Goal: Task Accomplishment & Management: Use online tool/utility

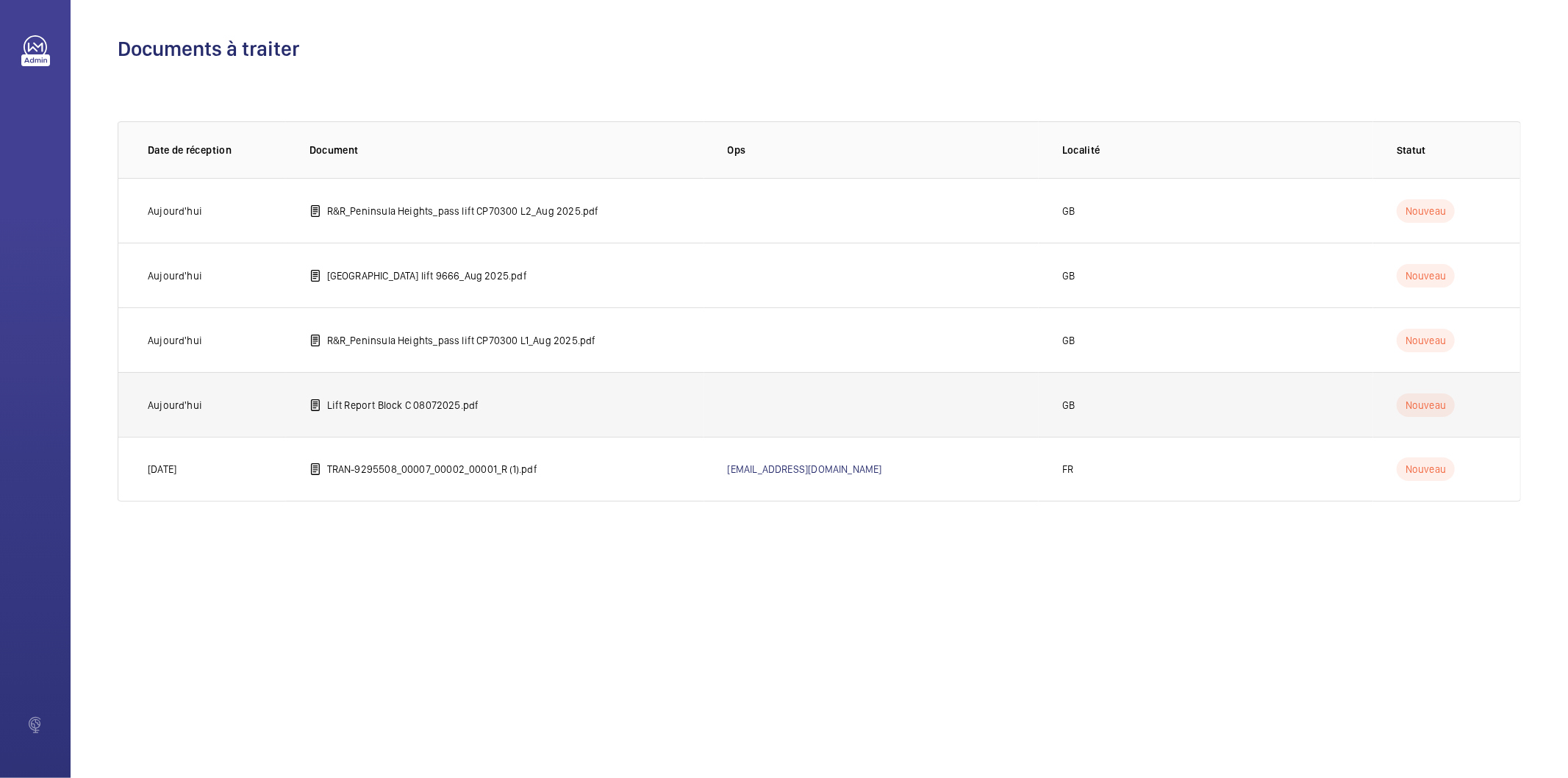
click at [431, 409] on p "Lift Report Block C 08072025.pdf" at bounding box center [403, 405] width 152 height 15
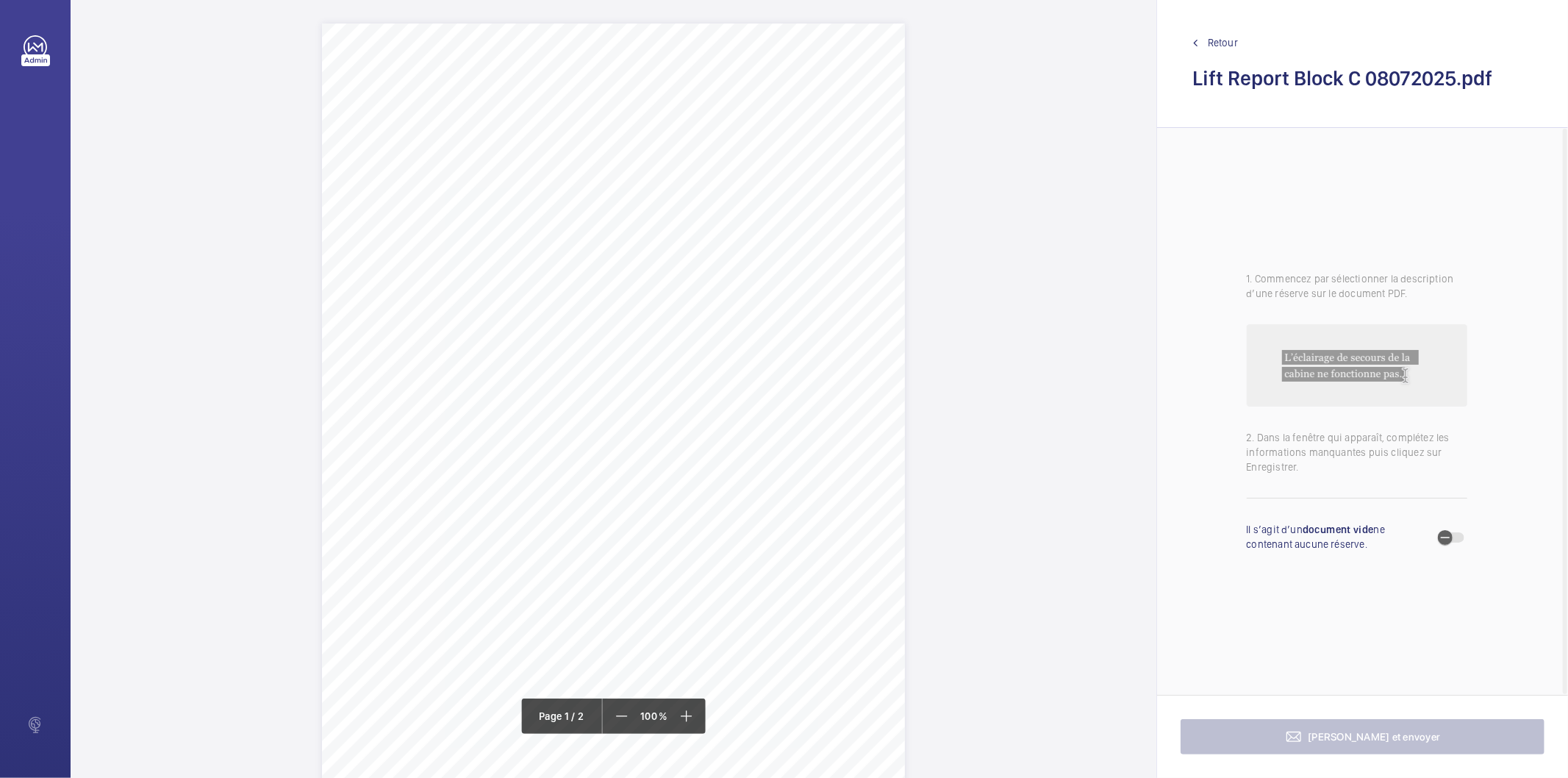
drag, startPoint x: 452, startPoint y: 163, endPoint x: 531, endPoint y: 174, distance: 79.8
click at [531, 174] on div "Lift Report Lifting Operations & Lifting Equipment Regulation 1998 Provision & …" at bounding box center [614, 436] width 583 height 825
click at [606, 438] on button "Annuler" at bounding box center [596, 432] width 82 height 36
drag, startPoint x: 556, startPoint y: 377, endPoint x: 629, endPoint y: 387, distance: 73.7
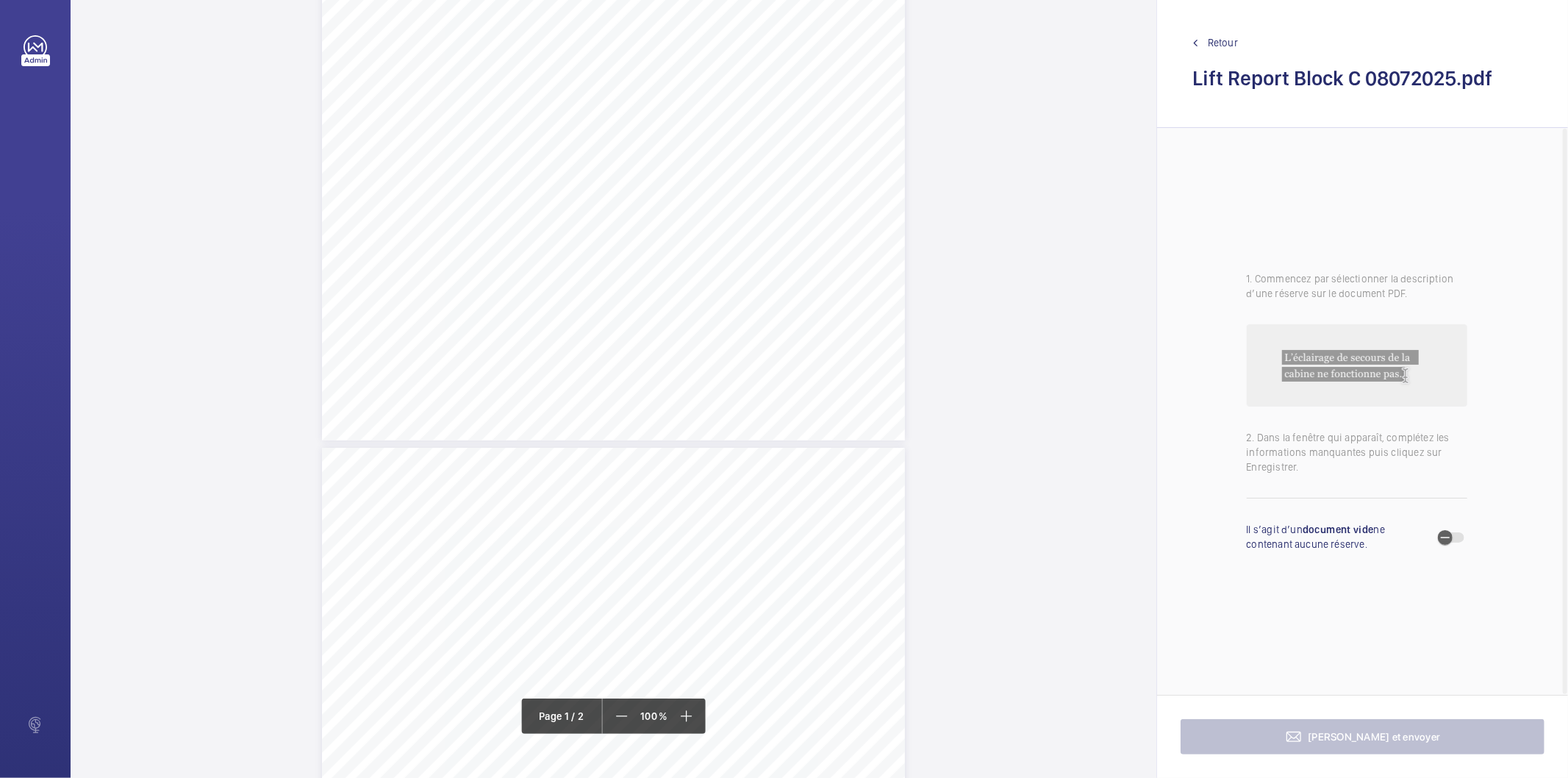
click at [629, 387] on div "Lift Report Lifting Operations & Lifting Equipment Regulation 1998 Provision & …" at bounding box center [614, 28] width 583 height 825
click at [716, 322] on button "Annuler" at bounding box center [694, 318] width 82 height 36
click at [796, 249] on div "Lift Report Lifting Operations & Lifting Equipment Regulation 1998 Provision & …" at bounding box center [614, 12] width 583 height 825
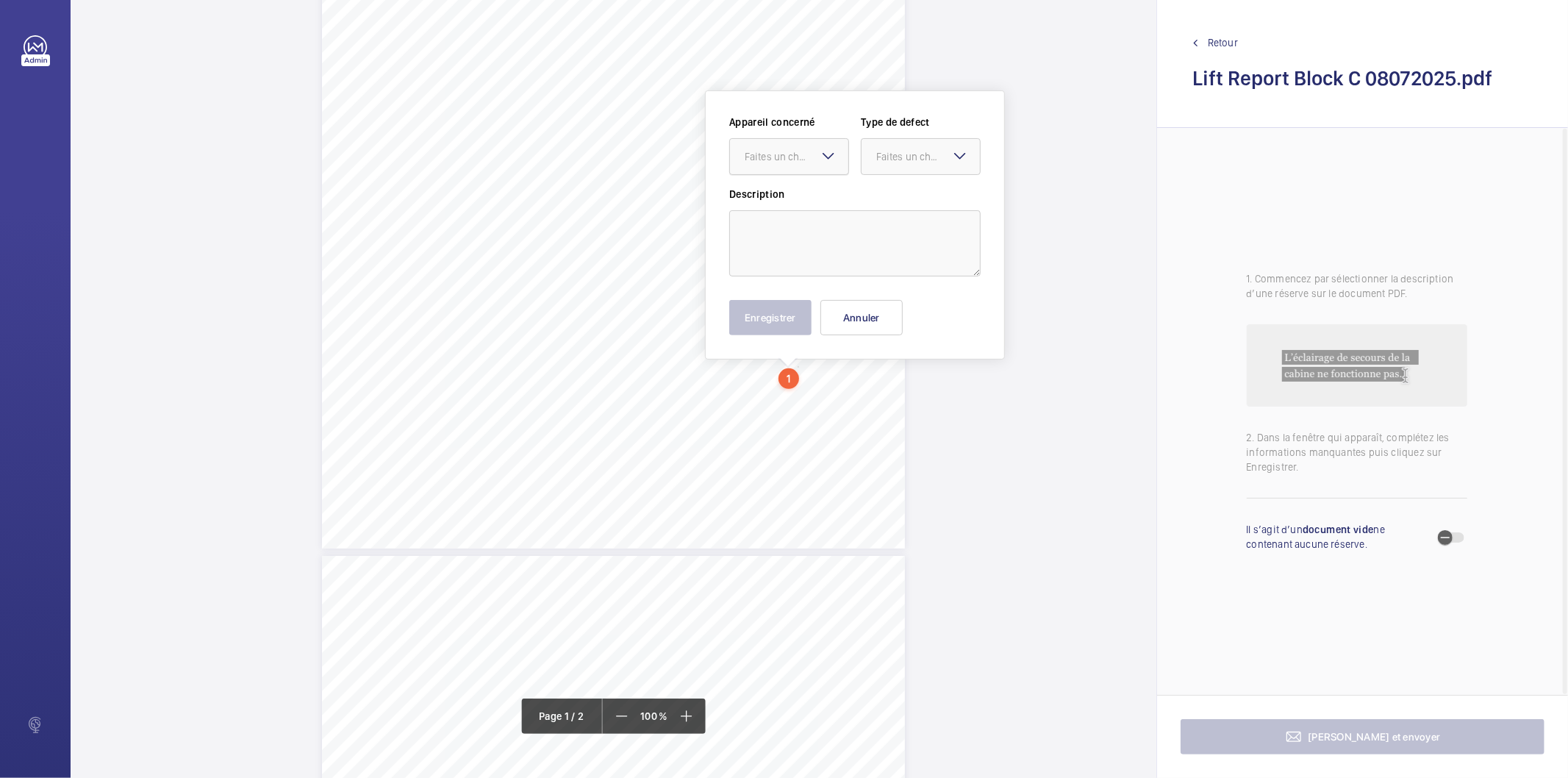
click at [793, 164] on div at bounding box center [789, 156] width 118 height 36
click at [785, 196] on span "E46939010563" at bounding box center [789, 201] width 89 height 15
click at [912, 149] on div "Faites un choix" at bounding box center [927, 156] width 104 height 15
click at [910, 196] on span "Standard" at bounding box center [920, 201] width 89 height 15
click at [877, 219] on textarea at bounding box center [854, 243] width 251 height 67
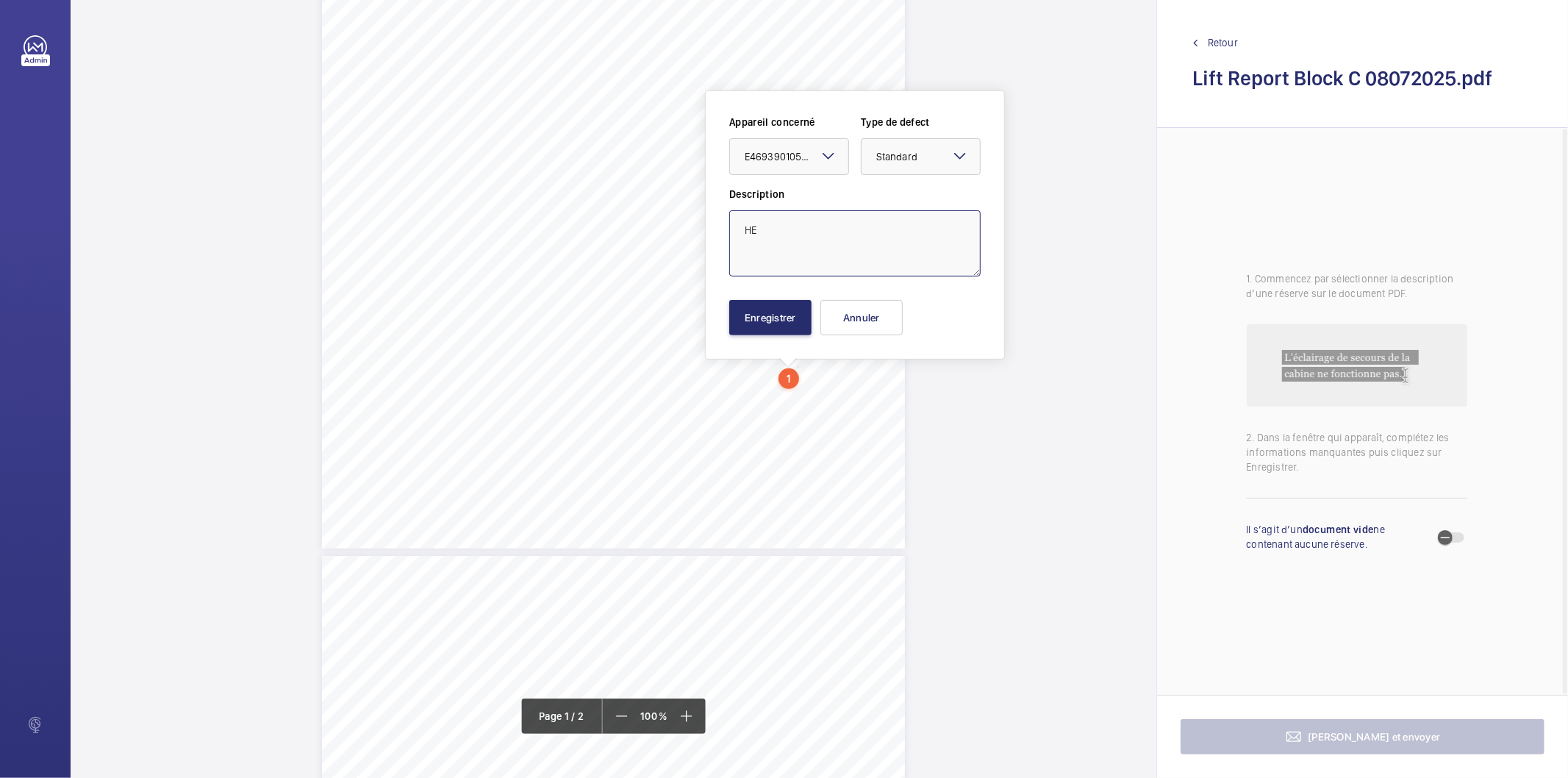
type textarea "E"
type textarea "The hydraulic tank filler cap is of the incorrect type"
click at [775, 311] on button "Enregistrer" at bounding box center [771, 318] width 82 height 36
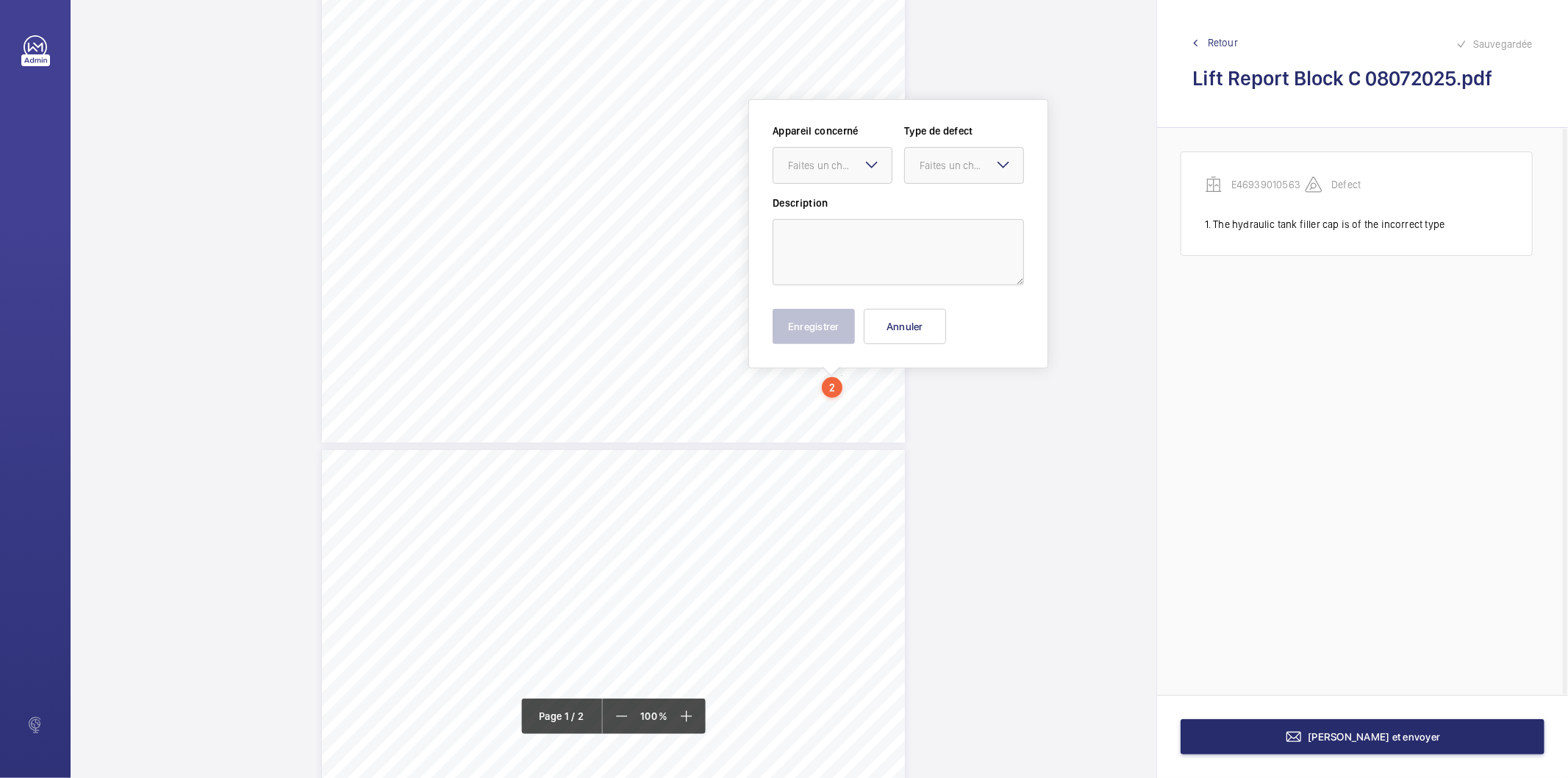
scroll to position [415, 0]
drag, startPoint x: 839, startPoint y: 486, endPoint x: 841, endPoint y: 172, distance: 314.0
click at [840, 158] on div "Faites un choix" at bounding box center [839, 155] width 104 height 15
click at [833, 197] on span "E46939010563" at bounding box center [832, 200] width 89 height 15
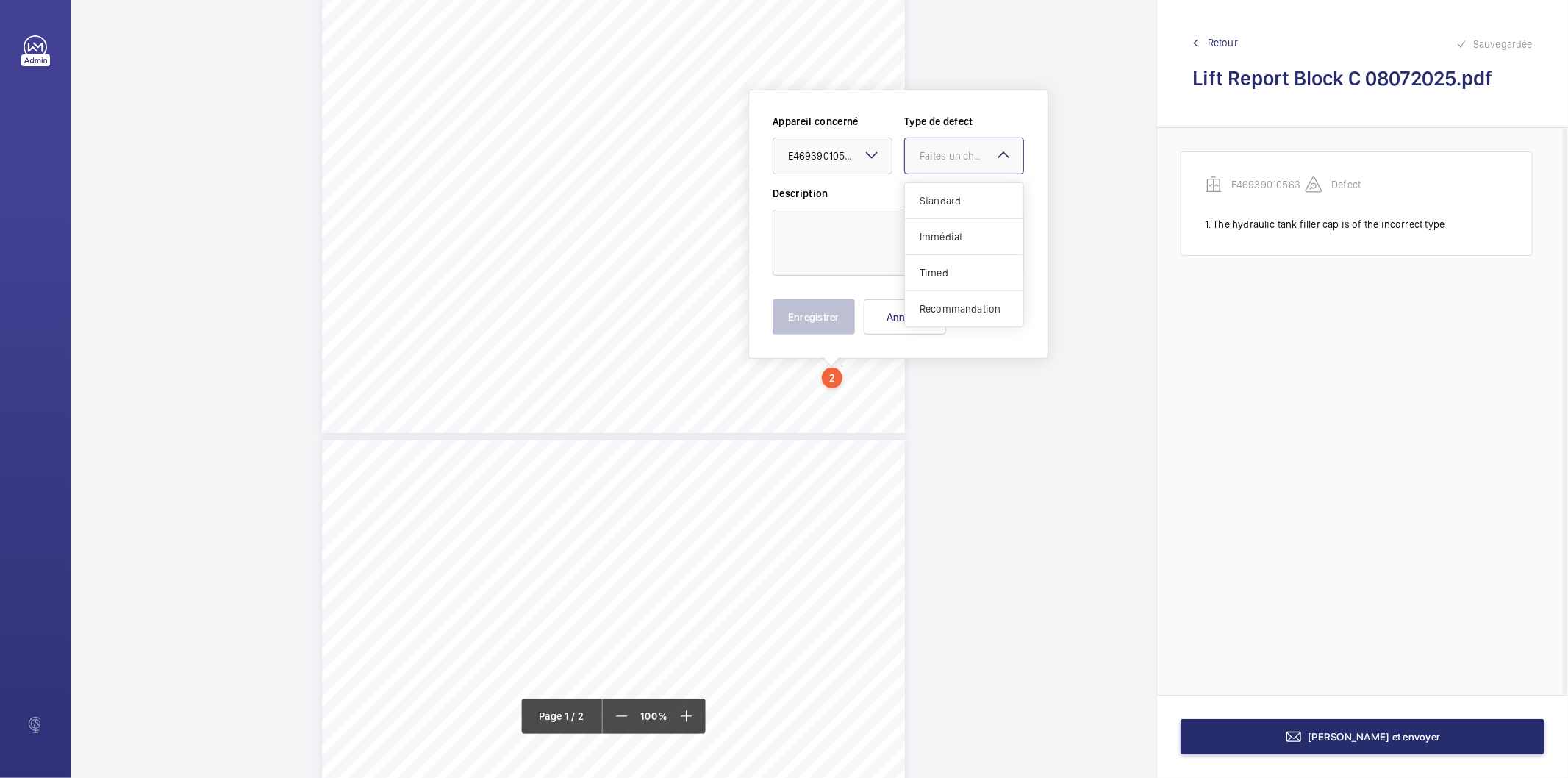
click at [935, 154] on div "Faites un choix" at bounding box center [971, 155] width 104 height 15
click at [941, 200] on span "Standard" at bounding box center [964, 200] width 89 height 15
click at [899, 232] on textarea at bounding box center [897, 243] width 251 height 67
type textarea "Various in-car call acceptance lights are inoperative"
click at [787, 318] on button "Enregistrer" at bounding box center [813, 317] width 82 height 36
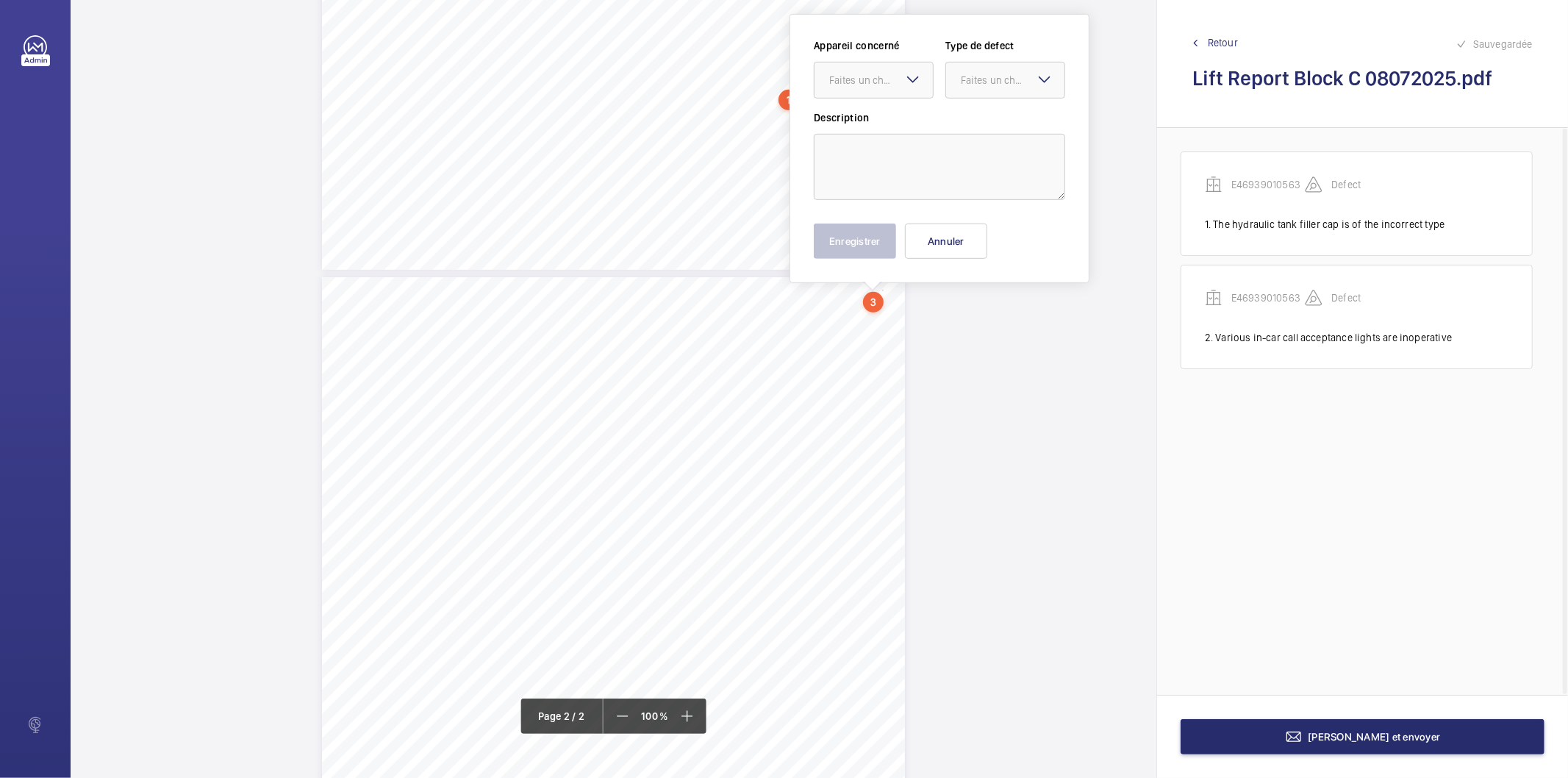
scroll to position [503, 0]
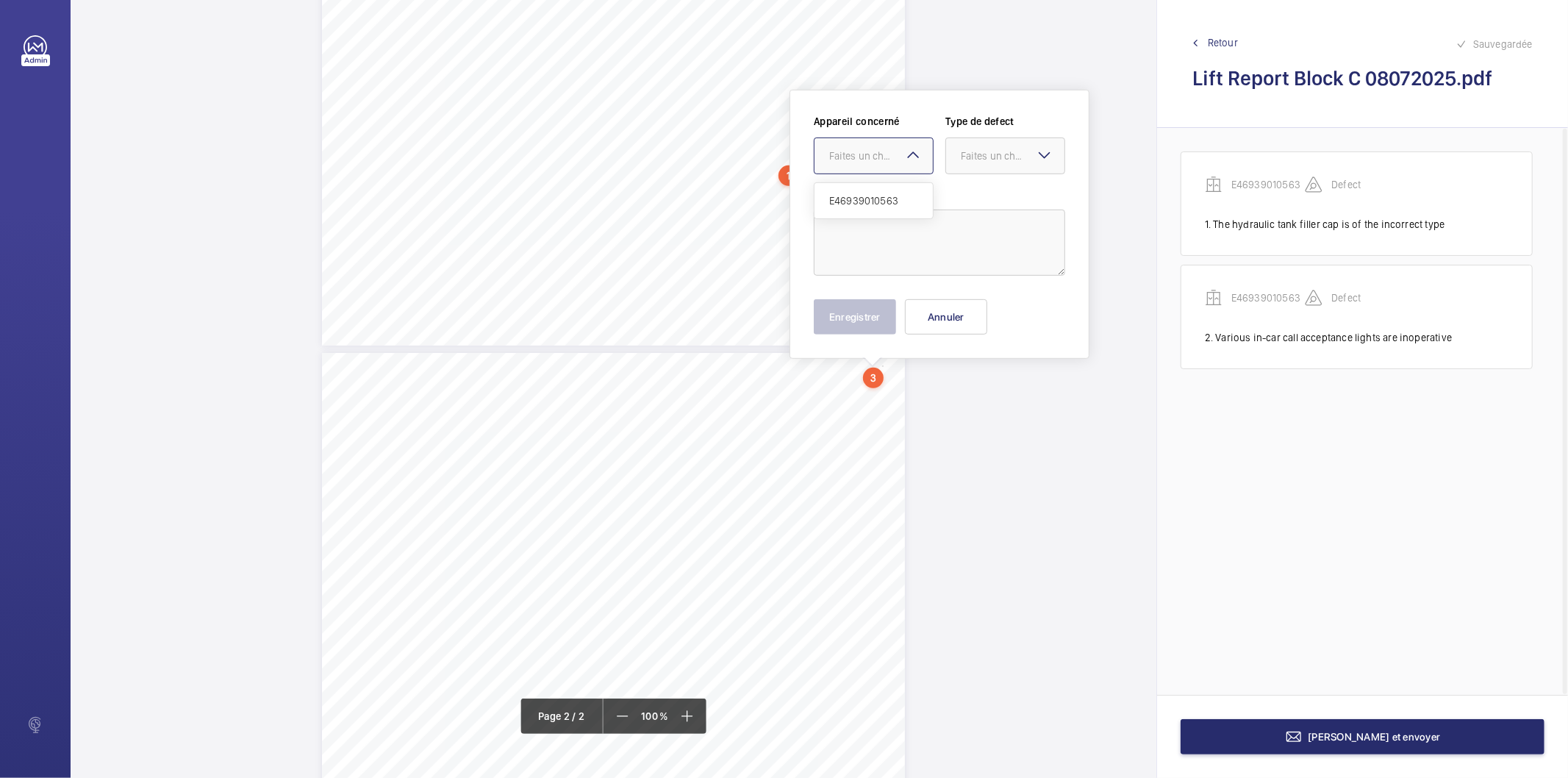
drag, startPoint x: 881, startPoint y: 296, endPoint x: 875, endPoint y: 158, distance: 138.1
click at [875, 158] on div "Faites un choix" at bounding box center [881, 155] width 104 height 15
click at [871, 196] on span "E46939010563" at bounding box center [873, 200] width 89 height 15
click at [1001, 151] on div "Faites un choix" at bounding box center [1012, 155] width 104 height 15
click at [987, 314] on span "Recommandation" at bounding box center [1005, 309] width 89 height 15
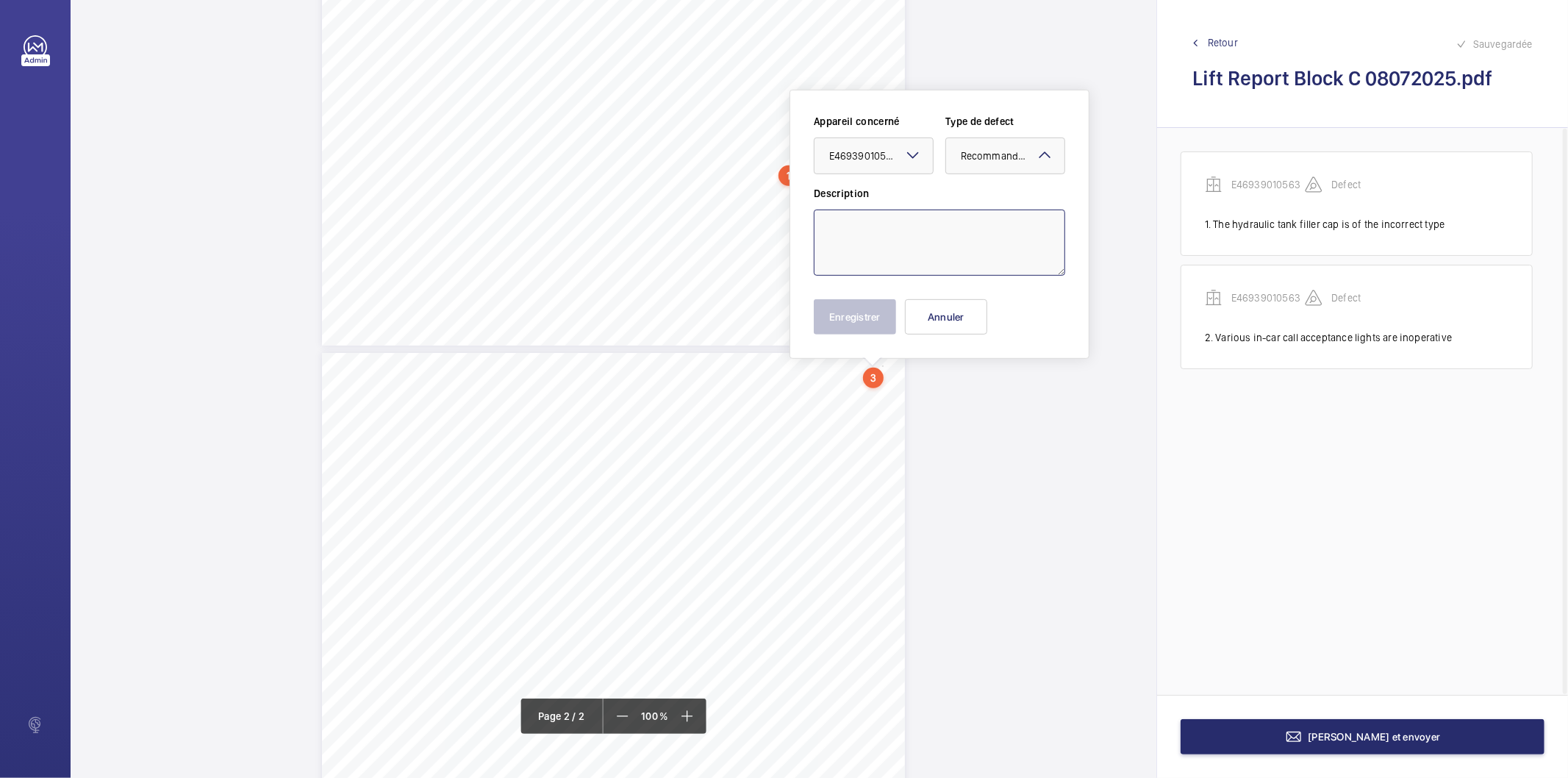
click at [891, 230] on textarea at bounding box center [938, 243] width 251 height 67
type textarea "It is strongly recommended that the access to the lift motor room is kept clear…"
click at [864, 322] on button "Enregistrer" at bounding box center [854, 317] width 82 height 36
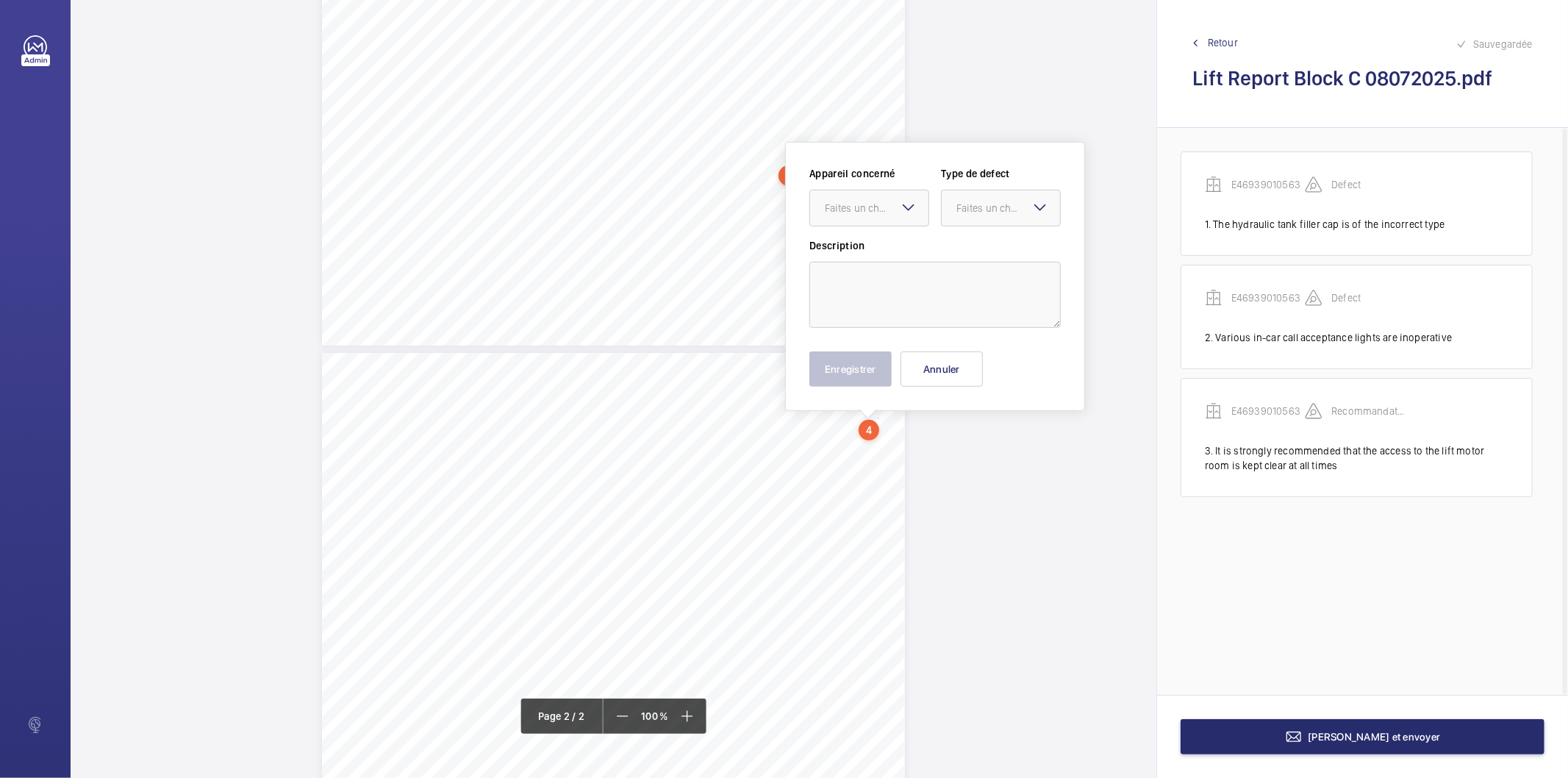
scroll to position [555, 0]
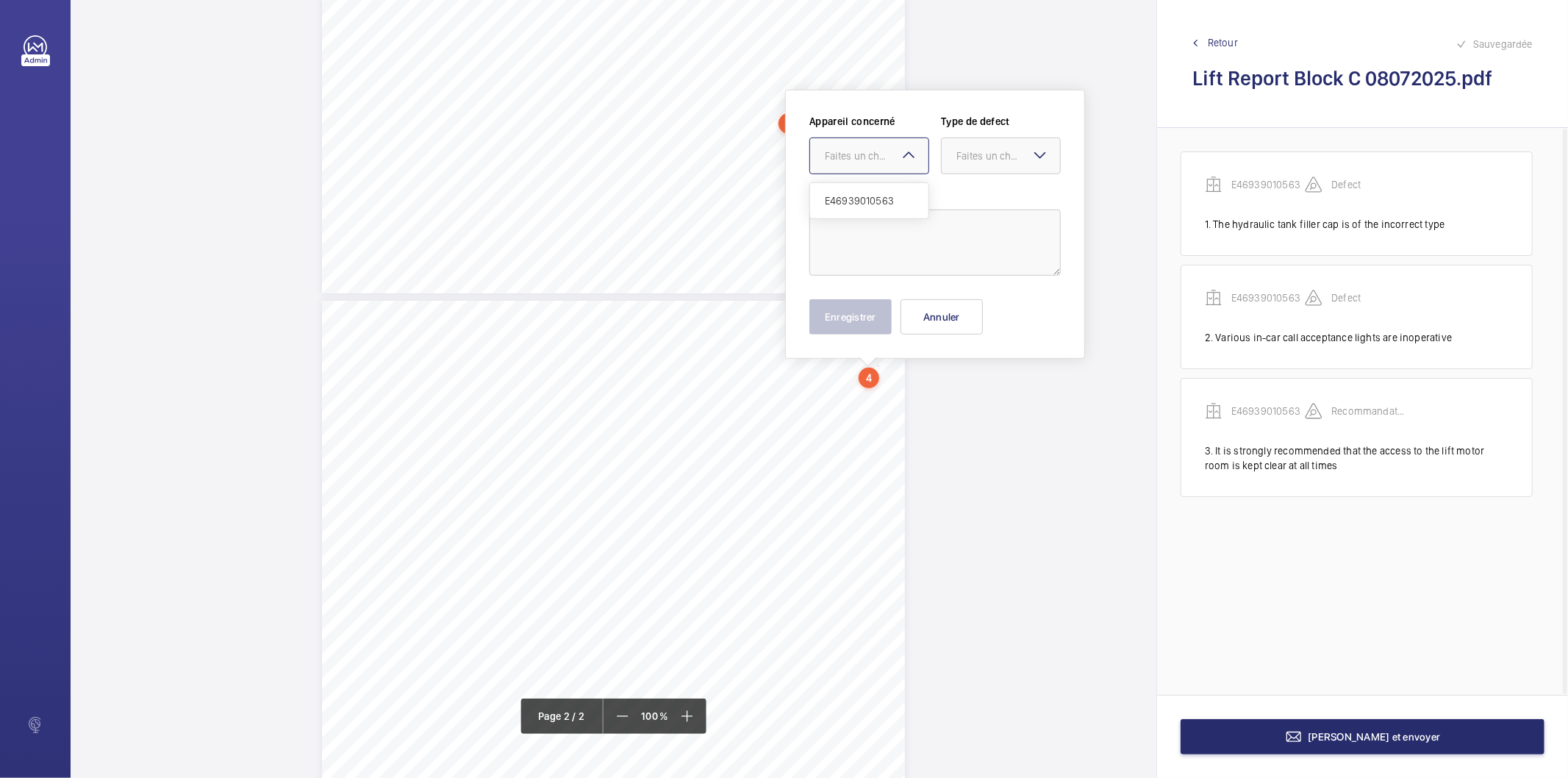
drag, startPoint x: 876, startPoint y: 425, endPoint x: 887, endPoint y: 147, distance: 278.2
click at [887, 147] on div at bounding box center [869, 155] width 118 height 36
click at [875, 200] on span "E46939010563" at bounding box center [869, 200] width 89 height 15
click at [980, 151] on div "Faites un choix" at bounding box center [1007, 155] width 104 height 15
click at [979, 311] on span "Recommandation" at bounding box center [1000, 309] width 89 height 15
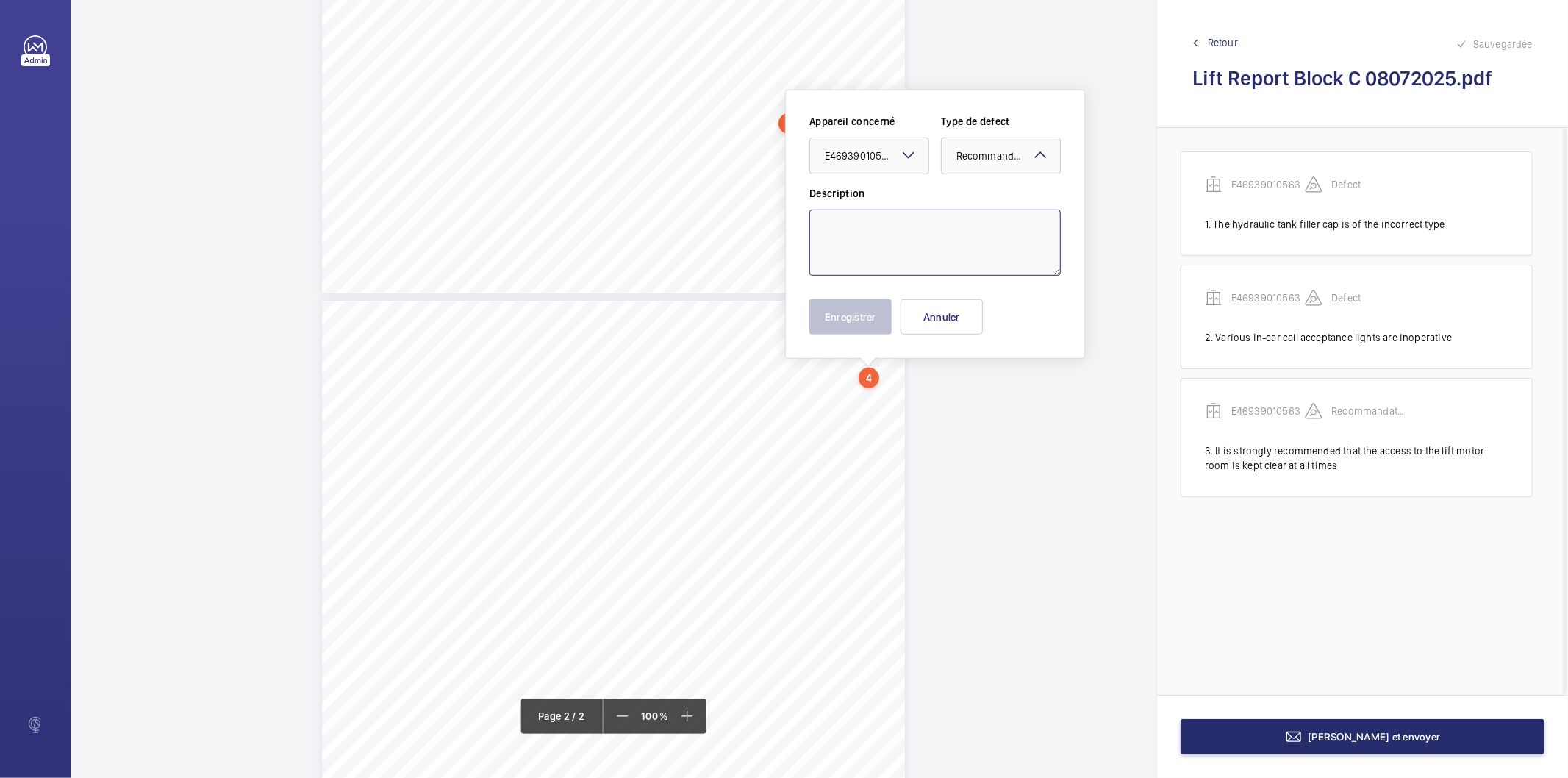
click at [919, 265] on textarea at bounding box center [934, 243] width 251 height 67
type textarea "Emergency rescue instructions should be prominently displayed in a suitable loc…"
click at [812, 318] on button "Enregistrer" at bounding box center [851, 317] width 82 height 36
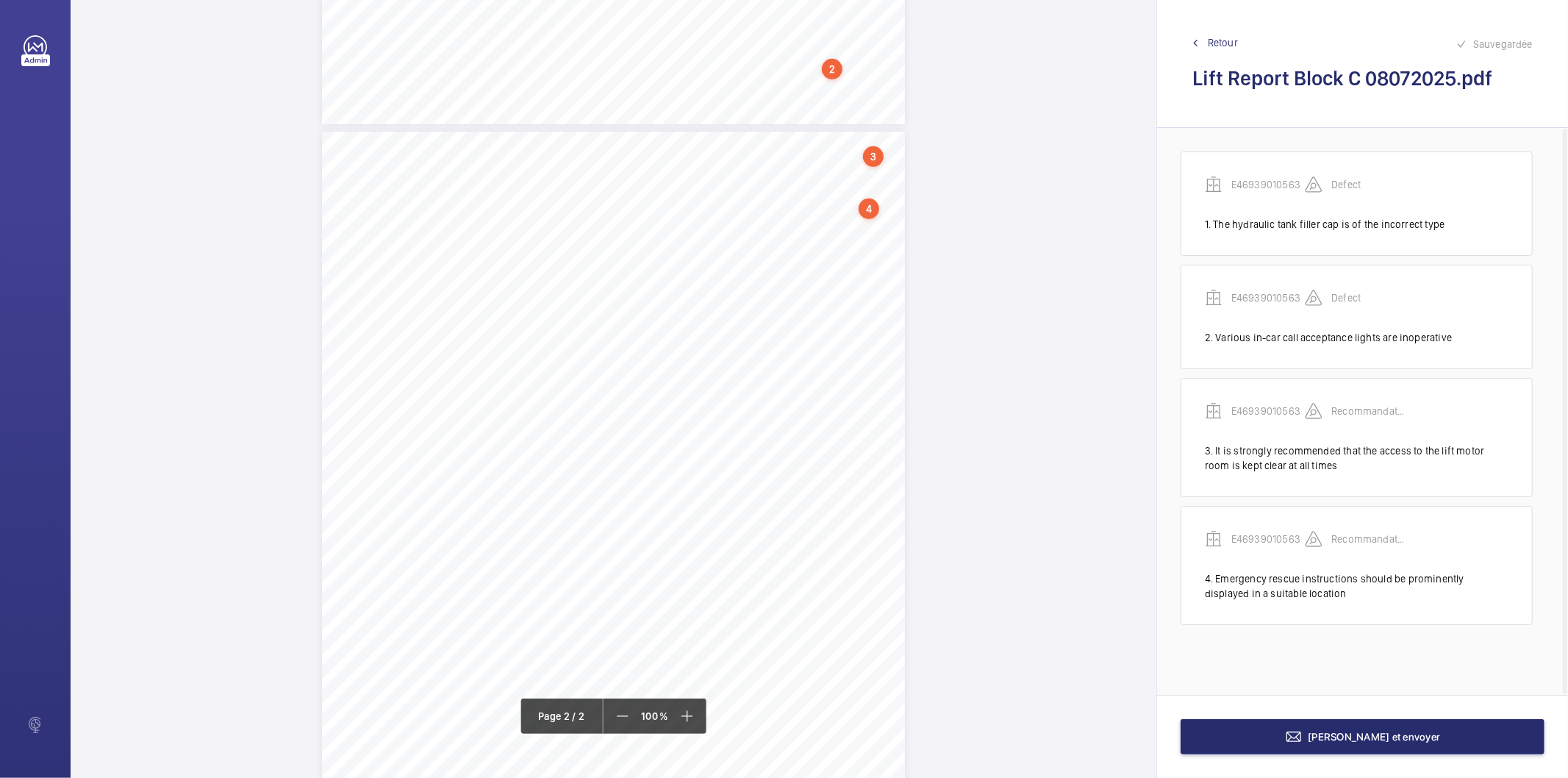
scroll to position [719, 0]
click at [869, 214] on div "4" at bounding box center [869, 215] width 21 height 21
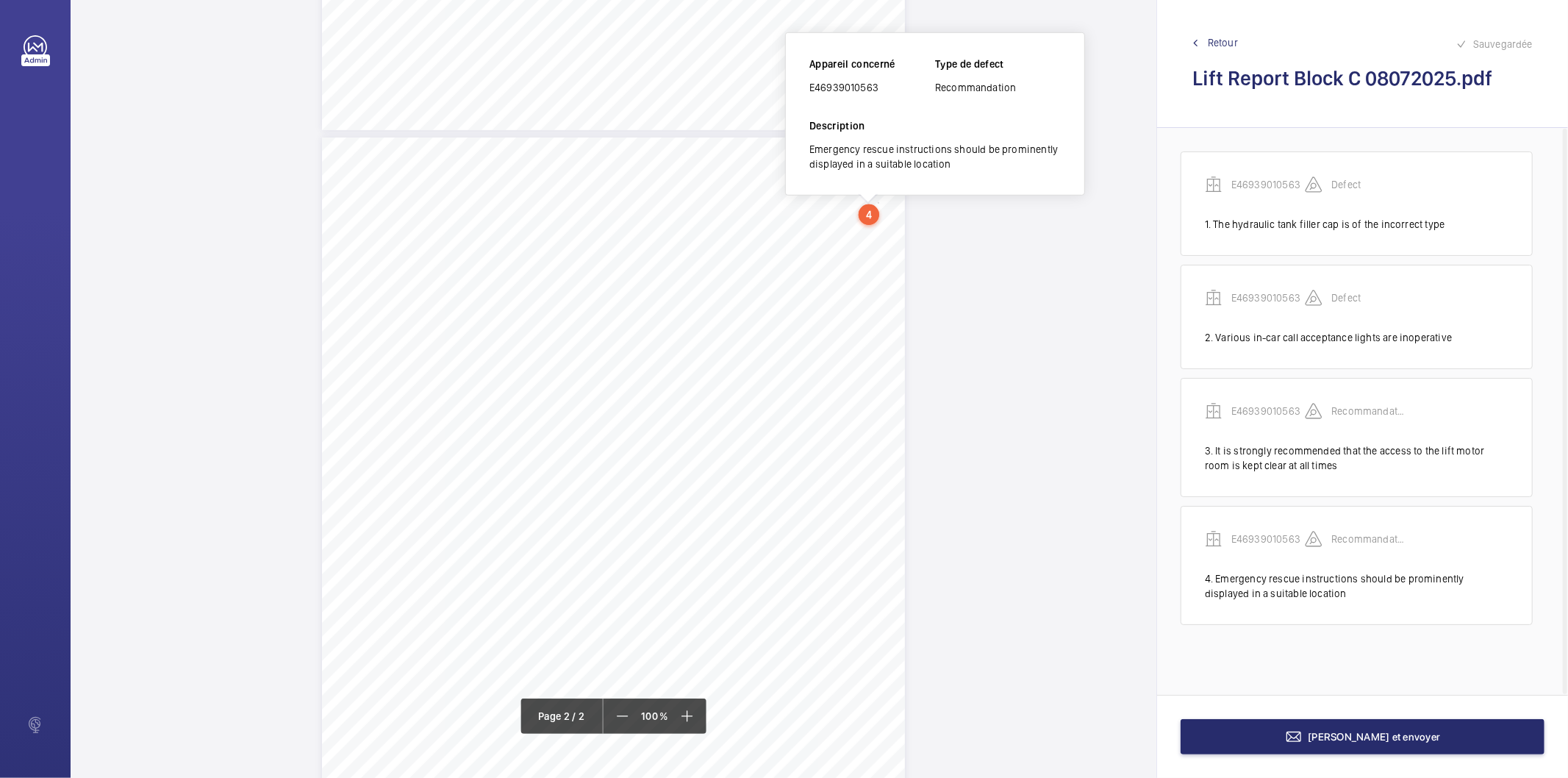
scroll to position [544, 0]
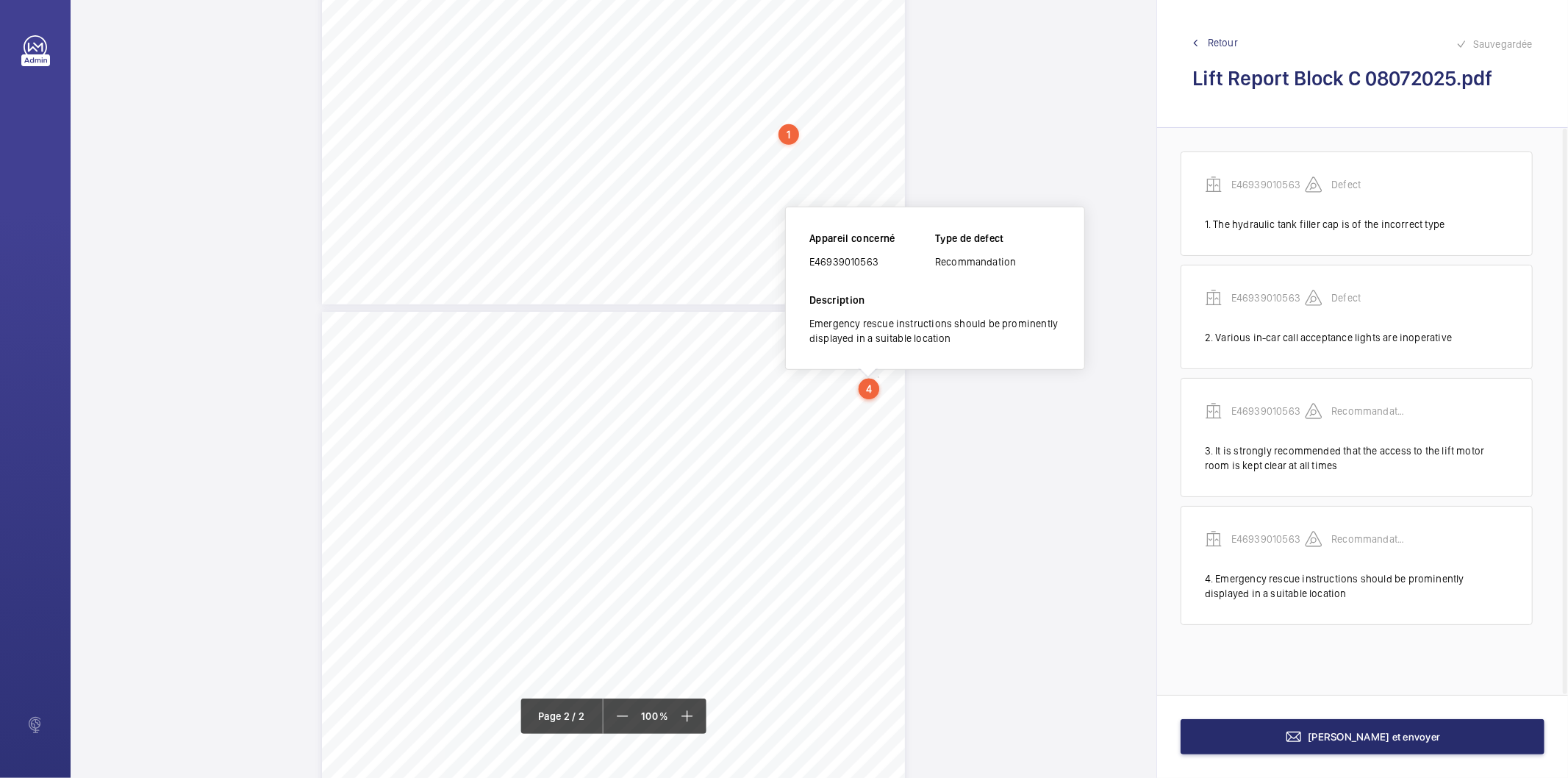
click at [858, 255] on div "E46939010563" at bounding box center [872, 261] width 126 height 15
copy div "E46939010563"
click at [1264, 738] on button "[PERSON_NAME] et envoyer" at bounding box center [1362, 737] width 363 height 36
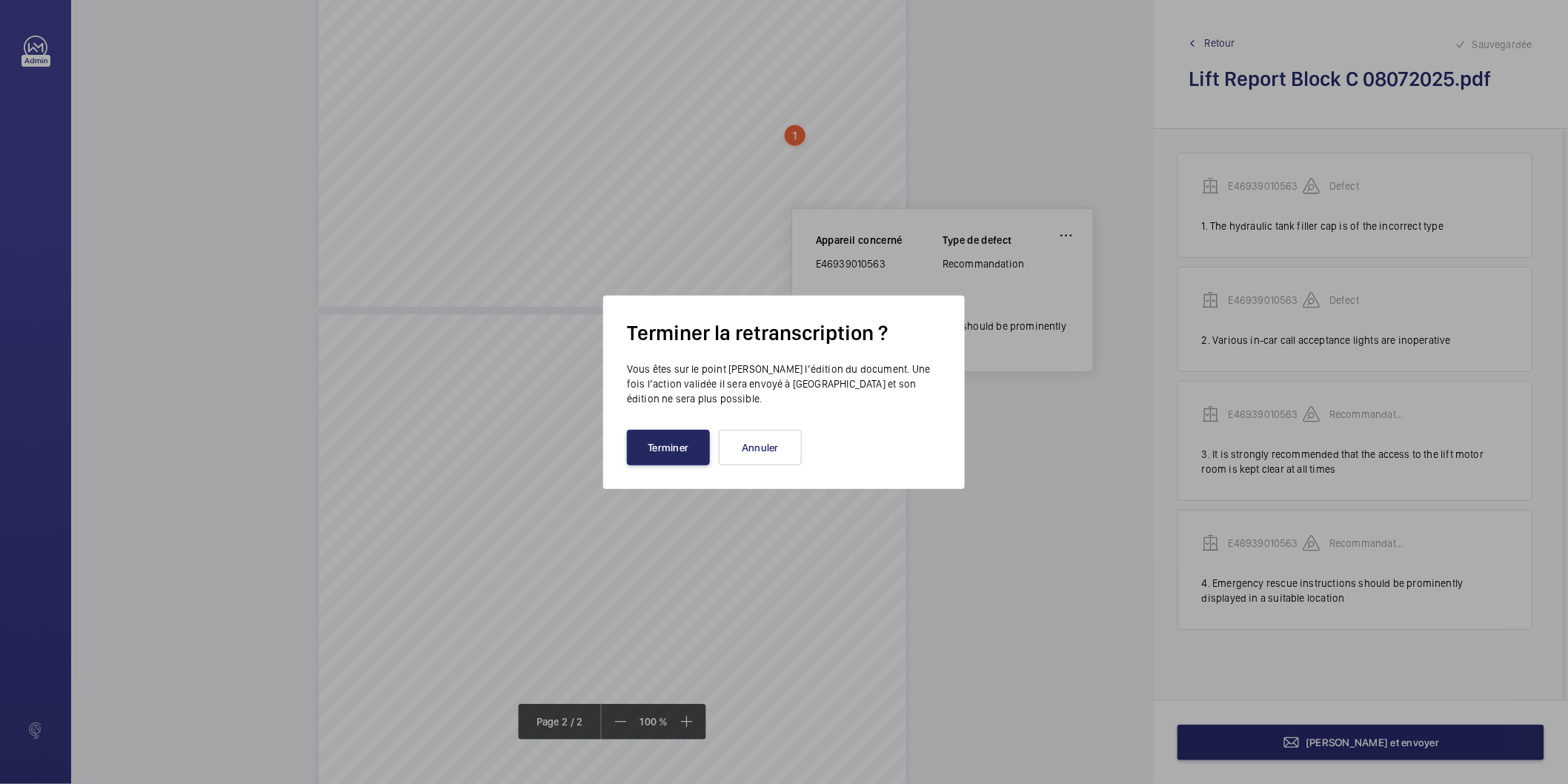
click at [684, 447] on button "Terminer" at bounding box center [668, 447] width 83 height 36
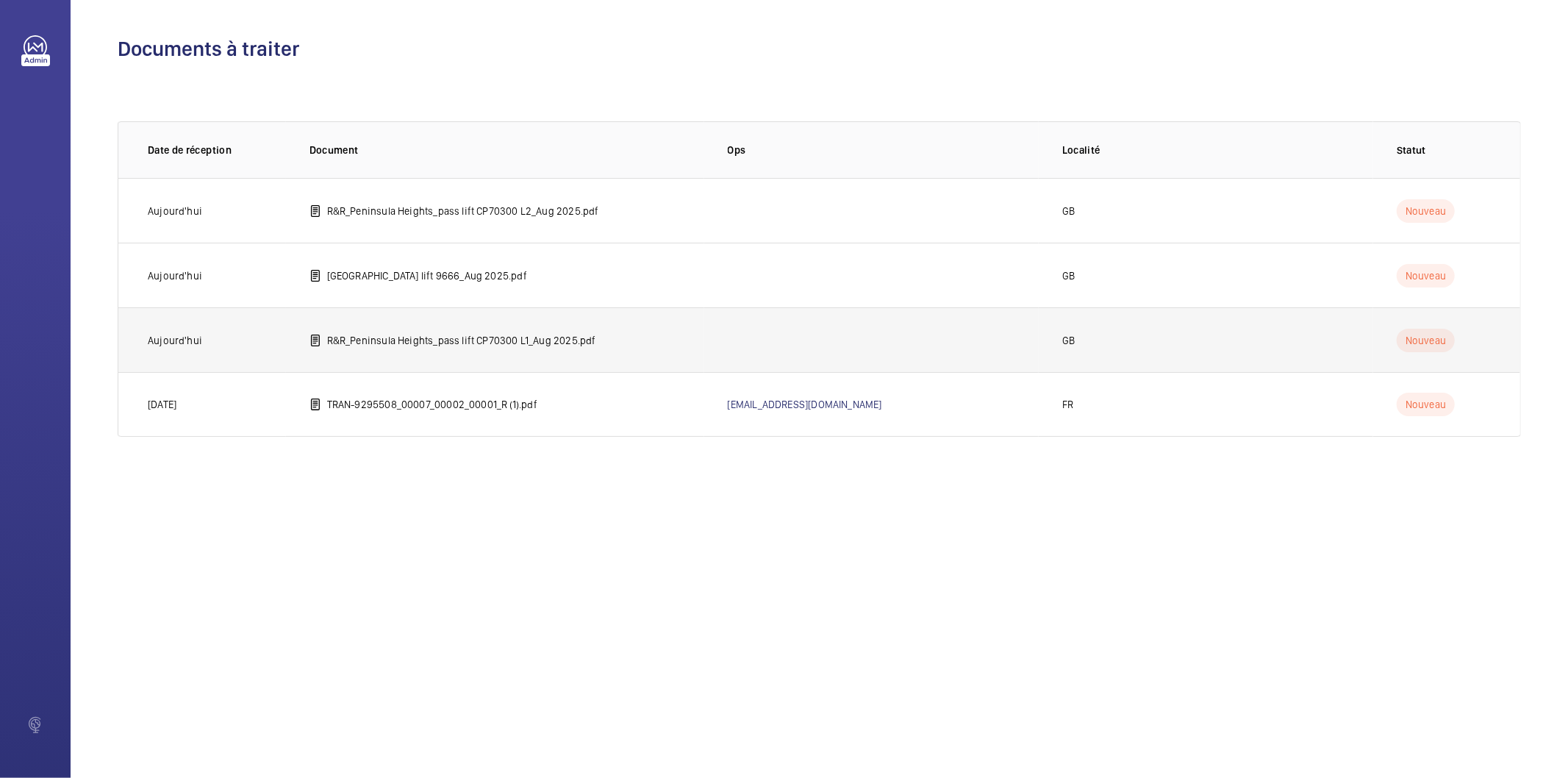
click at [553, 337] on p "R&R_Peninsula Heights_pass lift CP70300 L1_Aug 2025.pdf" at bounding box center [462, 340] width 269 height 15
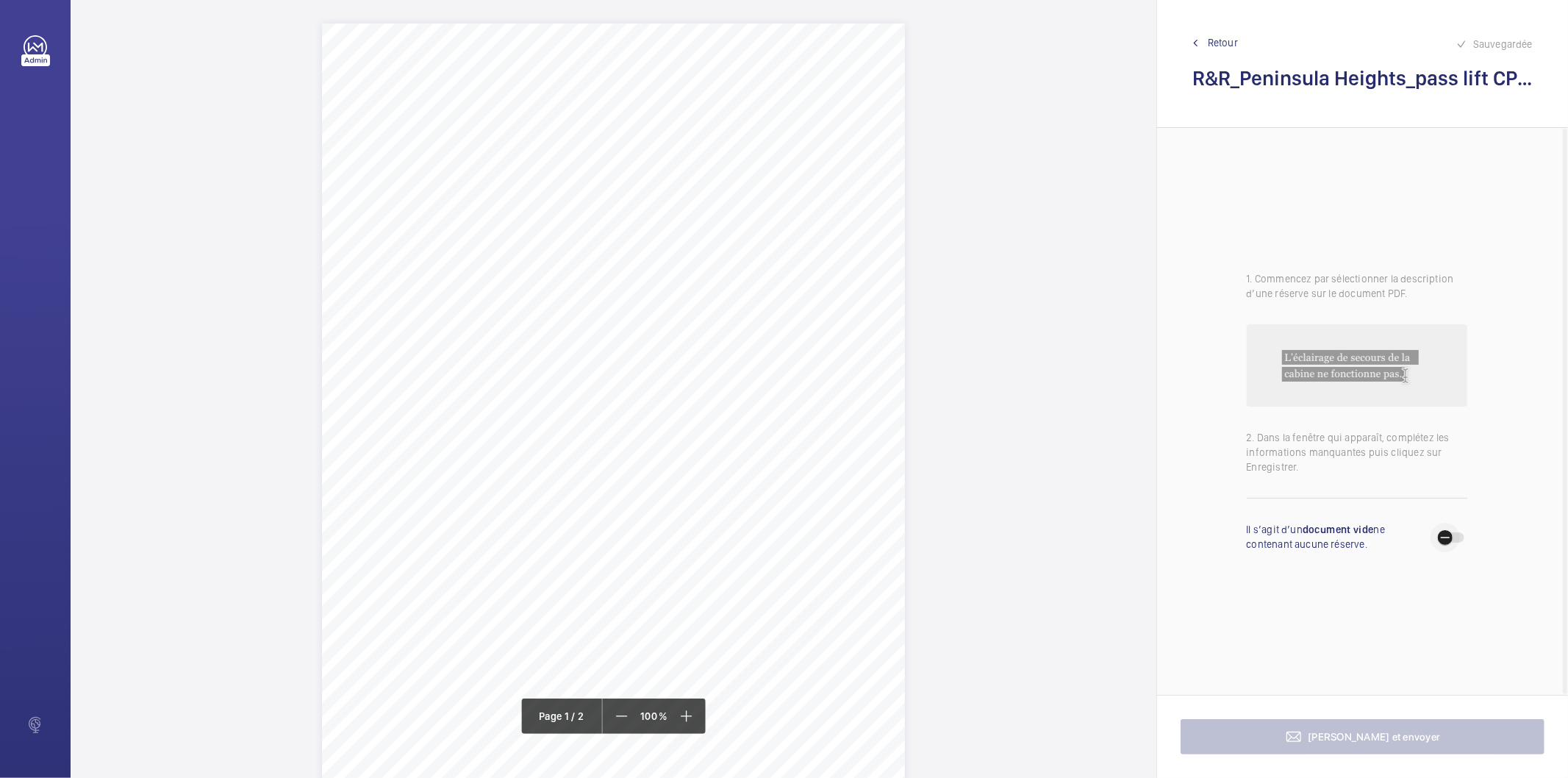
click at [1456, 542] on span "button" at bounding box center [1444, 537] width 29 height 29
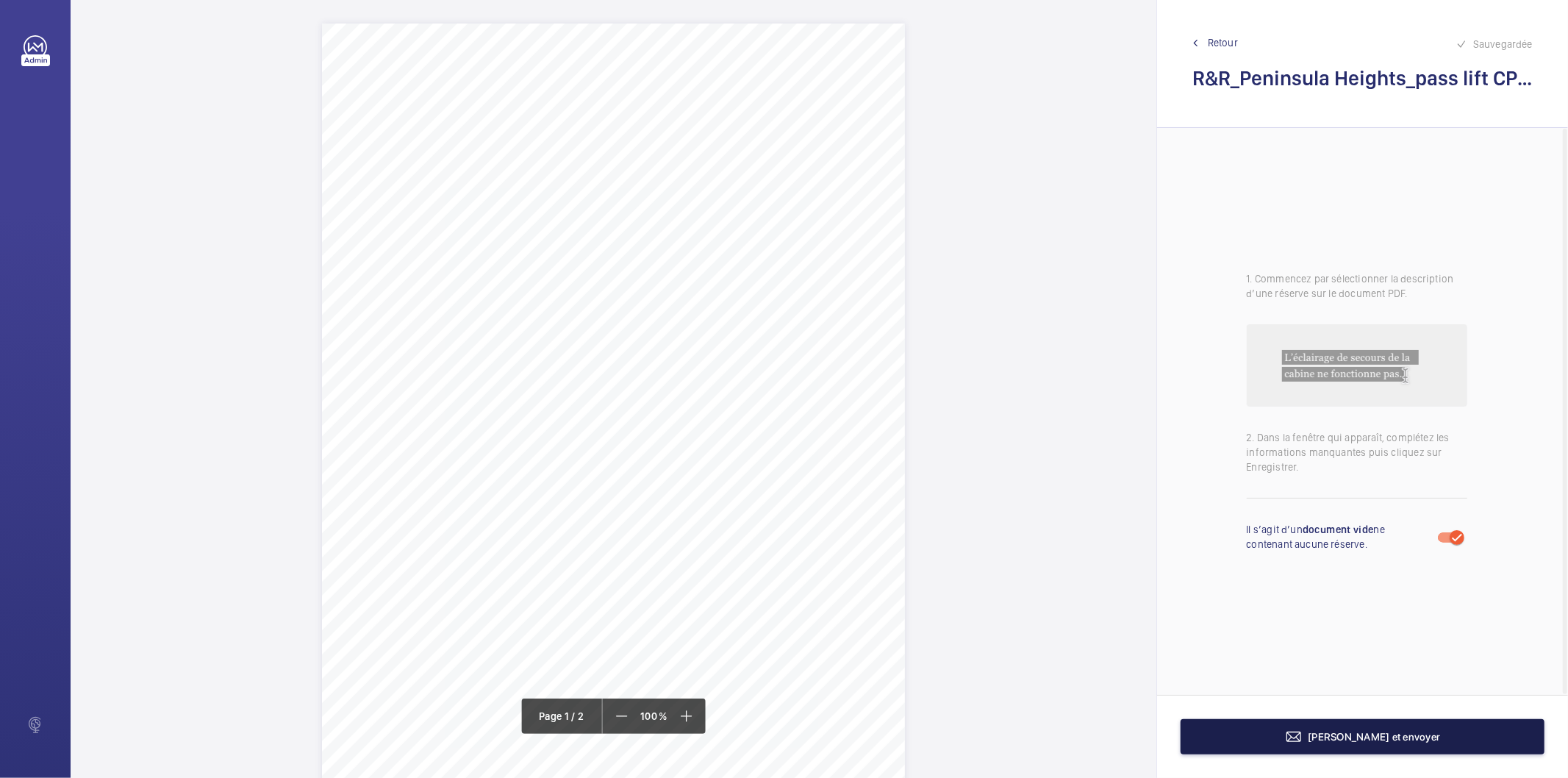
click at [1235, 740] on button "[PERSON_NAME] et envoyer" at bounding box center [1362, 737] width 363 height 36
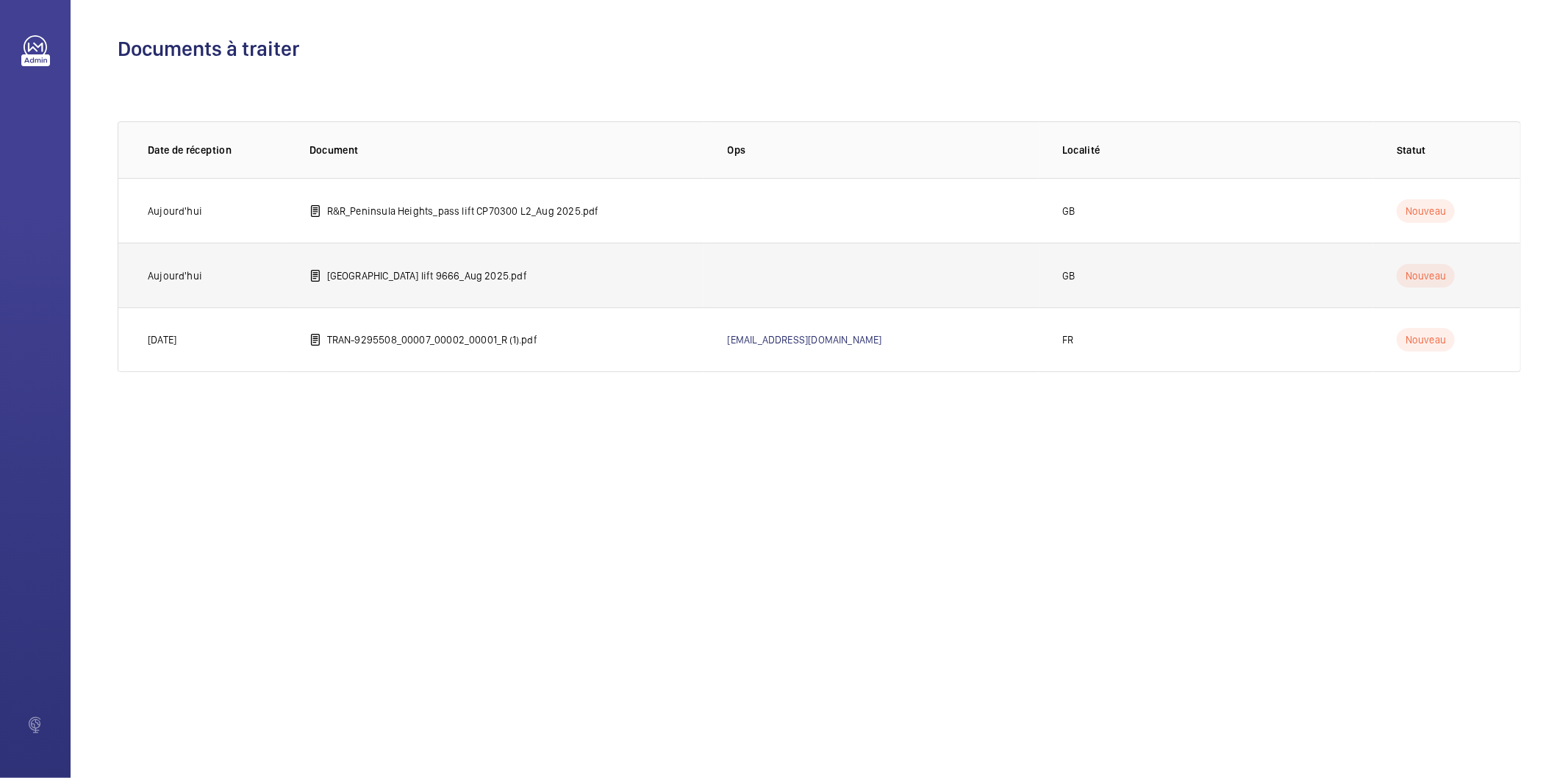
click at [496, 276] on p "[GEOGRAPHIC_DATA] lift 9666_Aug 2025.pdf" at bounding box center [427, 276] width 200 height 15
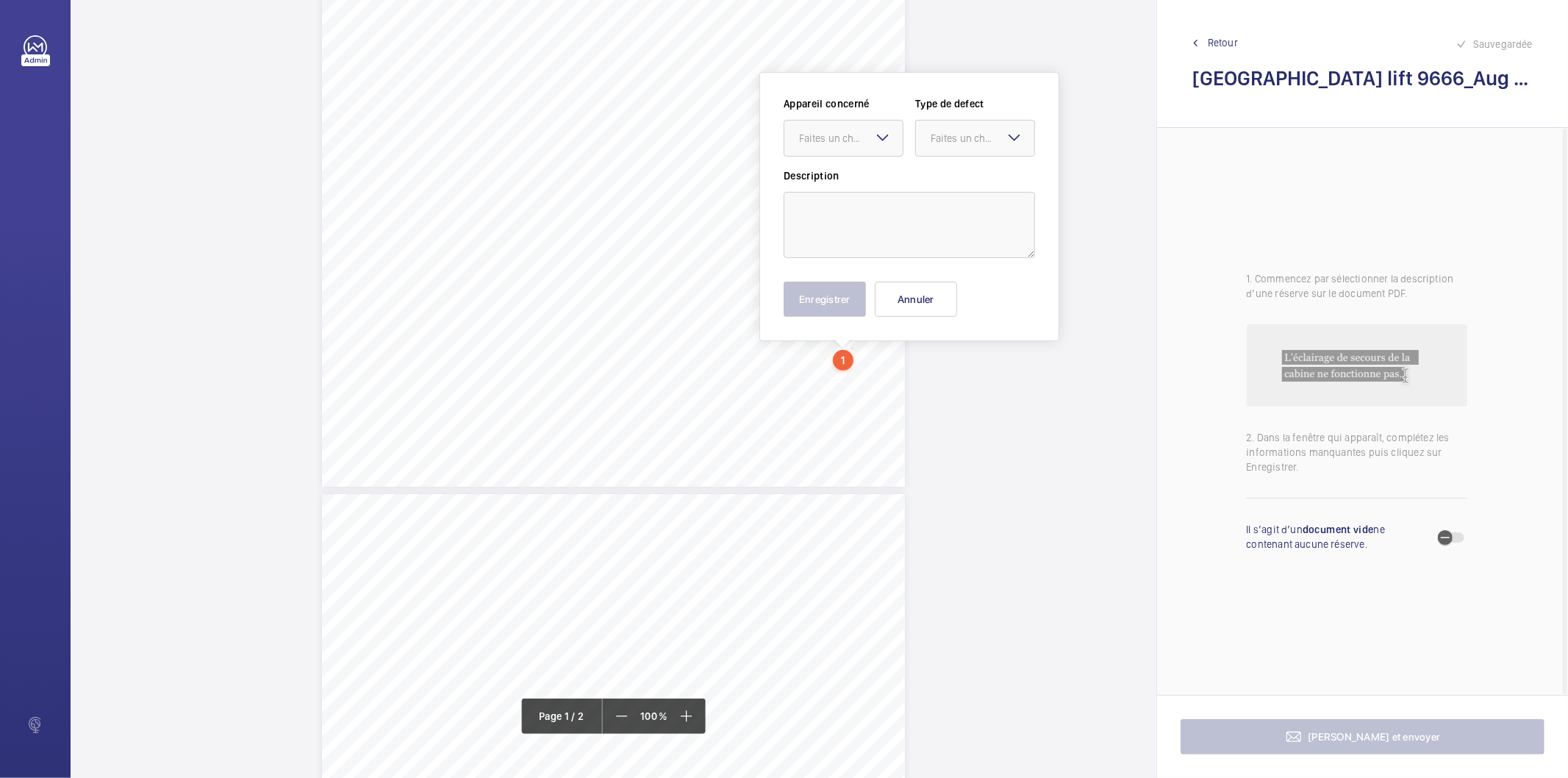
scroll to position [343, 0]
drag, startPoint x: 851, startPoint y: 226, endPoint x: 856, endPoint y: 158, distance: 68.2
click at [856, 158] on div "Faites un choix" at bounding box center [851, 156] width 104 height 15
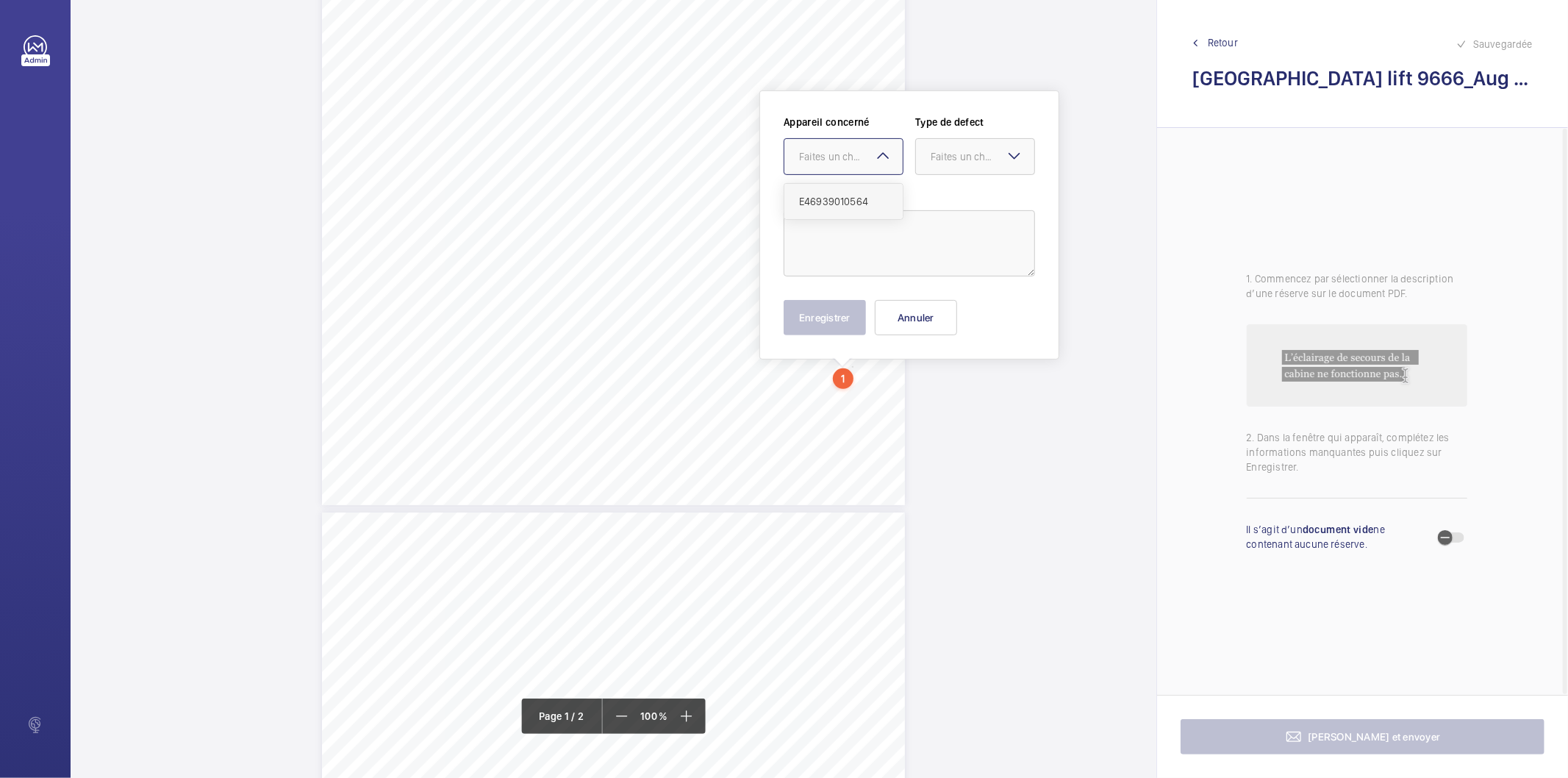
click at [858, 200] on span "E46939010564" at bounding box center [843, 201] width 89 height 15
click at [932, 149] on div "Faites un choix" at bounding box center [982, 156] width 104 height 15
click at [942, 203] on span "Standard" at bounding box center [975, 201] width 89 height 15
click at [843, 240] on textarea at bounding box center [908, 243] width 251 height 67
type textarea "Ground floor landing doors aircord splintered and fraying (see picture attached)"
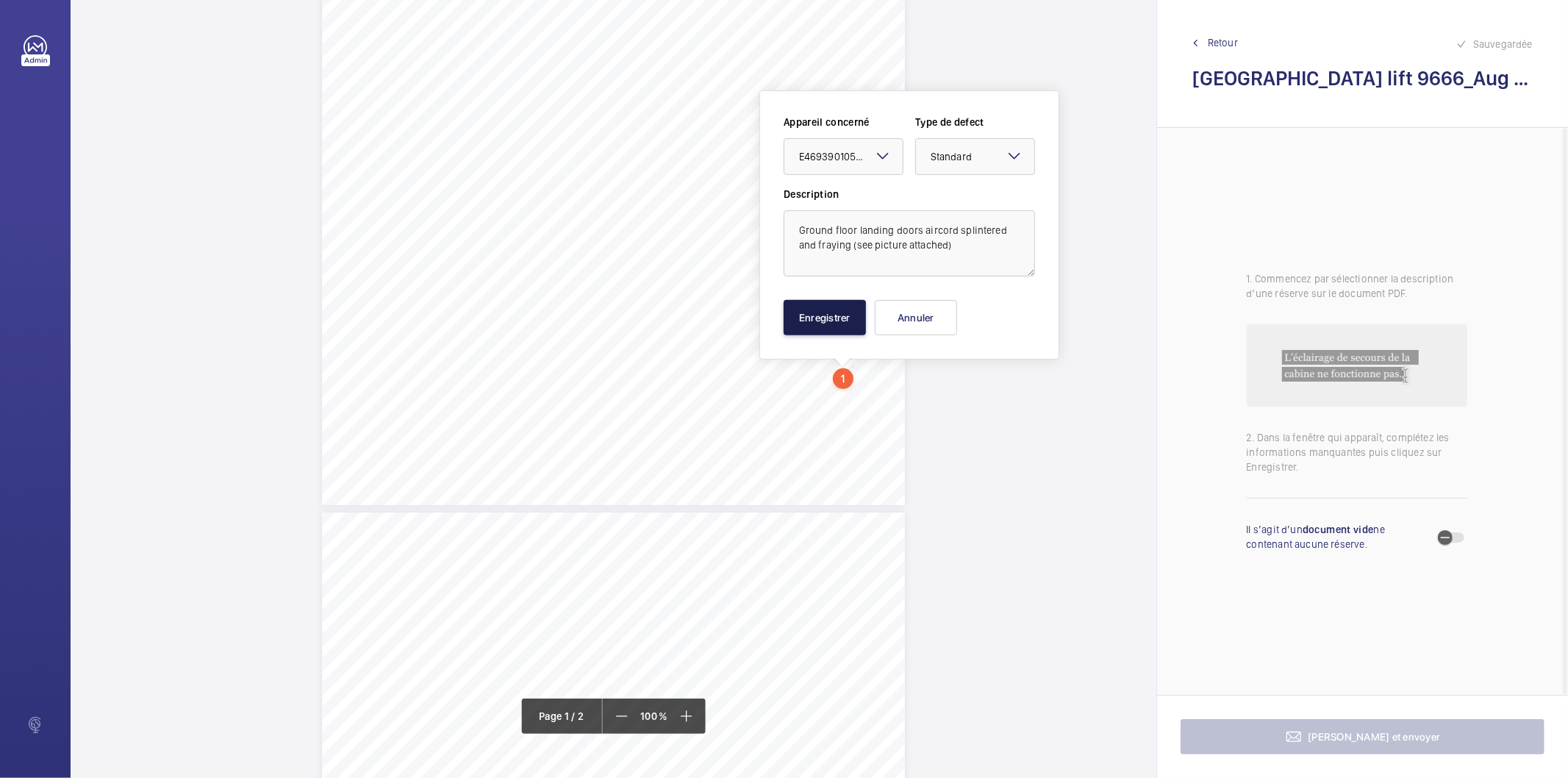
click at [832, 326] on button "Enregistrer" at bounding box center [824, 318] width 82 height 36
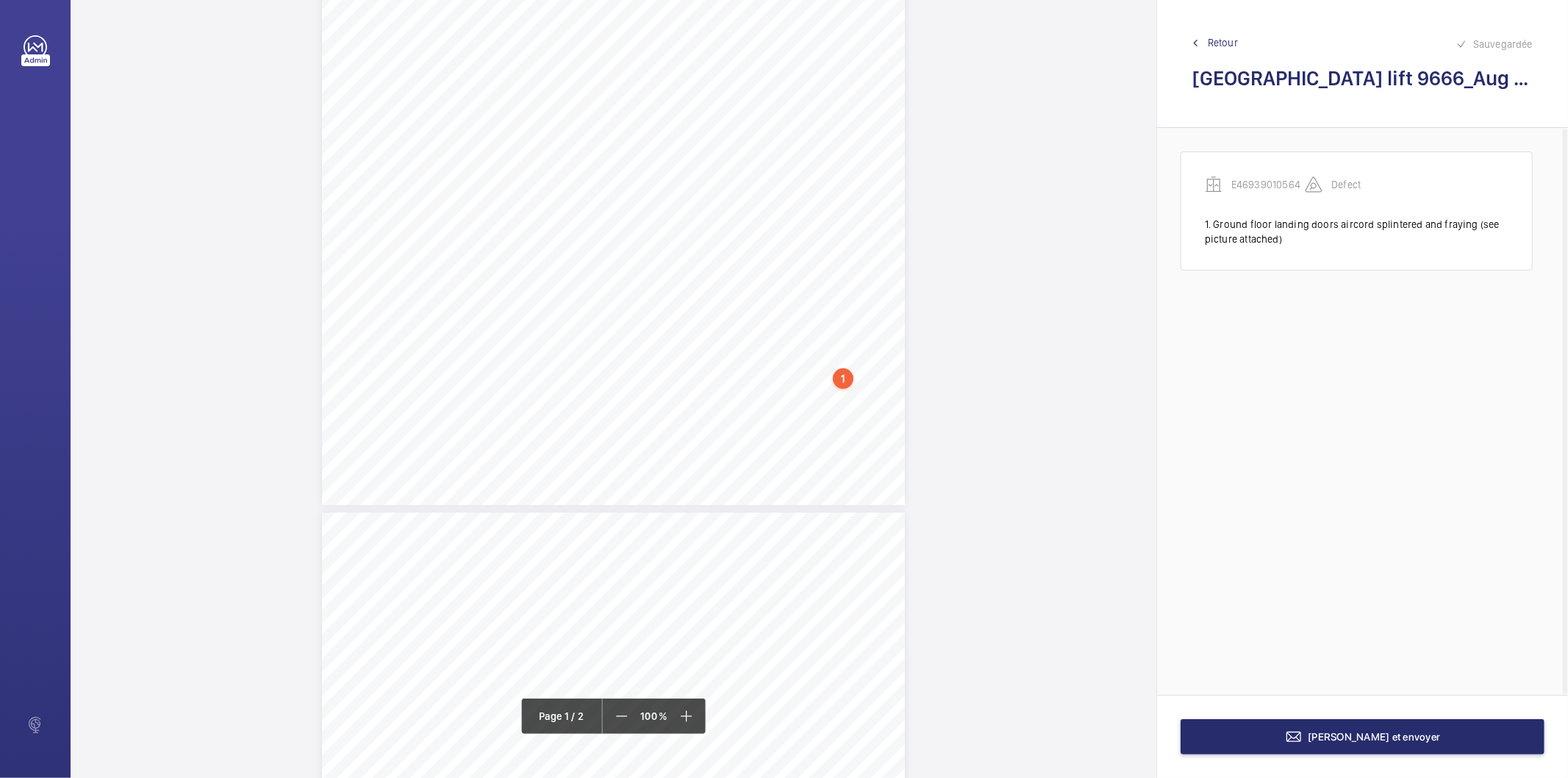
click at [839, 377] on div "1" at bounding box center [843, 379] width 21 height 21
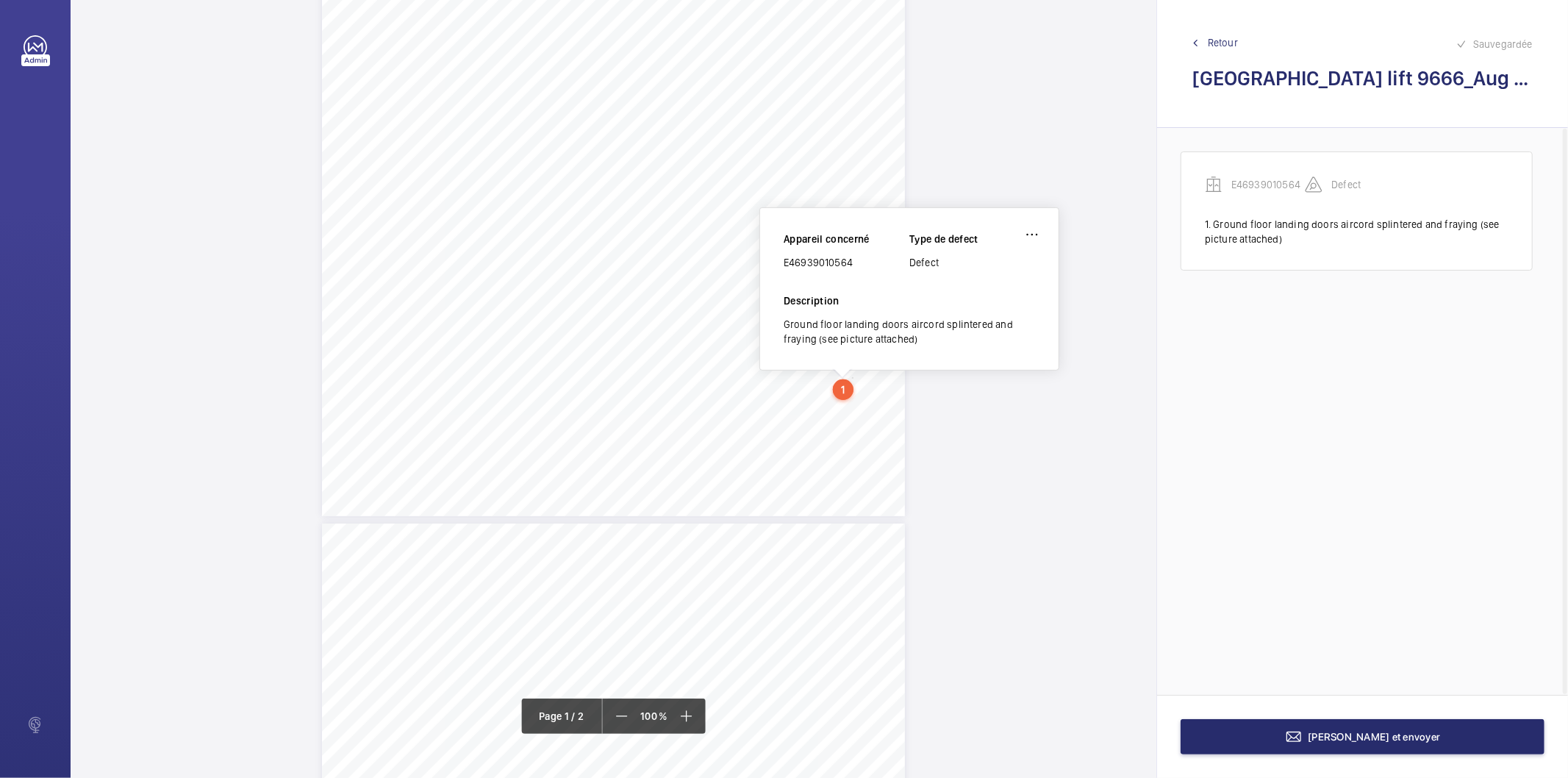
click at [843, 267] on div "E46939010564" at bounding box center [846, 262] width 126 height 15
copy div "E46939010564"
click at [1266, 721] on button "[PERSON_NAME] et envoyer" at bounding box center [1362, 737] width 363 height 36
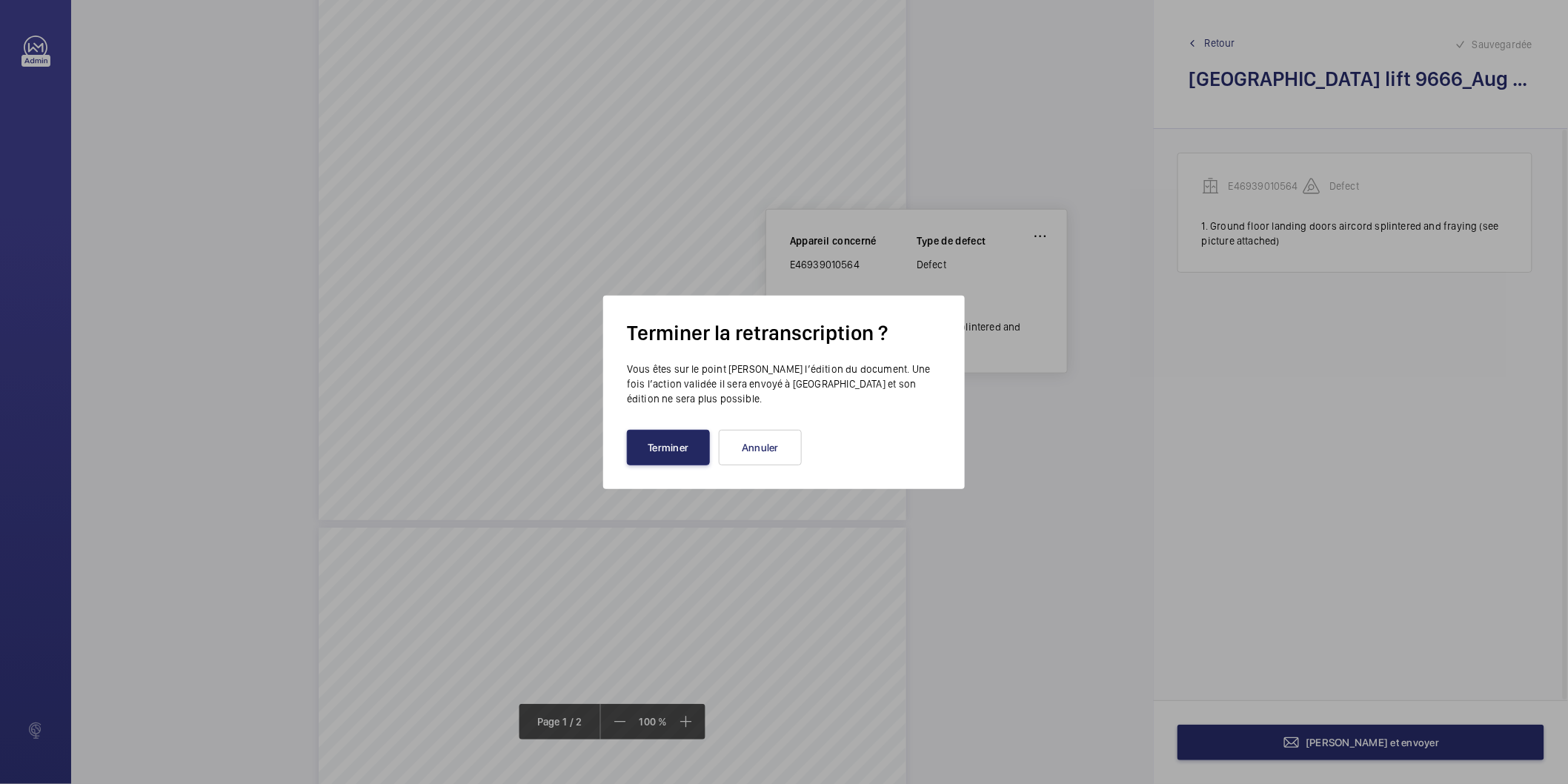
click at [678, 438] on button "Terminer" at bounding box center [668, 447] width 83 height 36
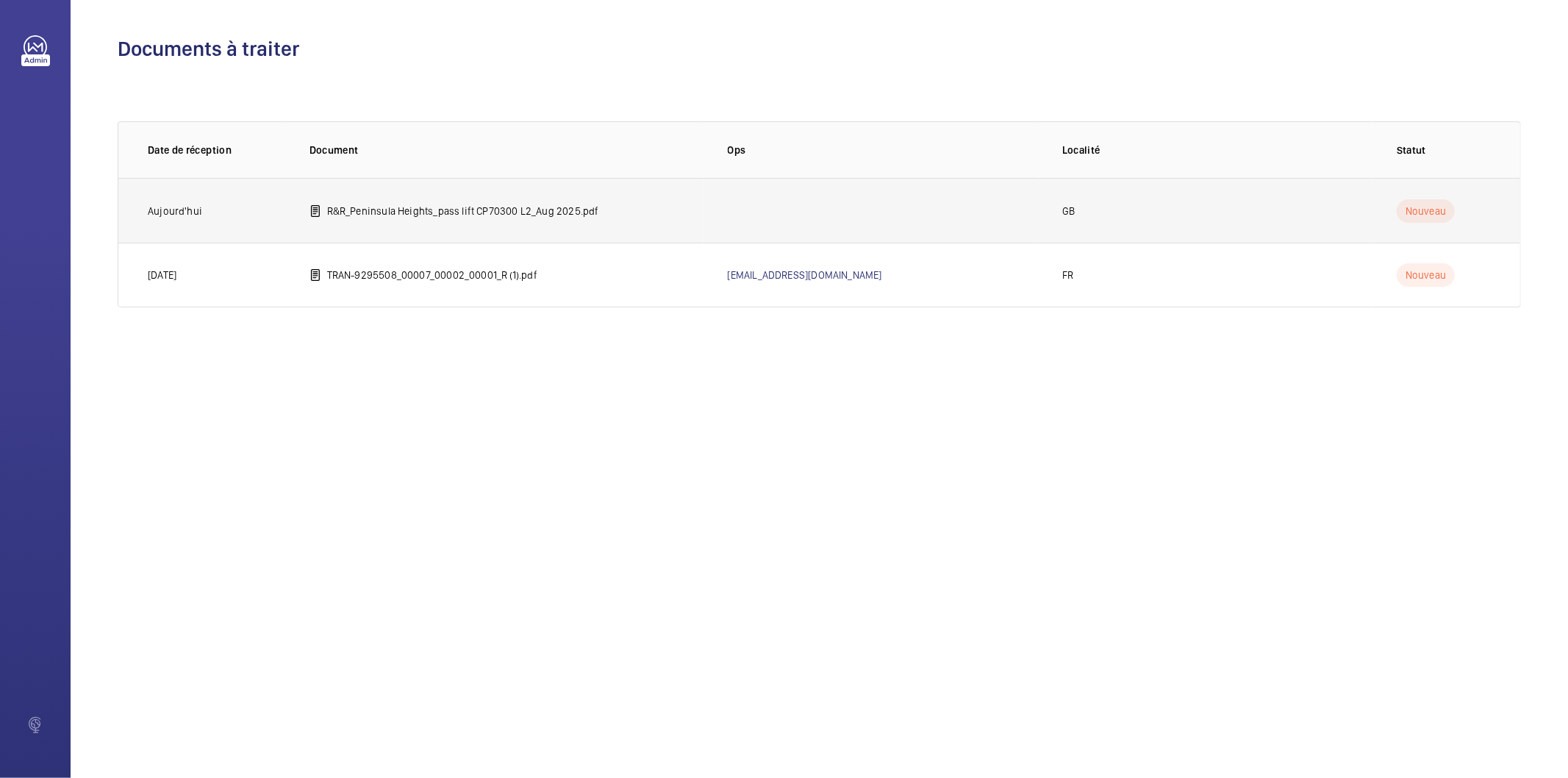
click at [542, 210] on p "R&R_Peninsula Heights_pass lift CP70300 L2_Aug 2025.pdf" at bounding box center [462, 211] width 272 height 15
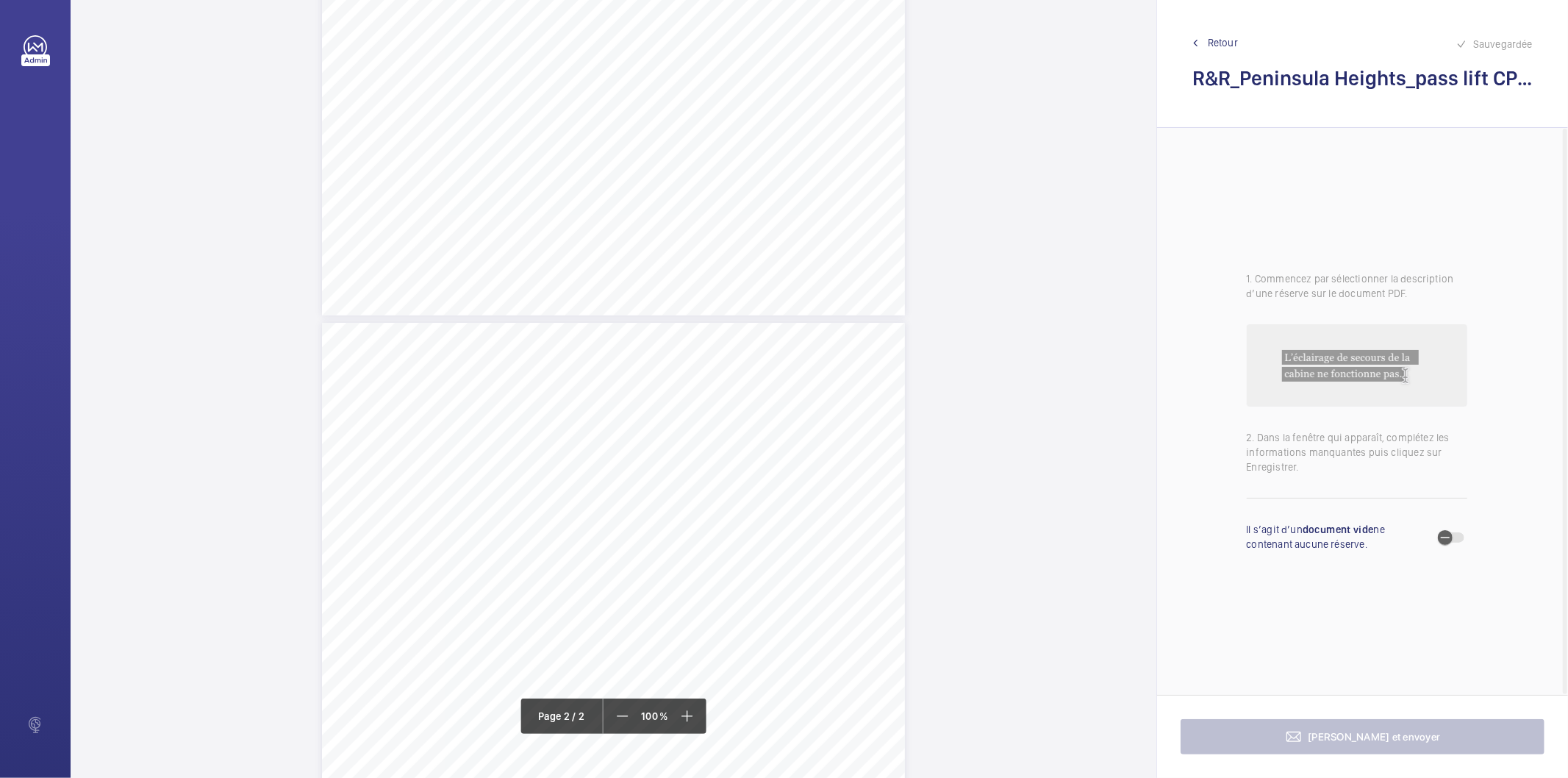
scroll to position [490, 0]
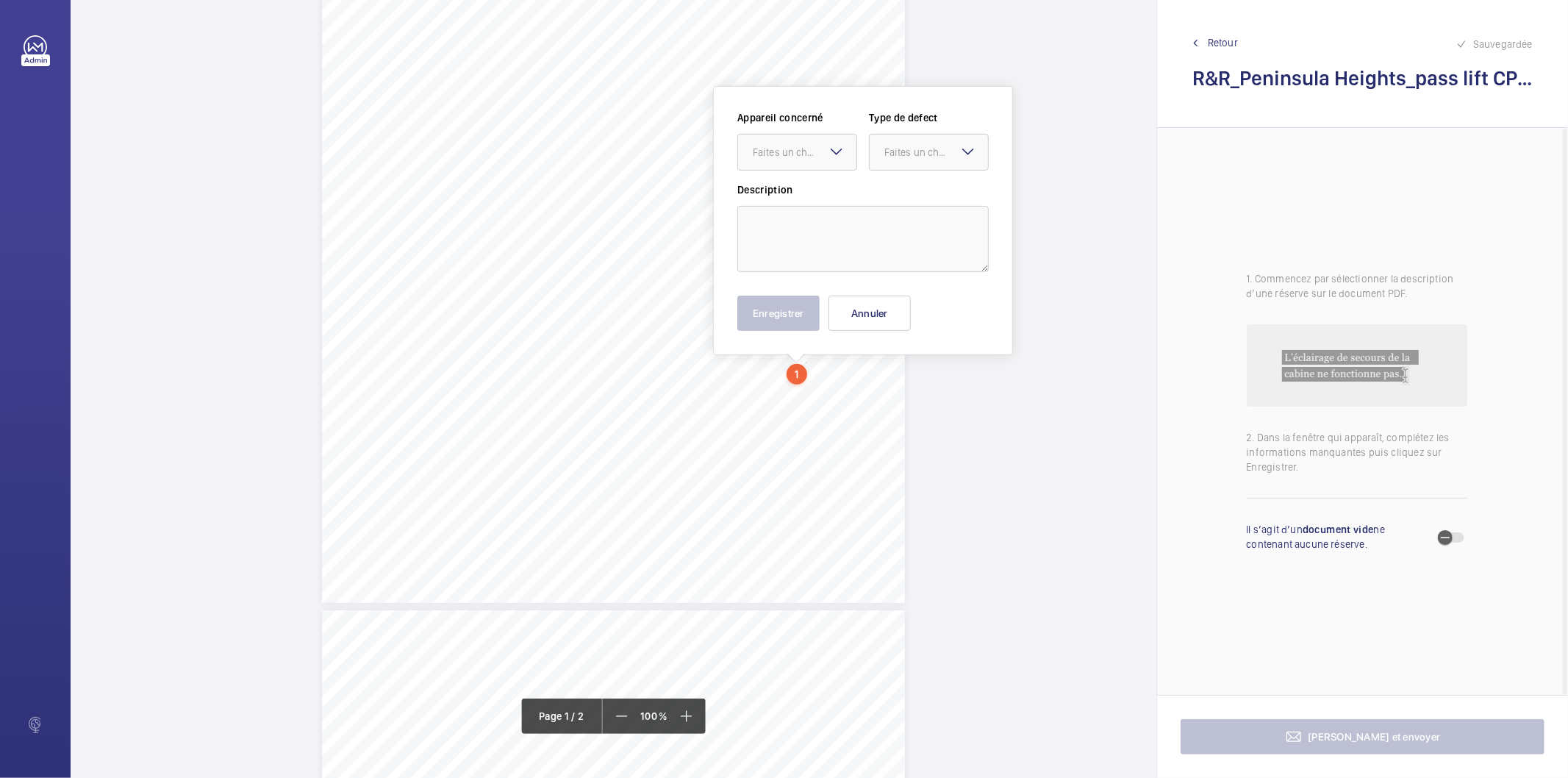
scroll to position [241, 0]
click at [816, 157] on div "Faites un choix" at bounding box center [804, 156] width 104 height 15
click at [805, 204] on span "E46939010566" at bounding box center [797, 201] width 89 height 15
click at [902, 160] on div "Faites un choix" at bounding box center [936, 156] width 104 height 15
click at [905, 199] on span "Standard" at bounding box center [929, 201] width 89 height 15
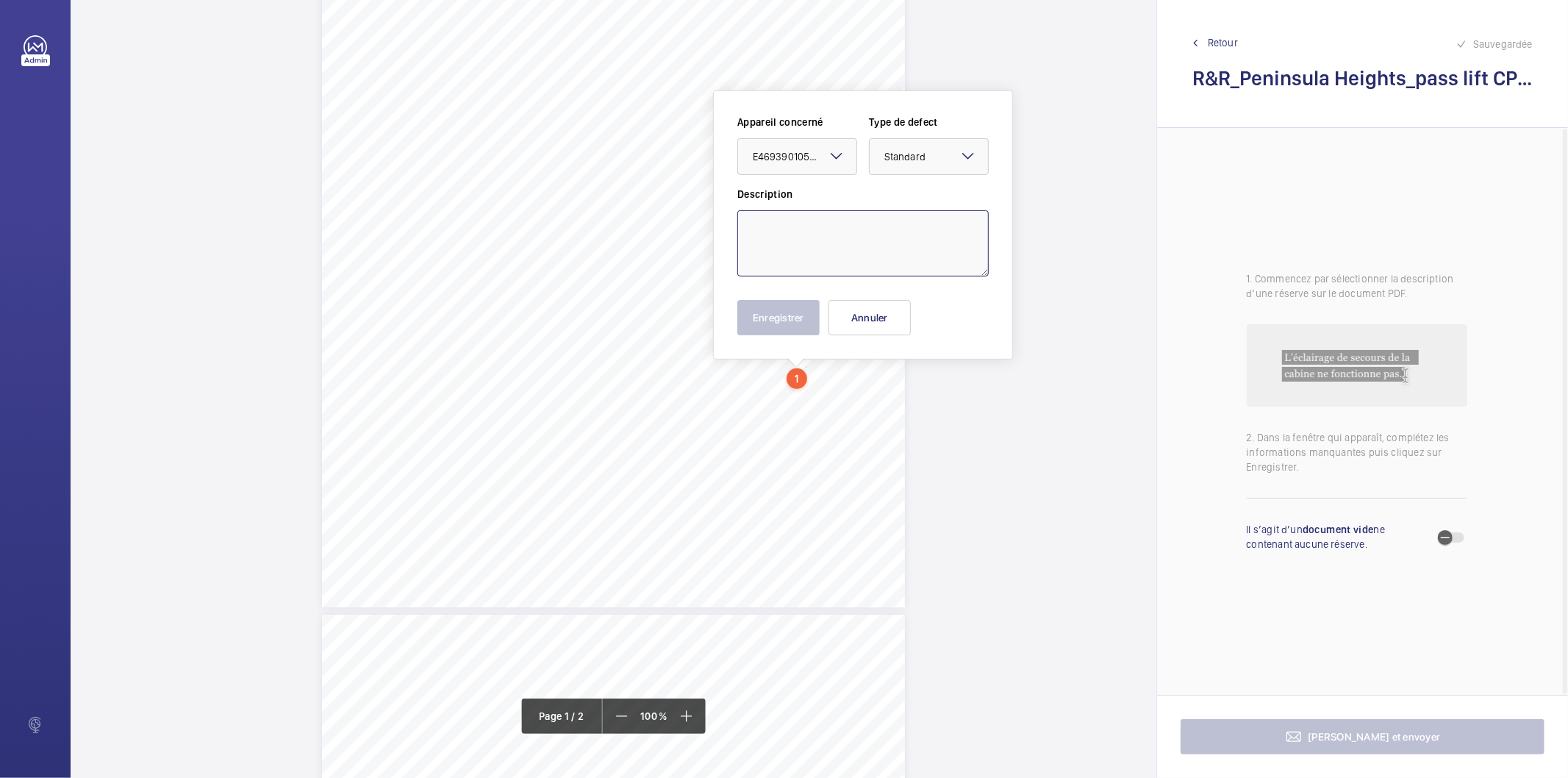
click at [782, 249] on textarea at bounding box center [862, 243] width 251 height 67
type textarea "Lift alarm sounder inoperative"
click at [782, 312] on button "Enregistrer" at bounding box center [778, 318] width 82 height 36
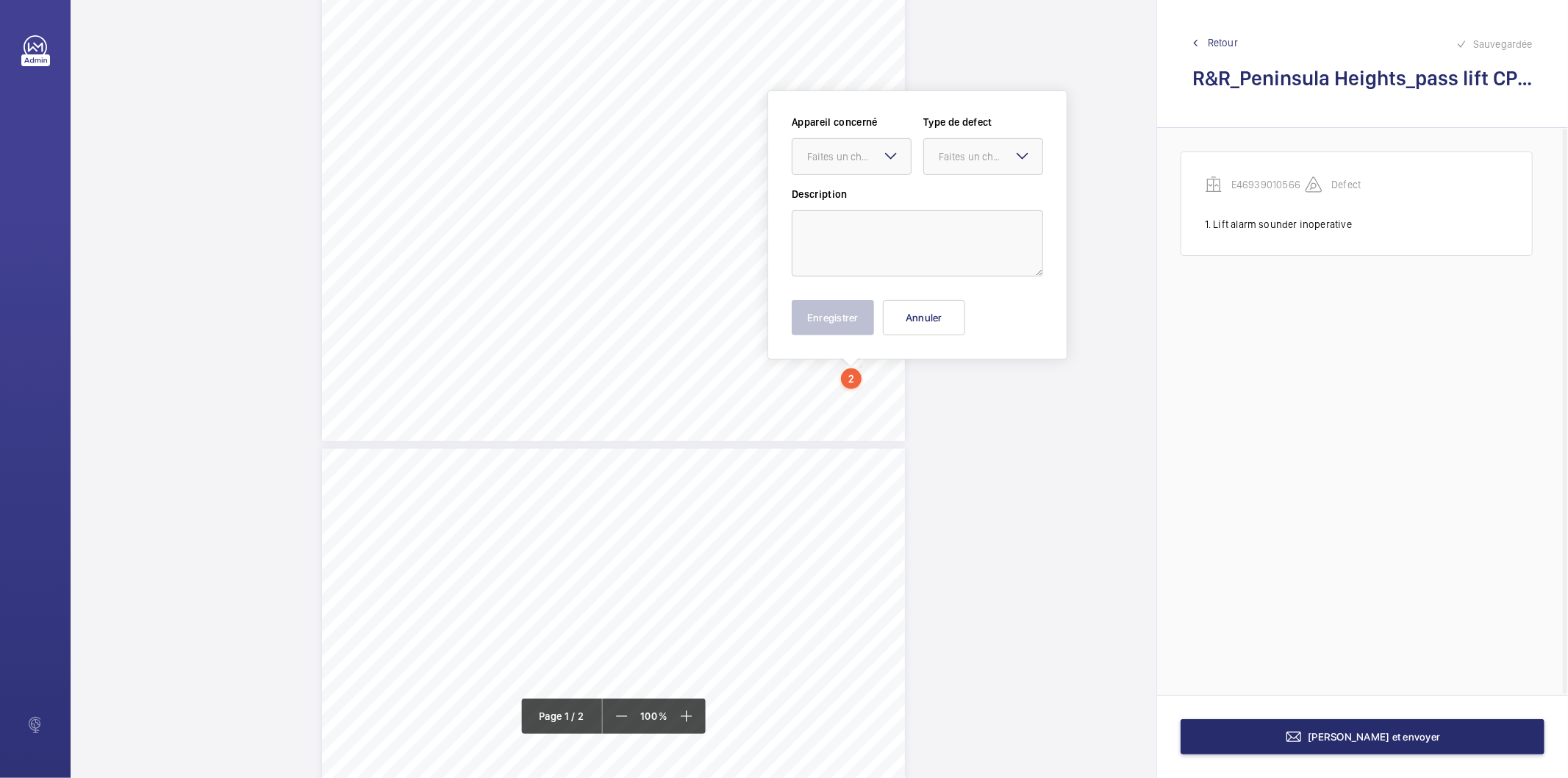
scroll to position [408, 0]
drag, startPoint x: 858, startPoint y: 538, endPoint x: 854, endPoint y: 164, distance: 374.0
click at [856, 163] on div at bounding box center [851, 155] width 118 height 36
click at [851, 202] on span "E46939010566" at bounding box center [851, 200] width 89 height 15
click at [942, 158] on div "Faites un choix" at bounding box center [990, 155] width 104 height 15
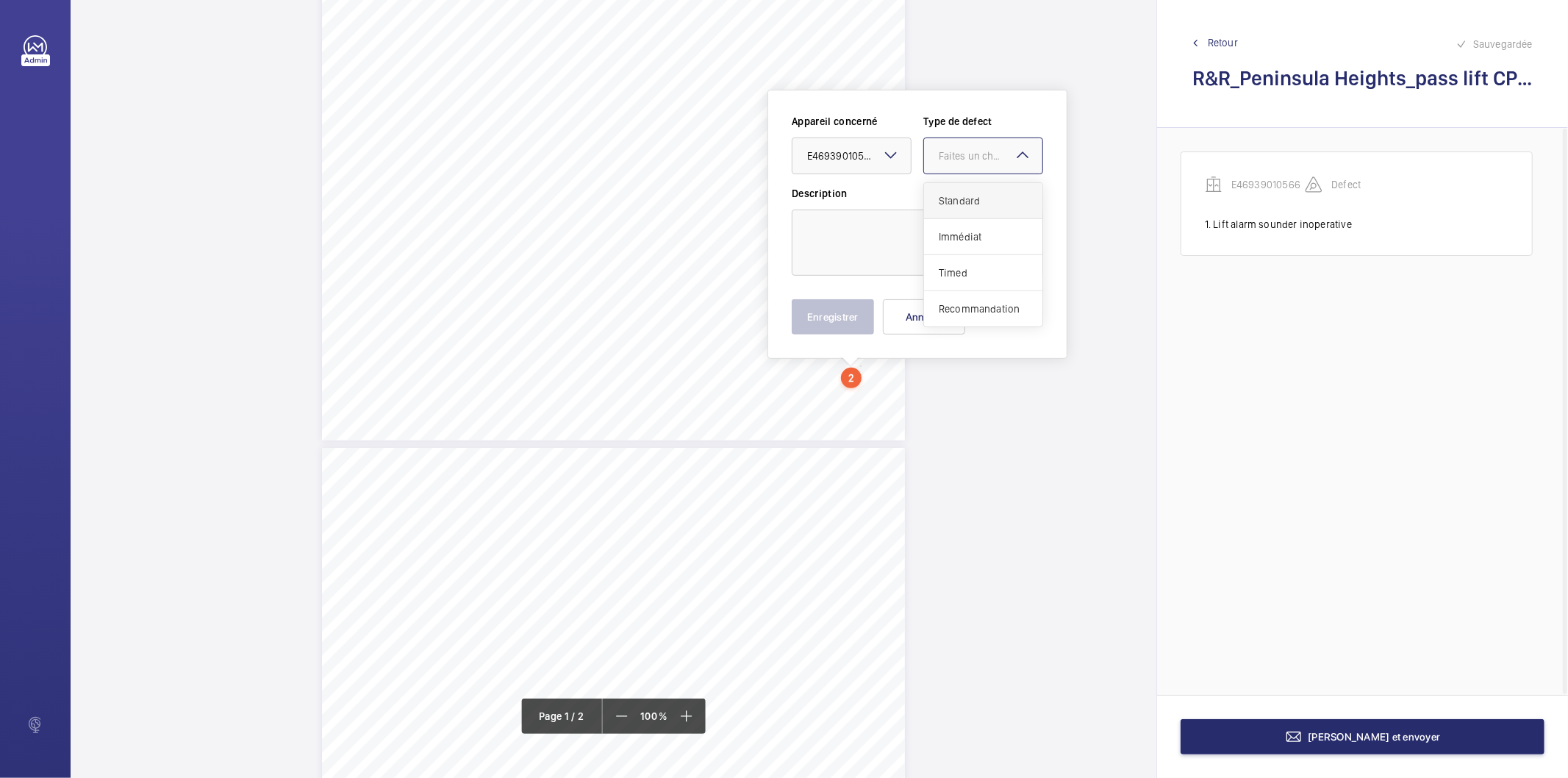
click at [953, 201] on span "Standard" at bounding box center [983, 200] width 89 height 15
click at [900, 240] on textarea at bounding box center [917, 243] width 251 height 67
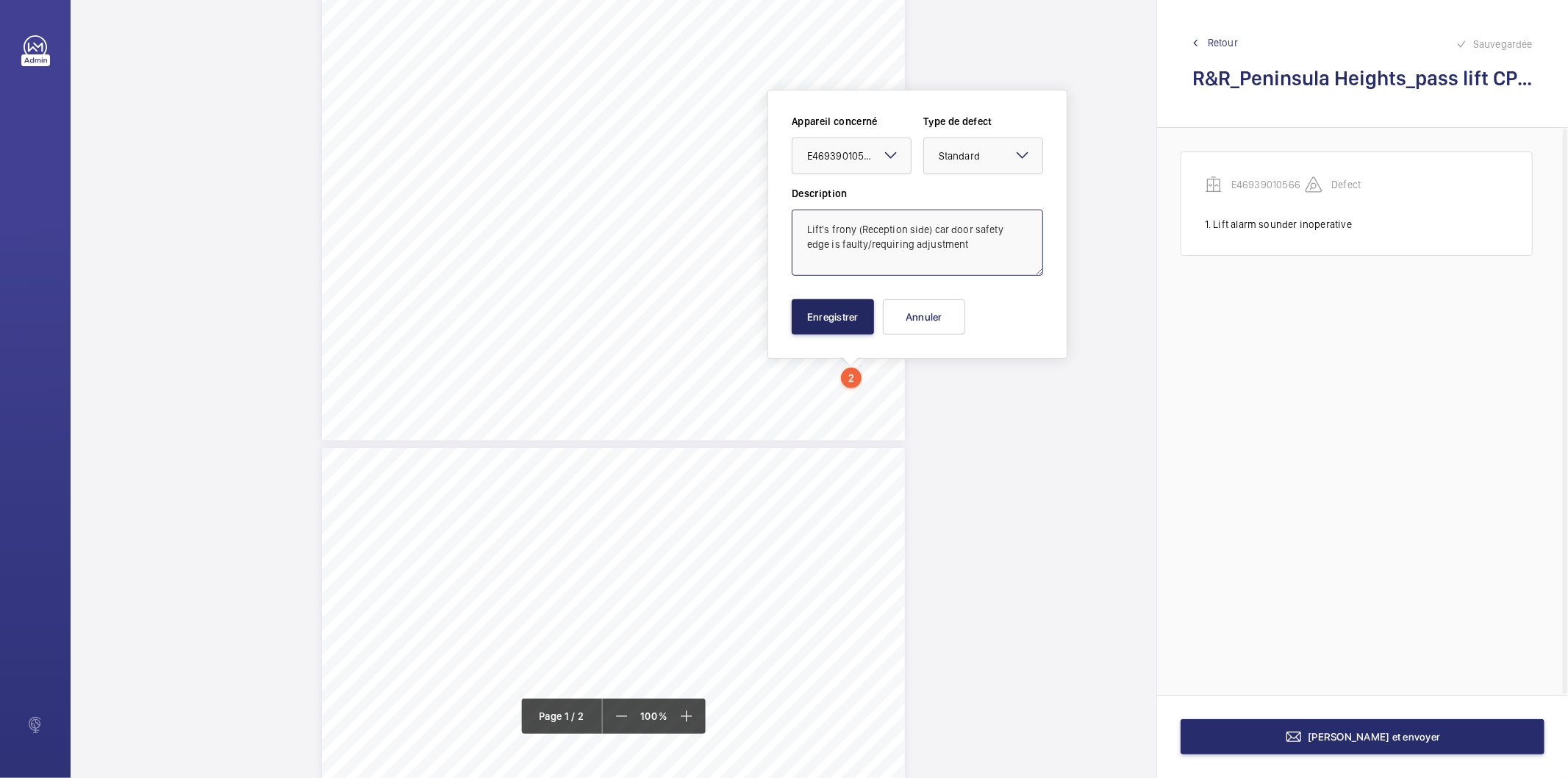
type textarea "Lift's frony (Reception side) car door safety edge is faulty/requiring adjustme…"
click at [854, 312] on button "Enregistrer" at bounding box center [833, 317] width 82 height 36
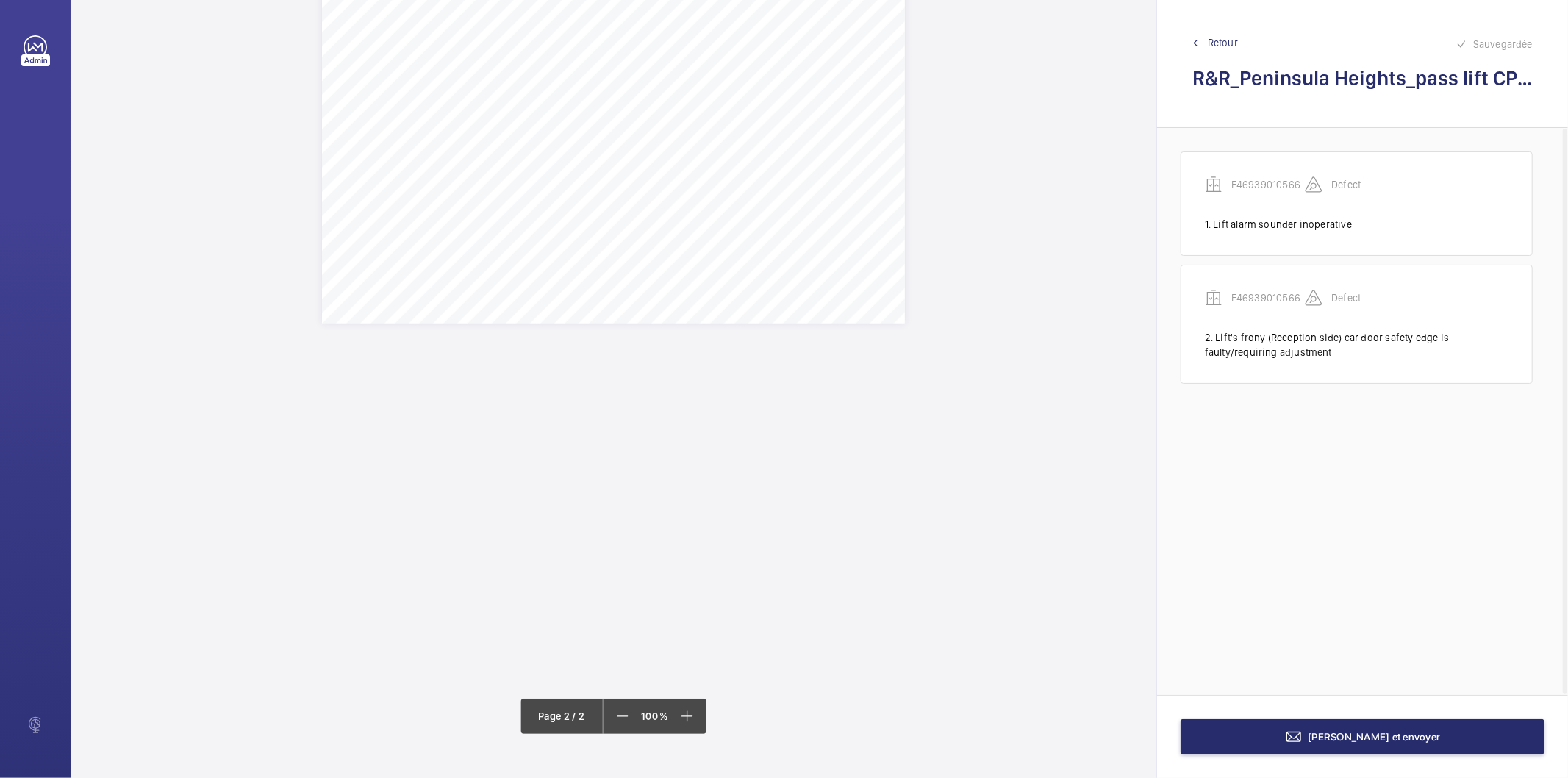
scroll to position [1552, 0]
click at [1324, 744] on button "[PERSON_NAME] et envoyer" at bounding box center [1362, 737] width 363 height 36
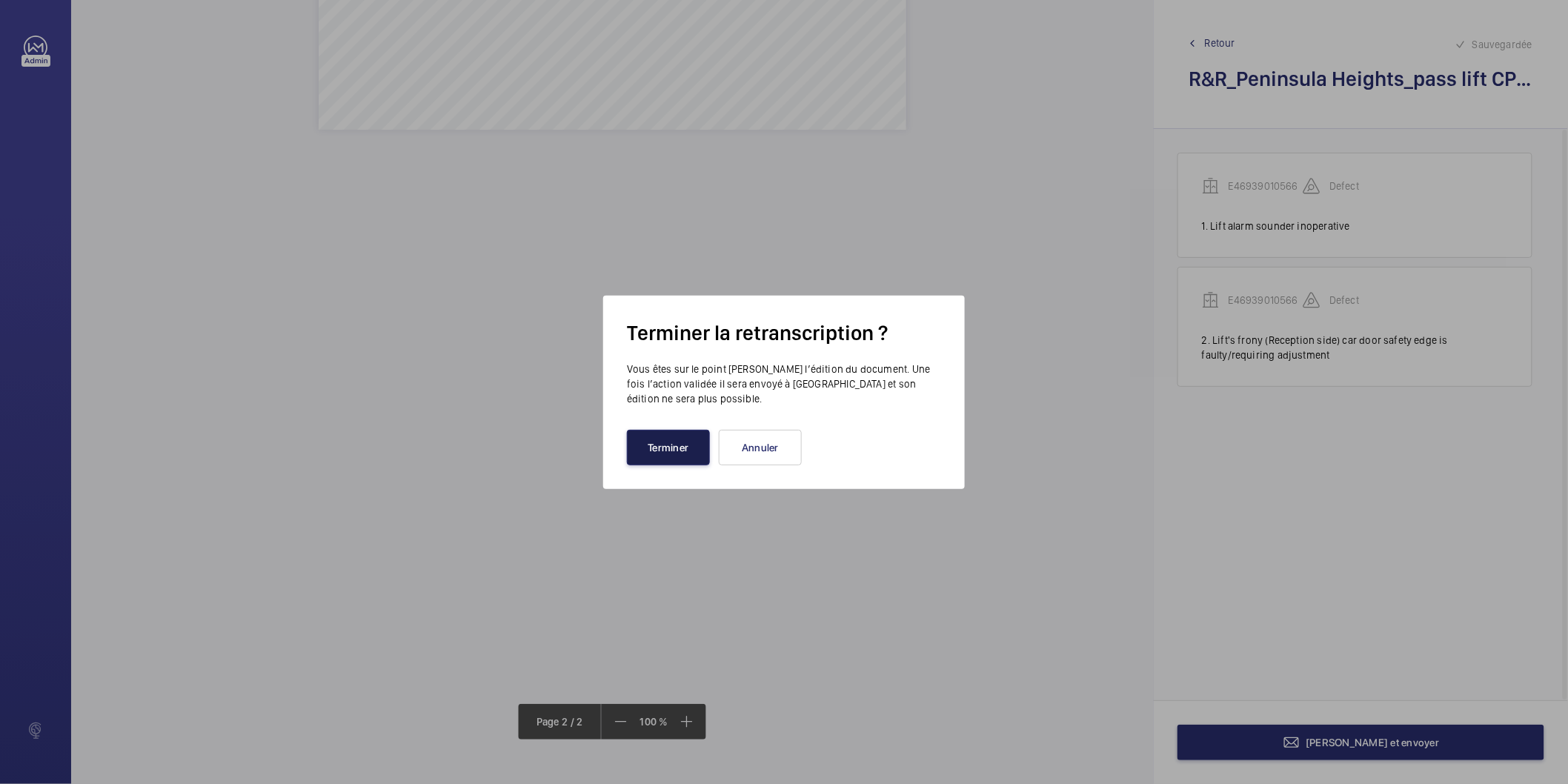
click at [691, 454] on button "Terminer" at bounding box center [668, 447] width 83 height 36
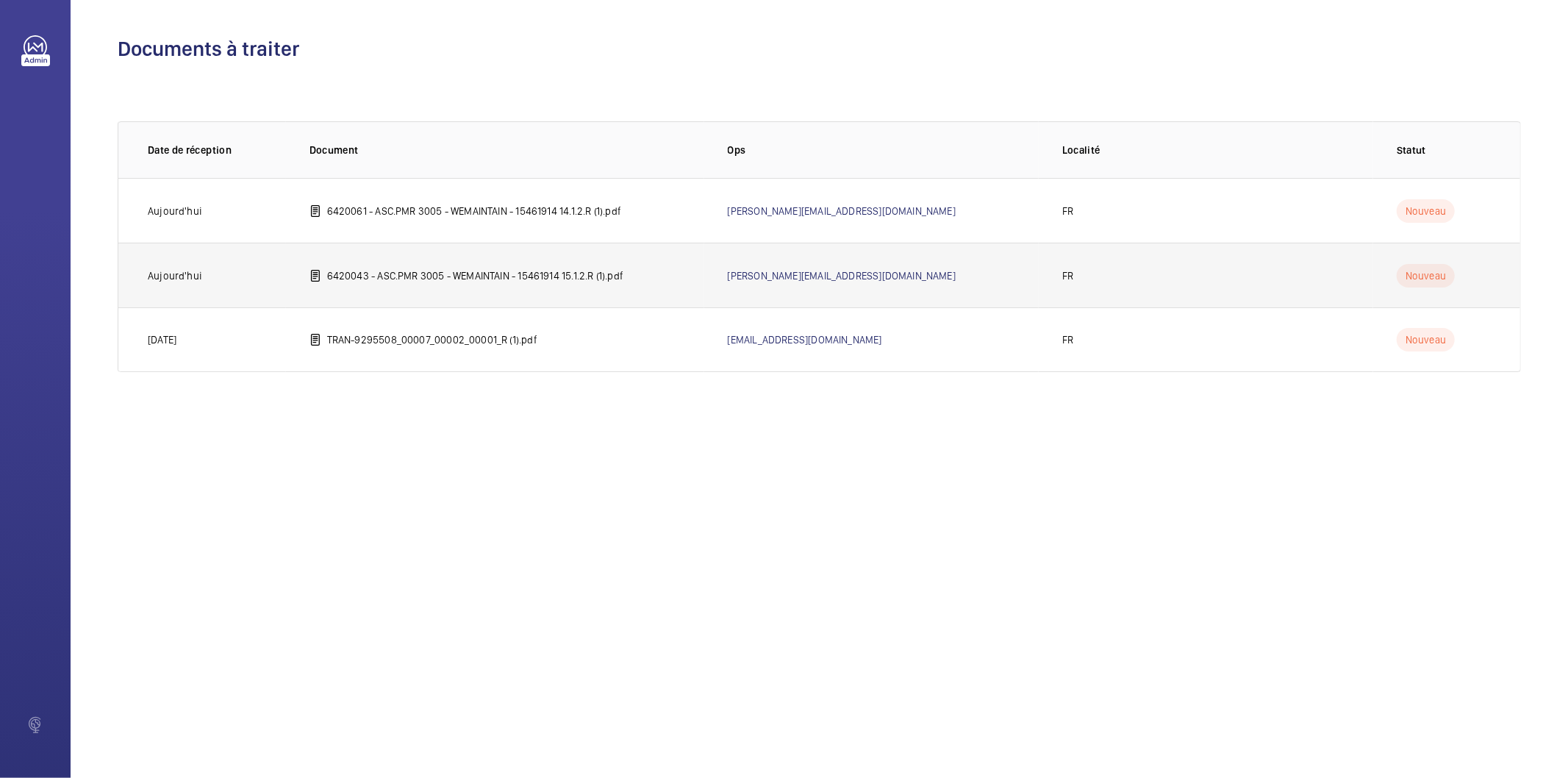
click at [428, 275] on p "6420043 - ASC.PMR 3005 - WEMAINTAIN - 15461914 15.1.2.R (1).pdf" at bounding box center [475, 276] width 296 height 15
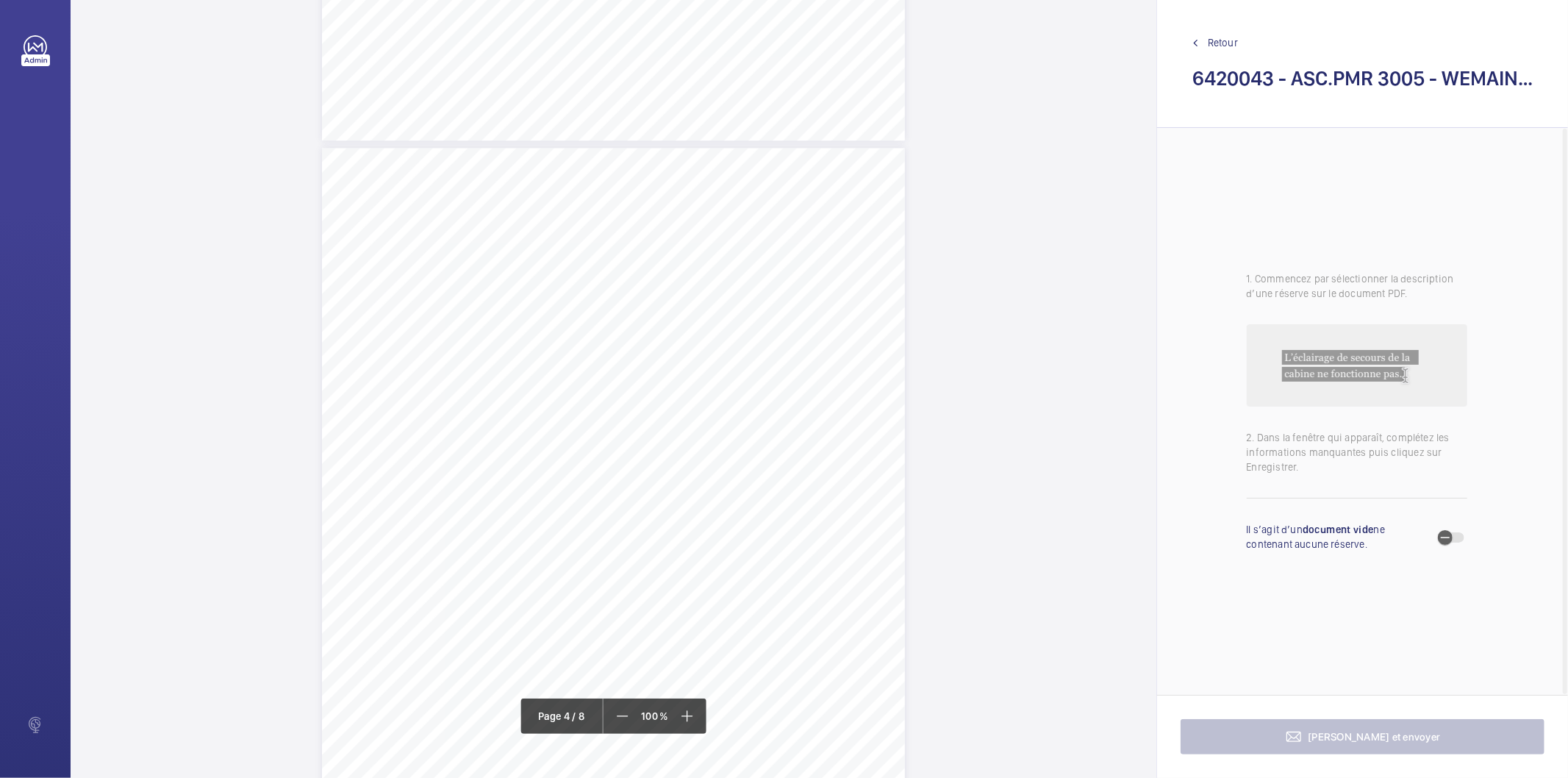
scroll to position [2450, 0]
drag, startPoint x: 478, startPoint y: 364, endPoint x: 566, endPoint y: 388, distance: 91.2
click at [566, 388] on div "Périmètre vérifié dans le rapport | SNCF ÉQUIPEMENT(S) VÉRIFIÉ(S) Fiche N° 1 : …" at bounding box center [614, 482] width 583 height 825
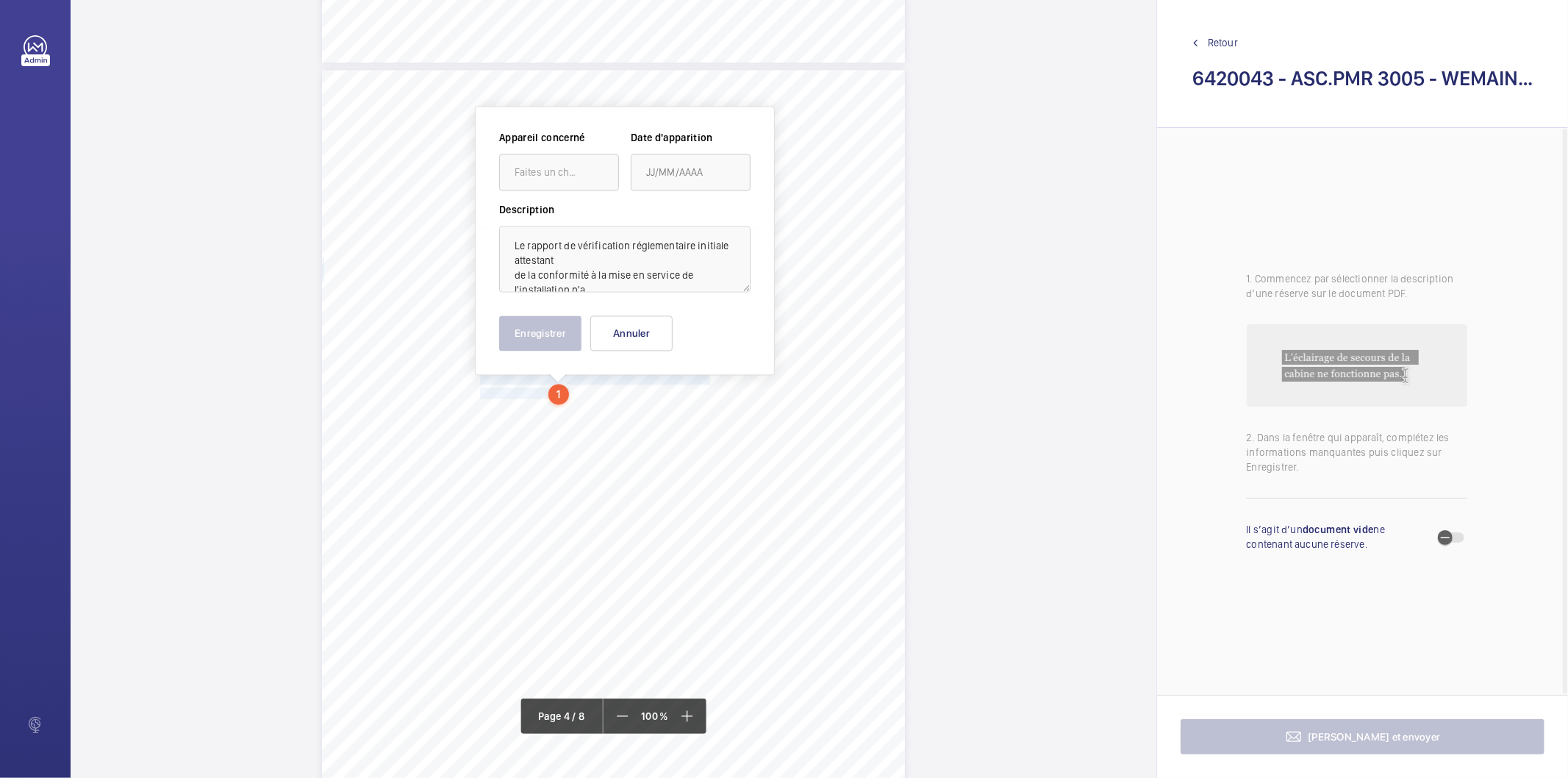
scroll to position [2467, 0]
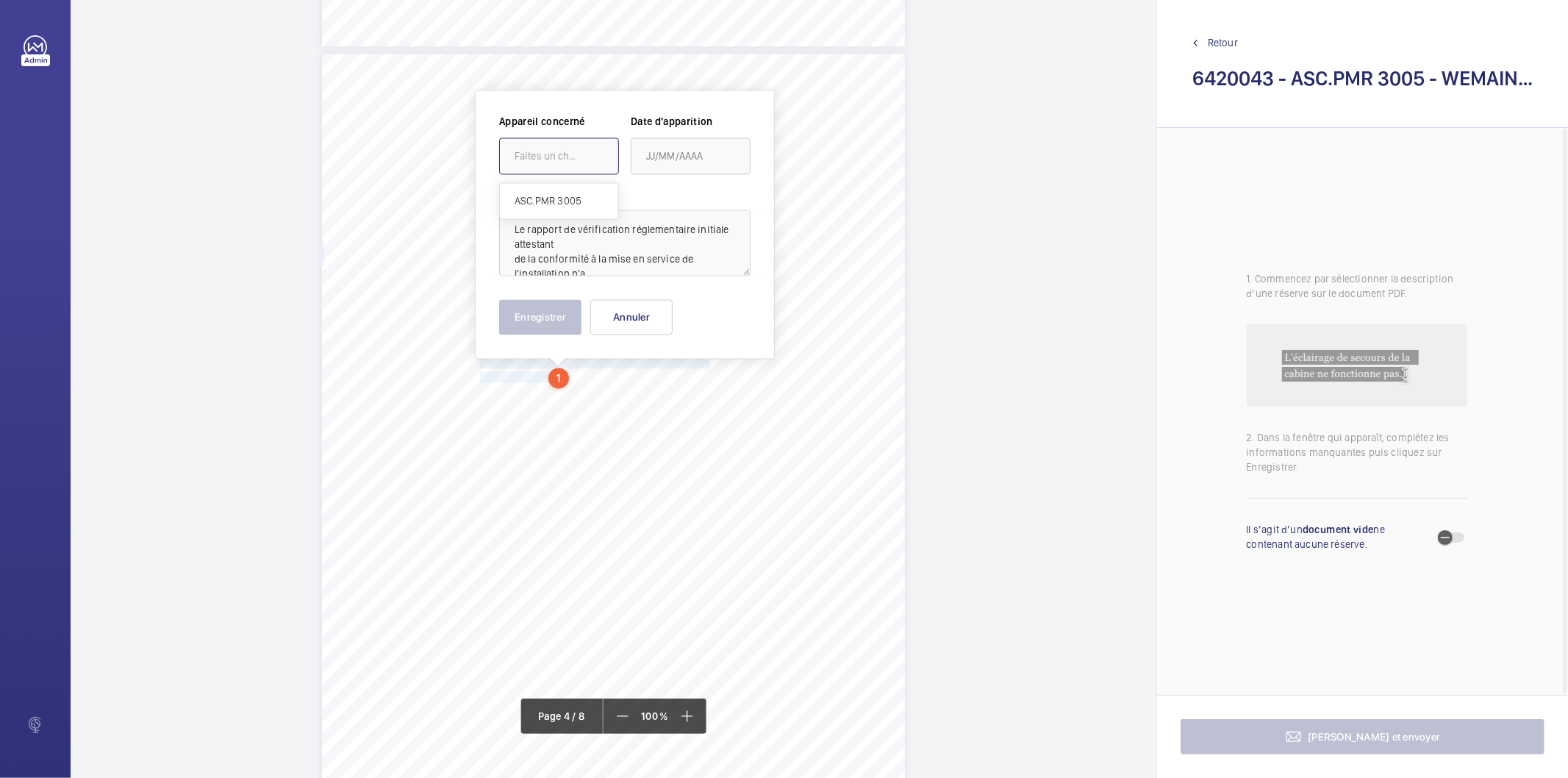
click at [576, 159] on div "Faites un choix" at bounding box center [566, 155] width 104 height 15
click at [569, 199] on span "ASC.PMR 3005" at bounding box center [559, 200] width 89 height 15
click at [736, 158] on span "Open calendar" at bounding box center [727, 156] width 36 height 36
drag, startPoint x: 704, startPoint y: 215, endPoint x: 719, endPoint y: 238, distance: 27.5
click at [686, 215] on polygon "Choose month and year" at bounding box center [682, 215] width 7 height 4
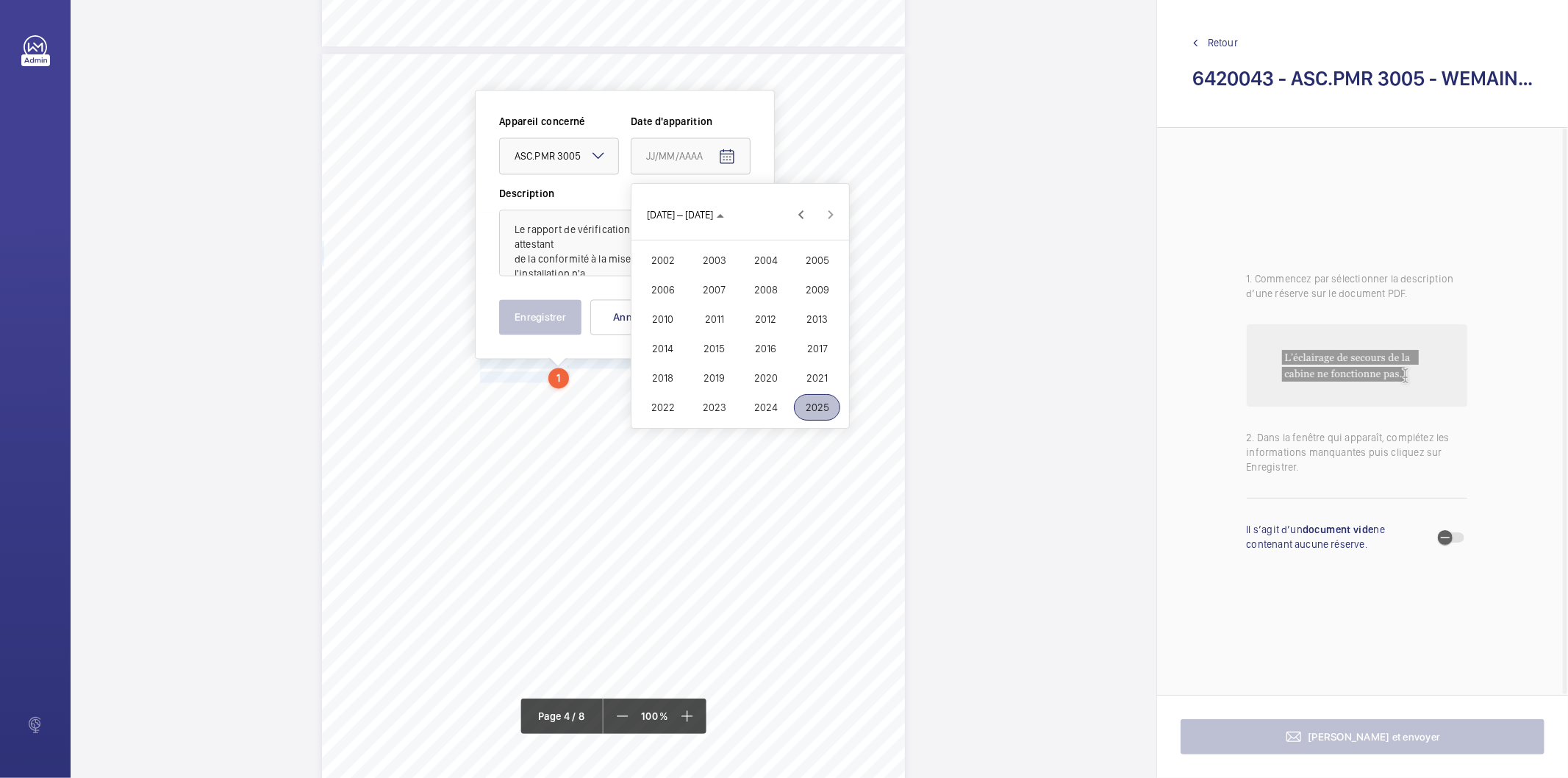
click at [766, 407] on span "2024" at bounding box center [765, 406] width 46 height 26
click at [817, 318] on span "DÉC." at bounding box center [816, 318] width 46 height 26
click at [740, 363] on span "19" at bounding box center [740, 364] width 26 height 26
type input "19/12/2024"
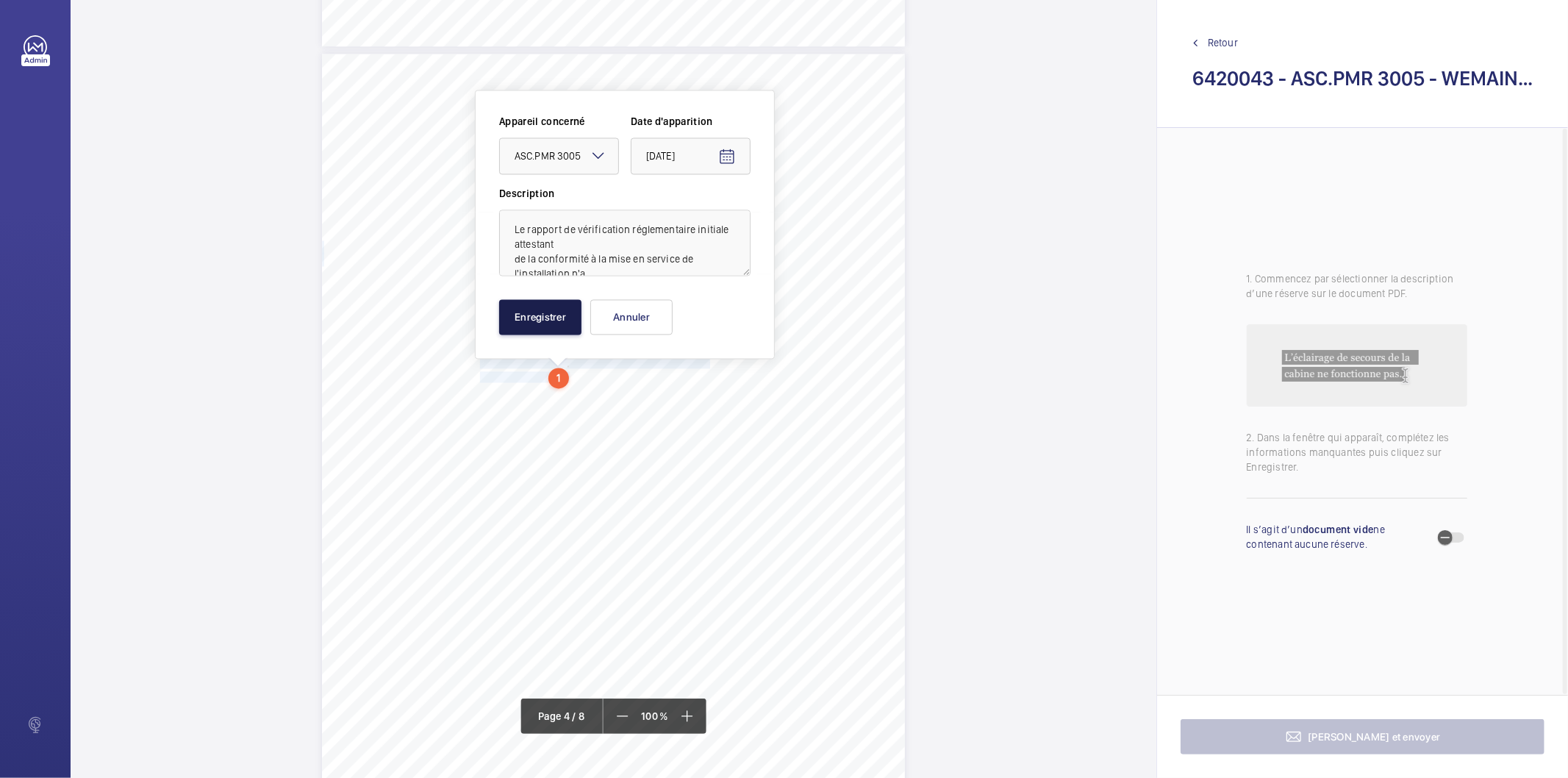
click at [552, 311] on button "Enregistrer" at bounding box center [540, 317] width 82 height 36
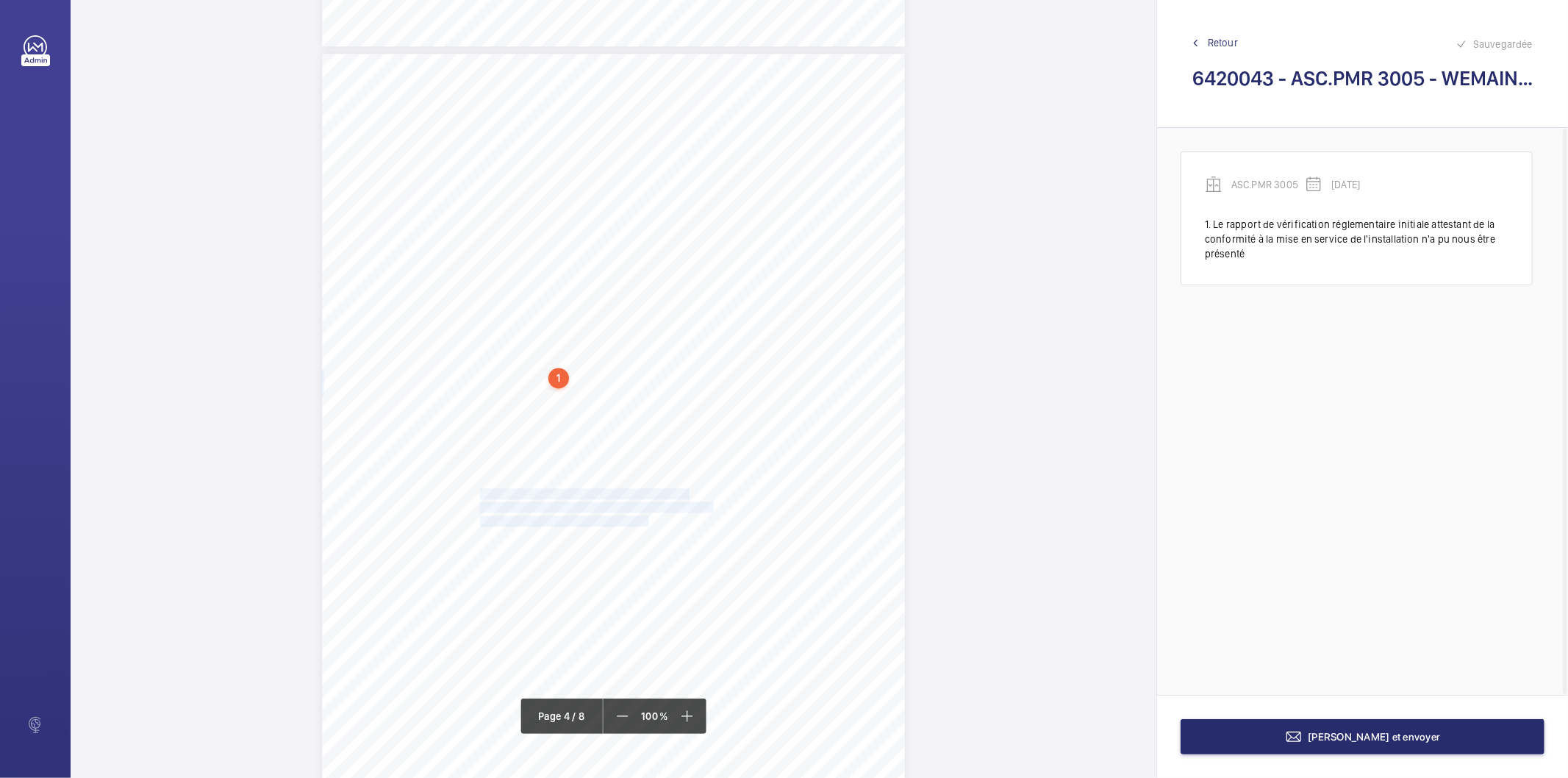
drag, startPoint x: 478, startPoint y: 493, endPoint x: 647, endPoint y: 517, distance: 170.7
click at [647, 517] on div "Périmètre vérifié dans le rapport | SNCF ÉQUIPEMENT(S) VÉRIFIÉ(S) Fiche N° 1 : …" at bounding box center [614, 466] width 583 height 825
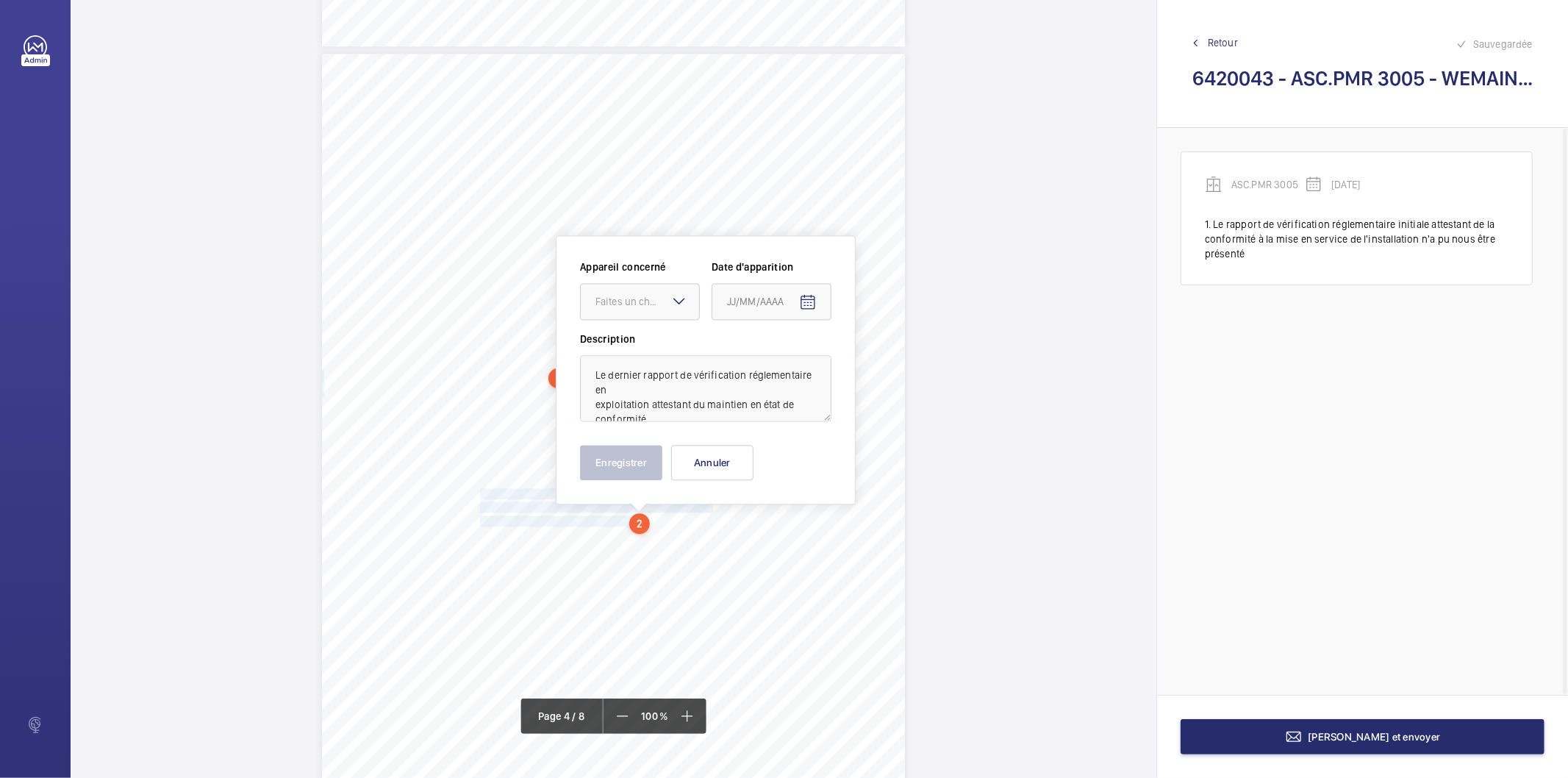
scroll to position [2613, 0]
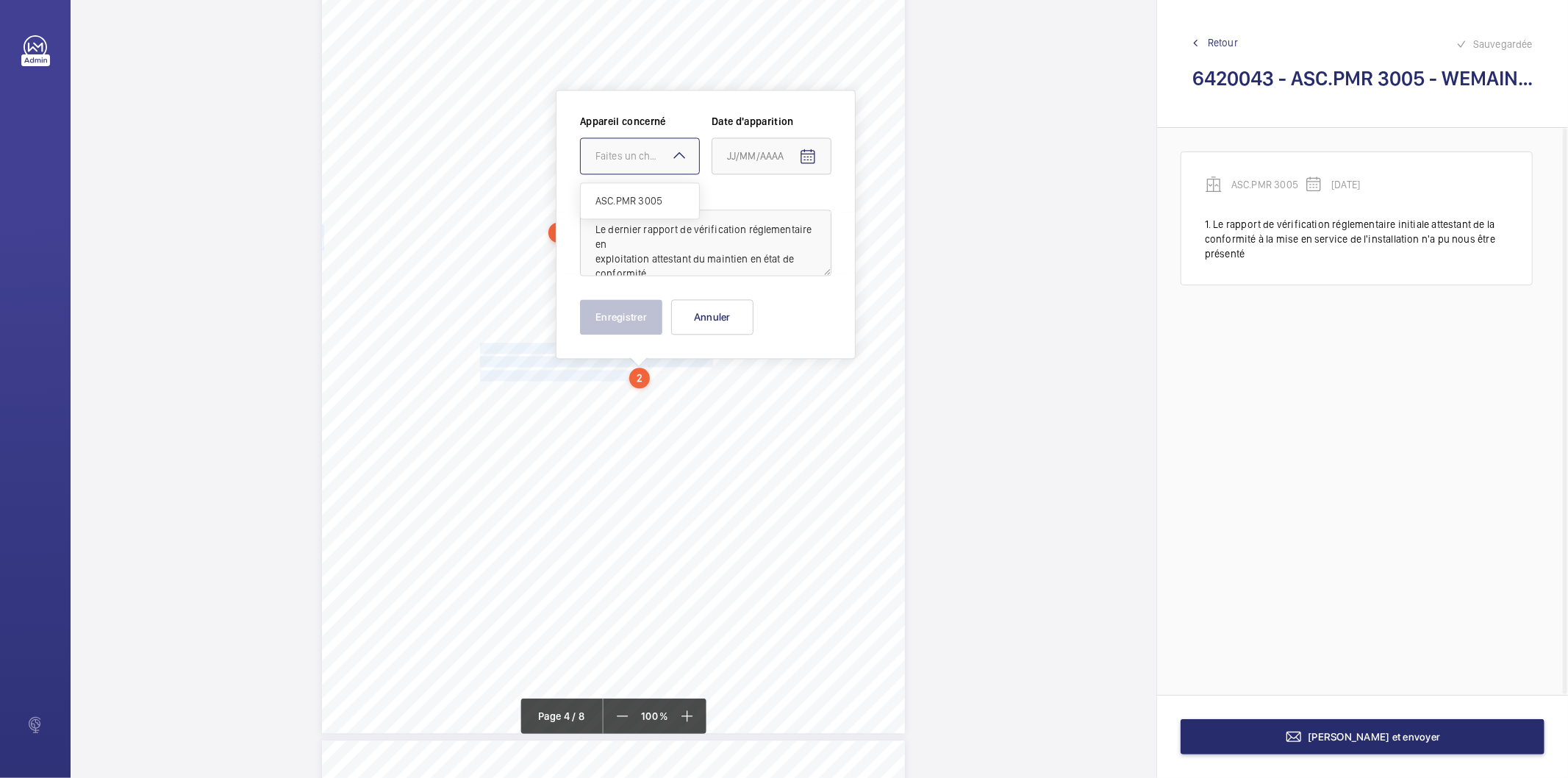
click at [671, 153] on mat-icon at bounding box center [679, 155] width 17 height 17
click at [645, 200] on span "ASC.PMR 3005" at bounding box center [640, 200] width 89 height 15
click at [807, 151] on mat-icon "Open calendar" at bounding box center [808, 157] width 17 height 17
click at [767, 215] on icon "Choose month and year" at bounding box center [763, 215] width 7 height 4
click at [846, 409] on span "2024" at bounding box center [846, 406] width 46 height 26
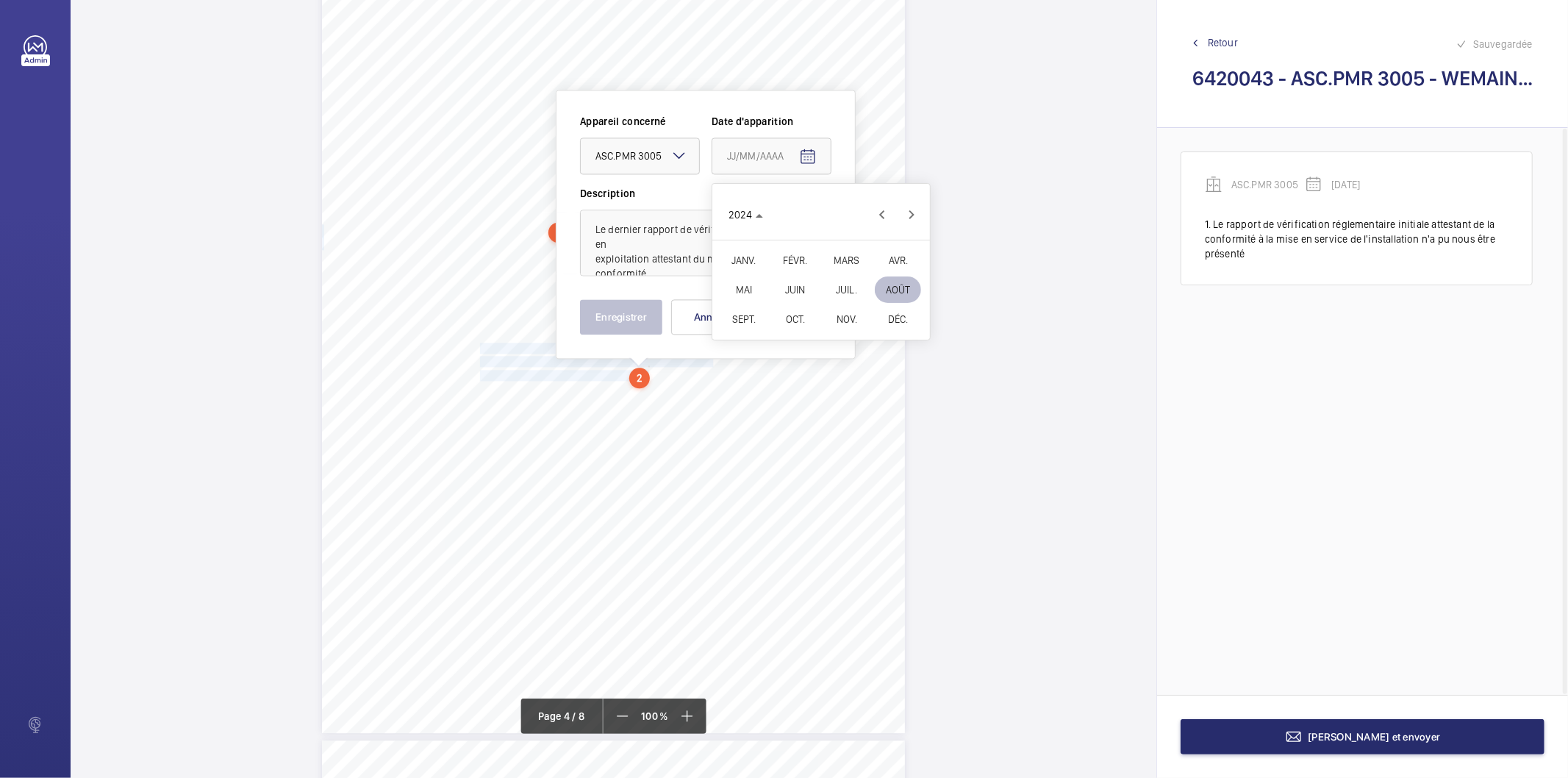
click at [890, 318] on span "DÉC." at bounding box center [897, 318] width 46 height 26
click at [825, 365] on span "19" at bounding box center [820, 364] width 26 height 26
type input "19/12/2024"
click at [629, 317] on button "Enregistrer" at bounding box center [621, 317] width 82 height 36
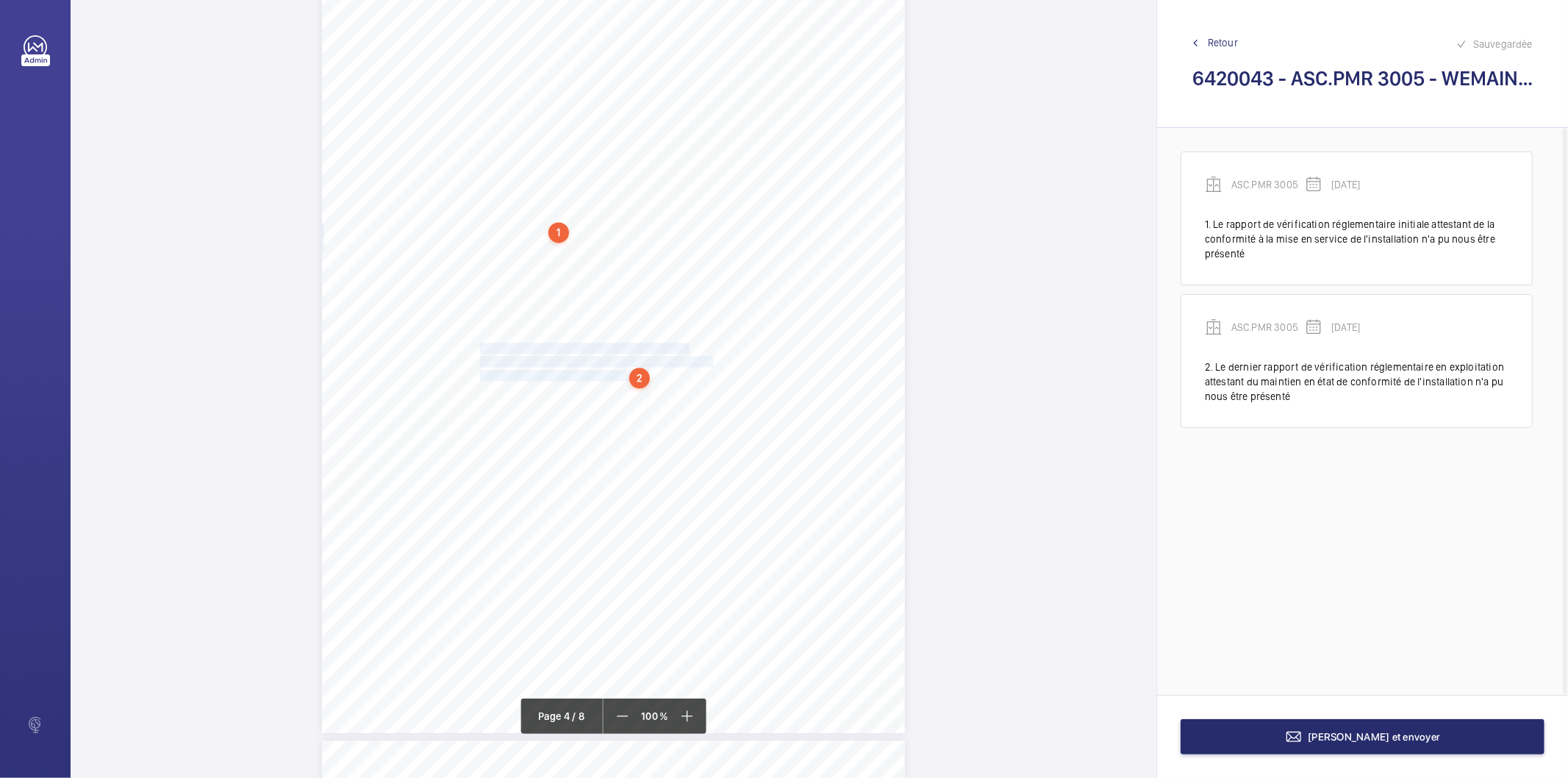
drag, startPoint x: 479, startPoint y: 473, endPoint x: 680, endPoint y: 486, distance: 201.4
click at [680, 484] on div "Périmètre vérifié dans le rapport | SNCF ÉQUIPEMENT(S) VÉRIFIÉ(S) Fiche N° 1 : …" at bounding box center [614, 320] width 583 height 825
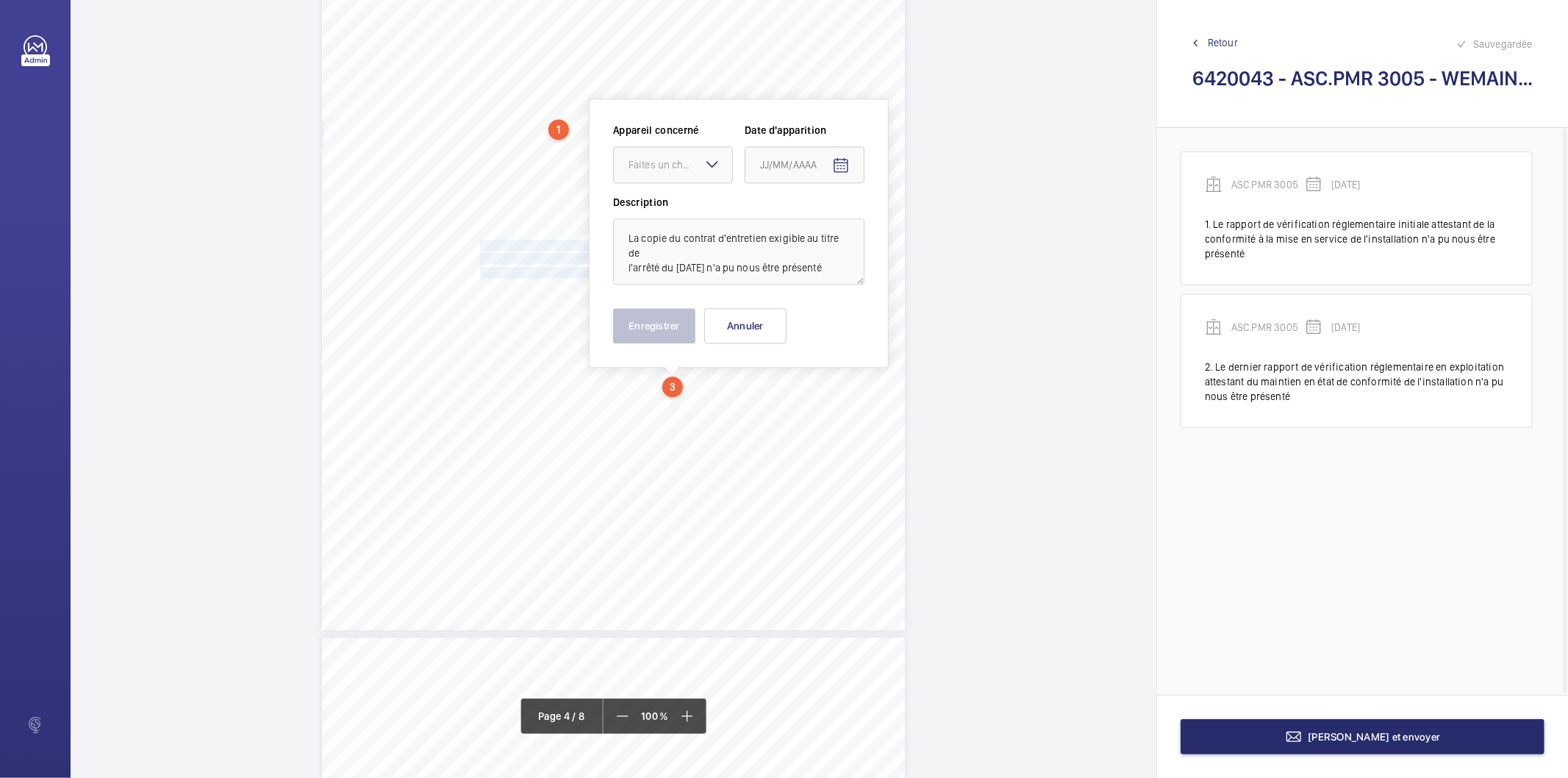
scroll to position [2725, 0]
click at [694, 151] on div "Faites un choix" at bounding box center [680, 155] width 104 height 15
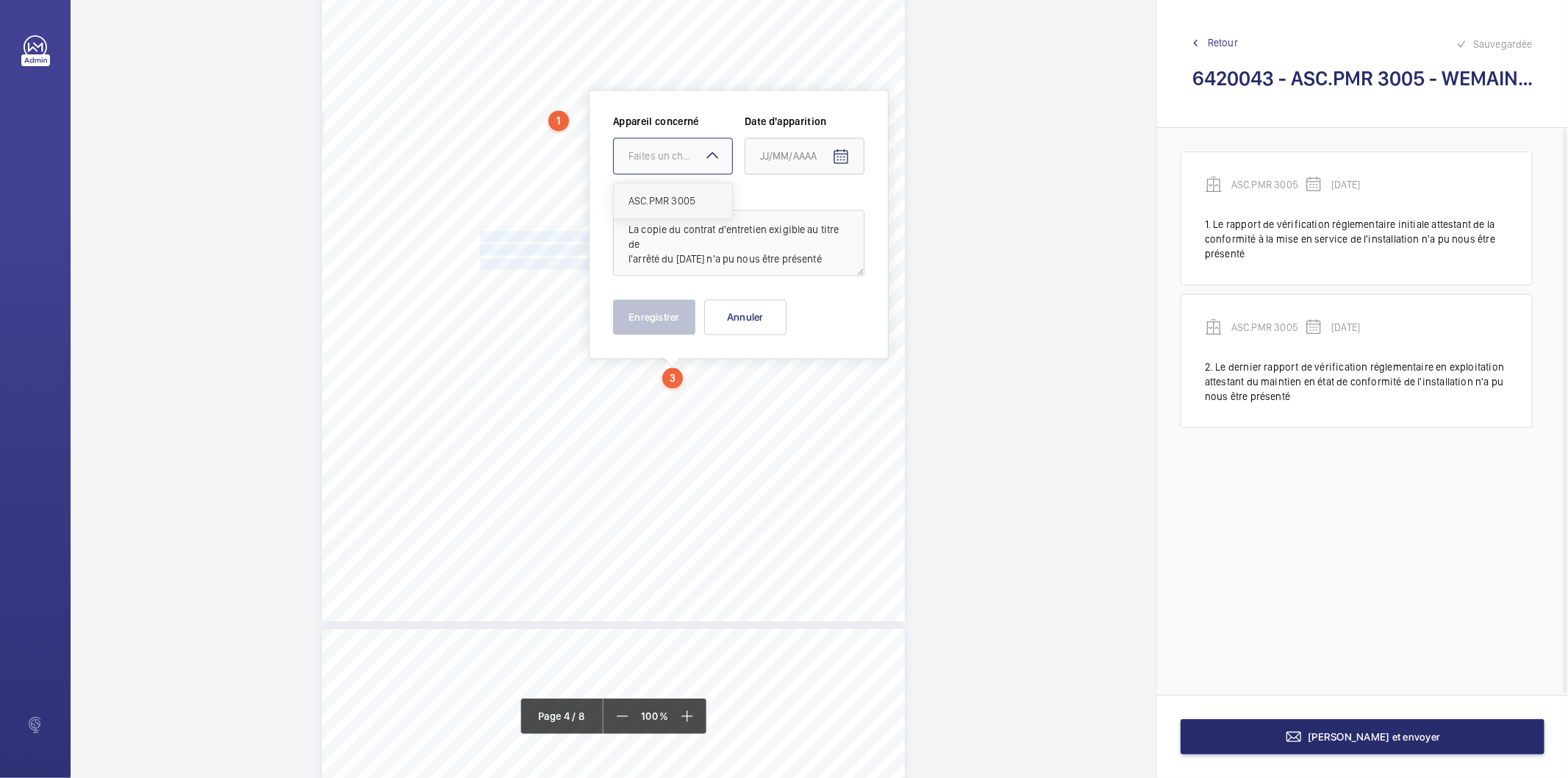
drag, startPoint x: 665, startPoint y: 200, endPoint x: 861, endPoint y: 195, distance: 196.1
click at [664, 200] on span "ASC.PMR 3005" at bounding box center [673, 200] width 89 height 15
click at [849, 148] on mat-icon "Open calendar" at bounding box center [841, 157] width 17 height 17
click at [800, 215] on polygon "Choose month and year" at bounding box center [796, 215] width 7 height 4
click at [885, 402] on span "2024" at bounding box center [879, 406] width 46 height 26
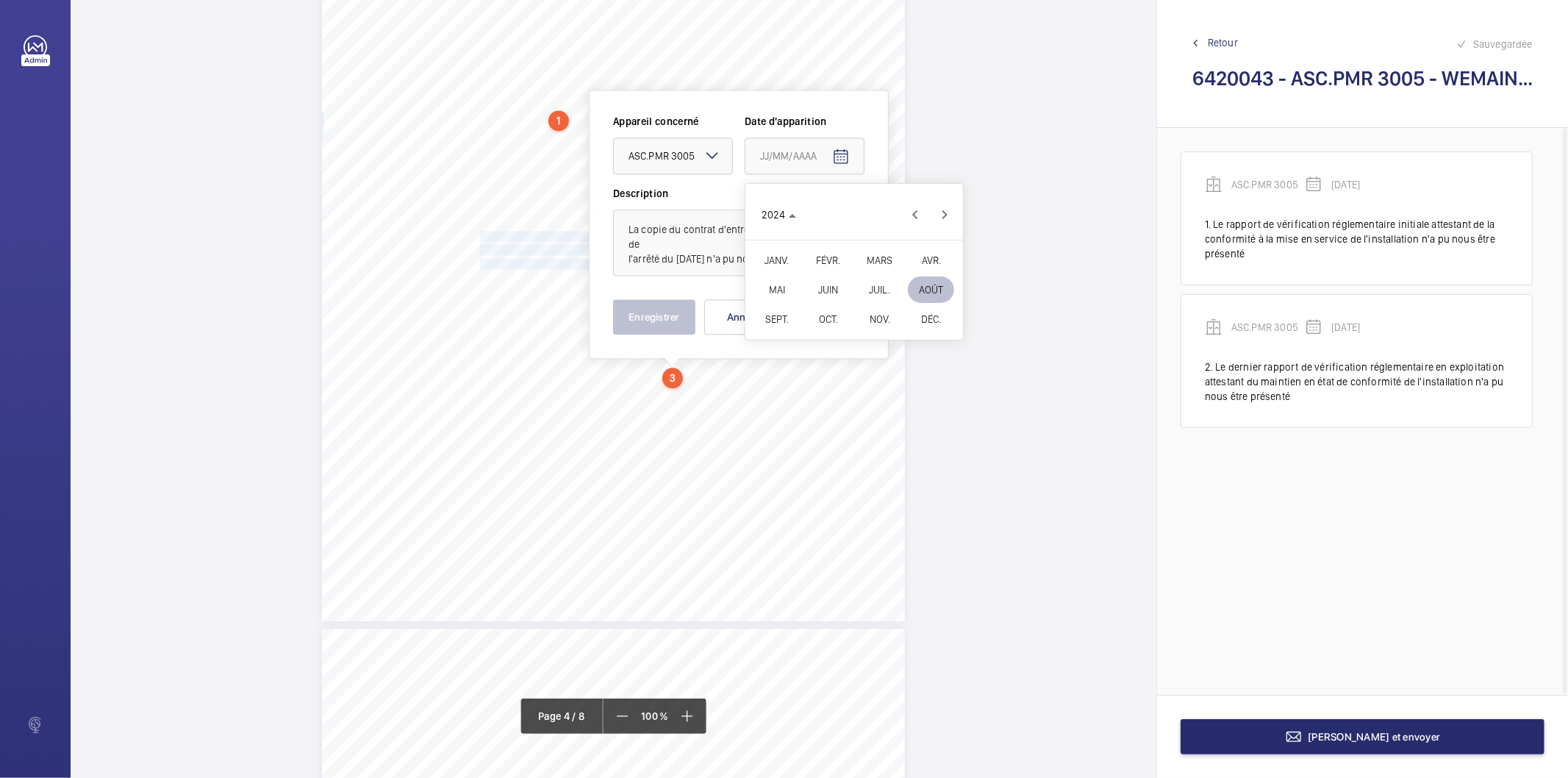
click at [923, 320] on span "DÉC." at bounding box center [931, 318] width 46 height 26
click at [848, 365] on span "19" at bounding box center [854, 364] width 26 height 26
type input "19/12/2024"
click at [666, 312] on button "Enregistrer" at bounding box center [654, 317] width 82 height 36
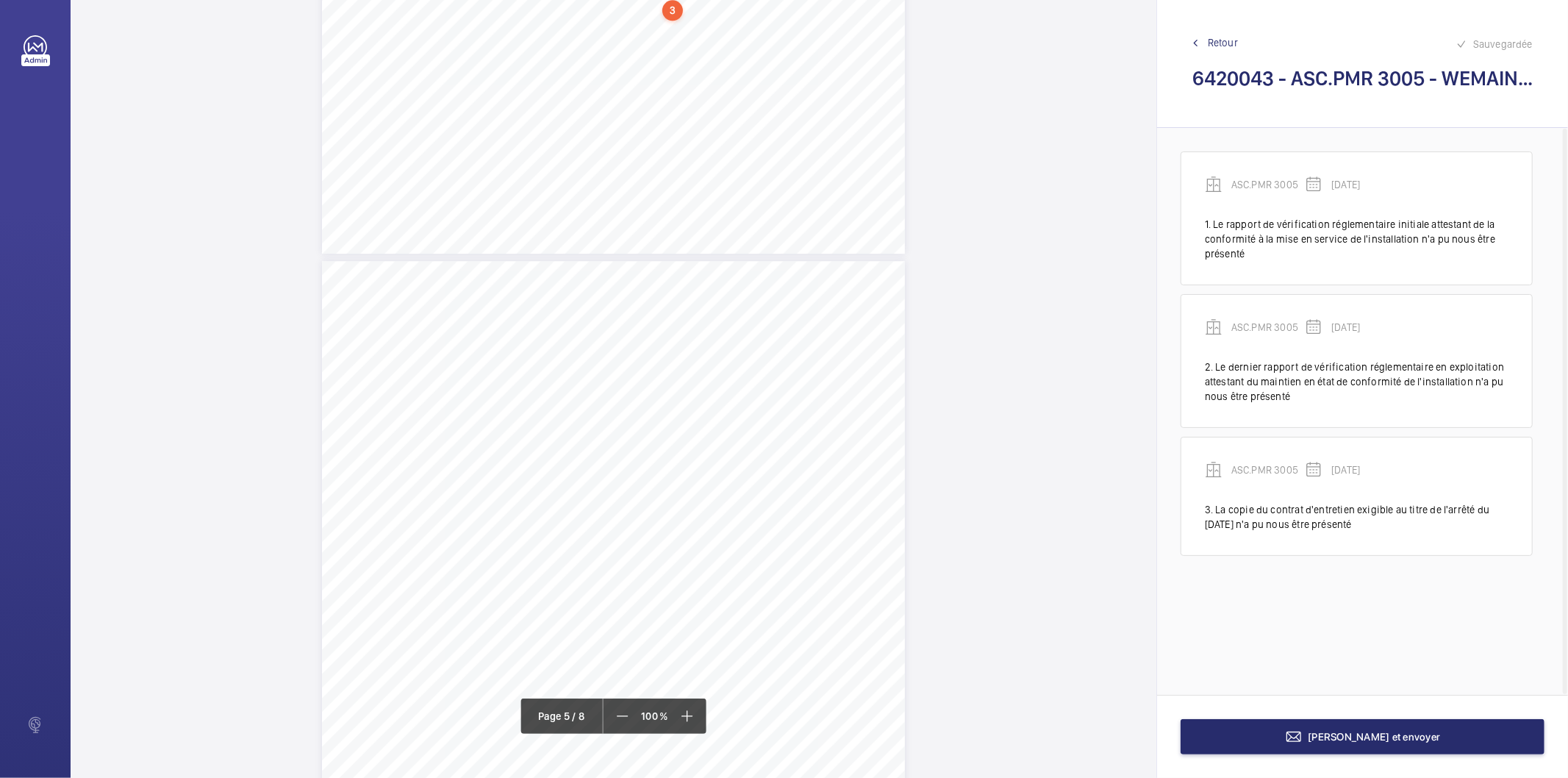
scroll to position [3133, 0]
drag, startPoint x: 478, startPoint y: 345, endPoint x: 670, endPoint y: 387, distance: 196.5
click at [670, 387] on div "Point vérifié Actions à entreprendre 18.2.2- Rapport annuel d'activité relatif …" at bounding box center [614, 632] width 583 height 825
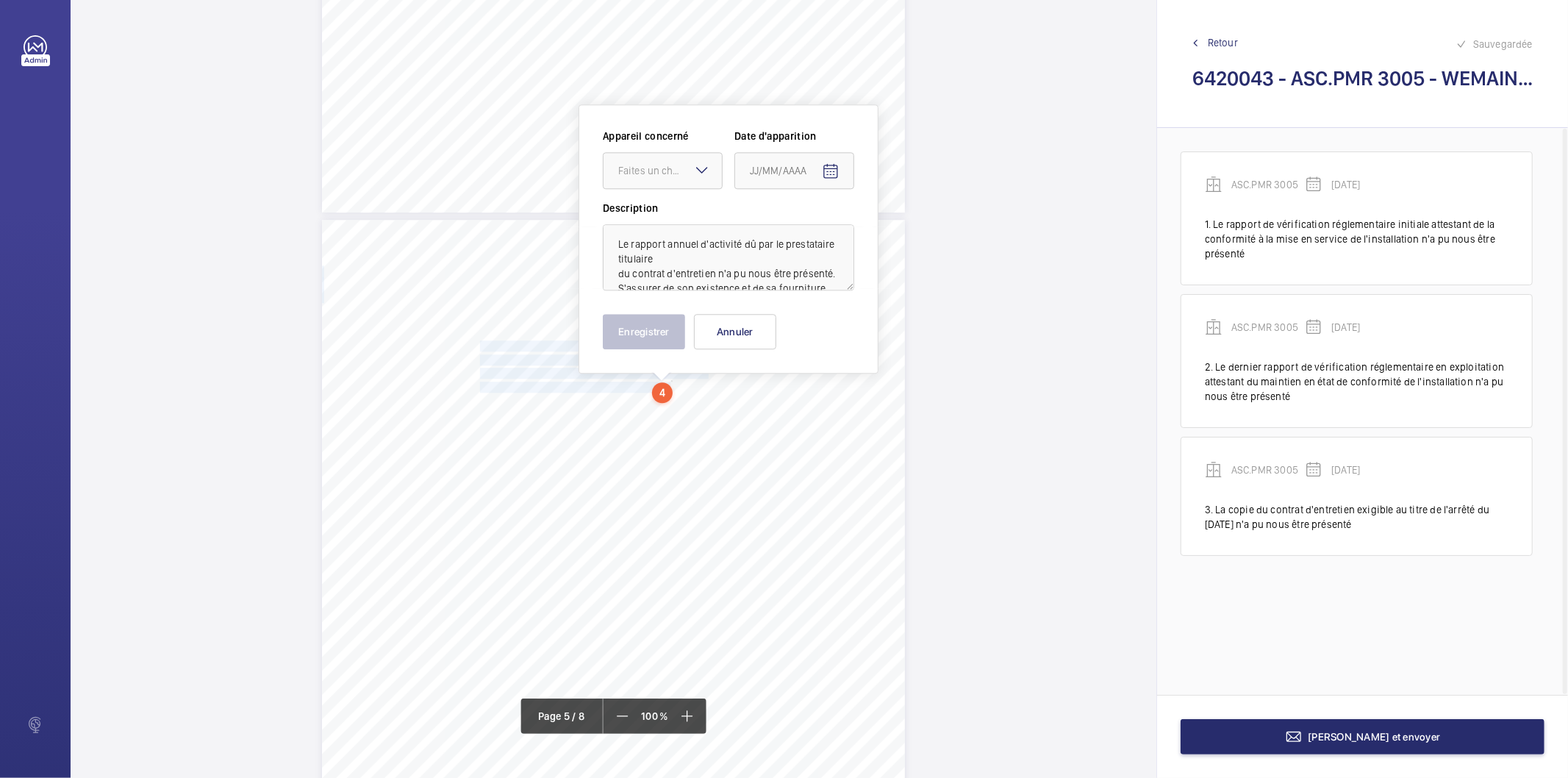
scroll to position [3148, 0]
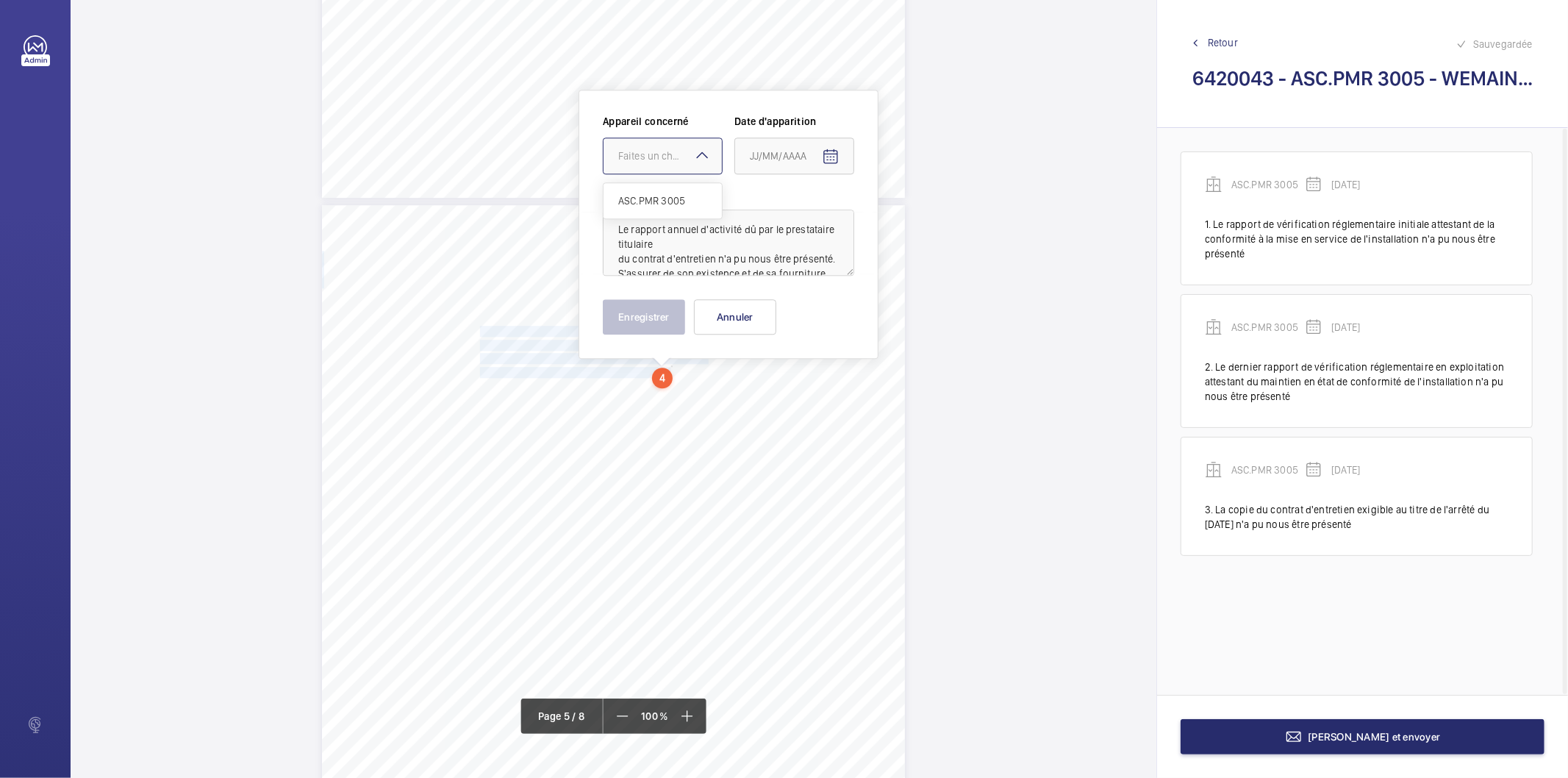
click at [666, 152] on div "Faites un choix" at bounding box center [670, 155] width 104 height 15
click at [660, 200] on span "ASC.PMR 3005" at bounding box center [663, 200] width 89 height 15
click at [828, 150] on mat-icon "Open calendar" at bounding box center [831, 157] width 17 height 17
click at [795, 213] on span "Choose month and year" at bounding box center [770, 215] width 51 height 36
click at [856, 399] on span "2024" at bounding box center [869, 406] width 46 height 26
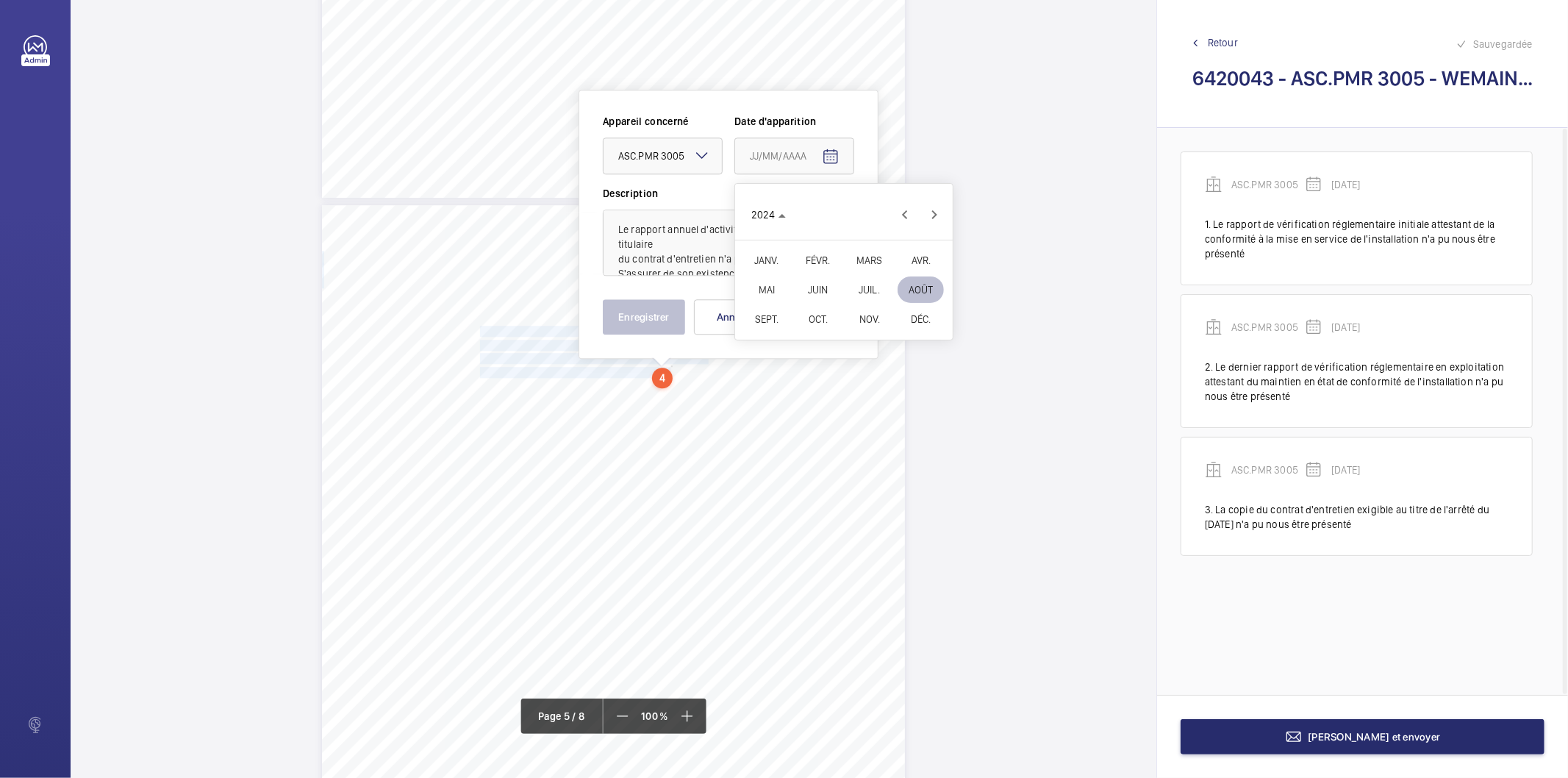
click at [916, 312] on span "DÉC." at bounding box center [920, 318] width 46 height 26
click at [839, 360] on span "19" at bounding box center [843, 364] width 26 height 26
type input "19/12/2024"
click at [671, 322] on button "Enregistrer" at bounding box center [644, 317] width 82 height 36
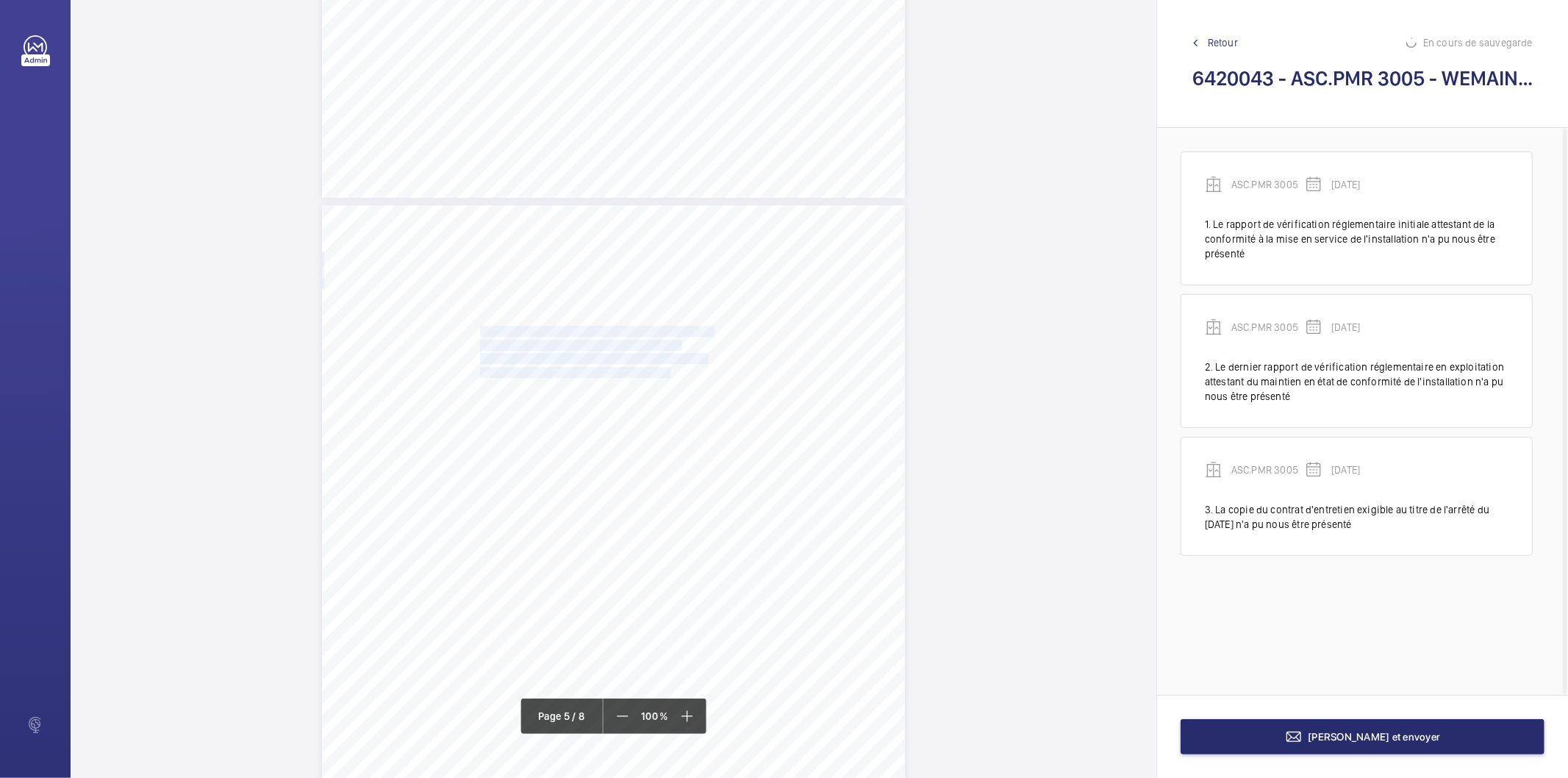
scroll to position [41, 0]
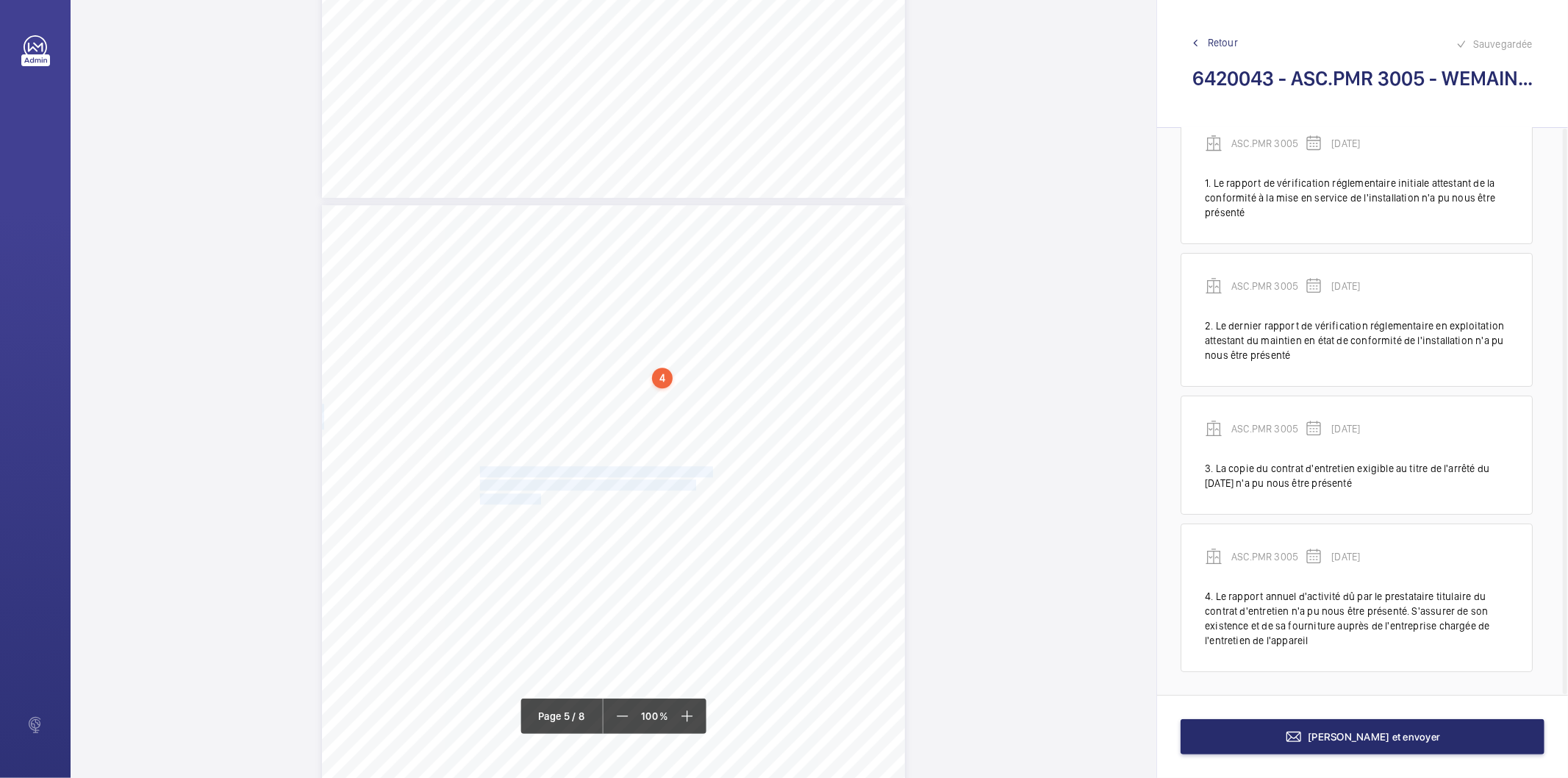
drag, startPoint x: 480, startPoint y: 471, endPoint x: 538, endPoint y: 496, distance: 63.2
click at [538, 496] on div "Point vérifié Actions à entreprendre 18.2.2- Rapport annuel d'activité relatif …" at bounding box center [614, 617] width 583 height 825
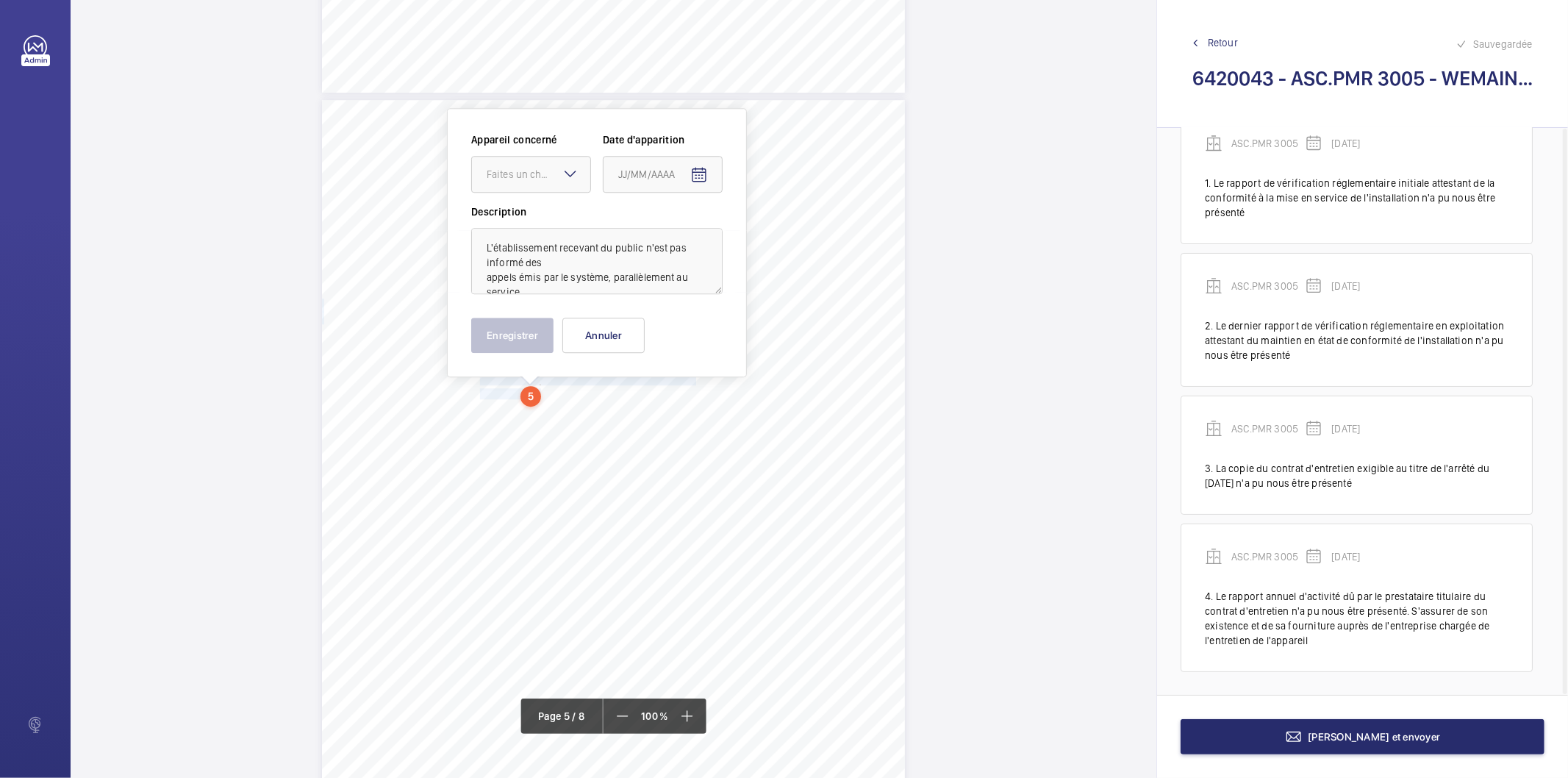
scroll to position [3270, 0]
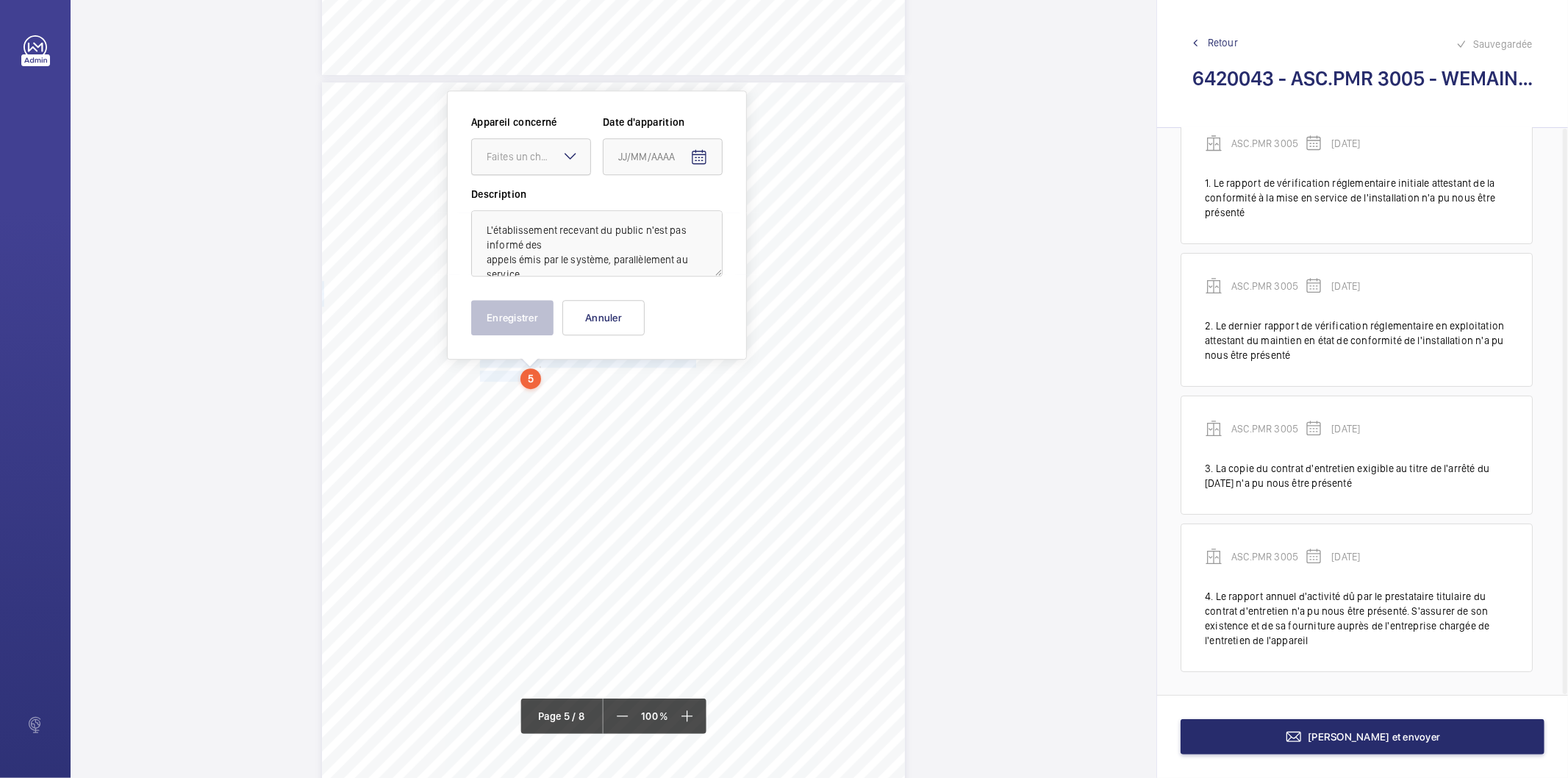
click at [523, 154] on div "Faites un choix" at bounding box center [538, 156] width 104 height 15
click at [527, 197] on span "ASC.PMR 3005" at bounding box center [531, 201] width 89 height 15
click at [700, 158] on mat-icon "Open calendar" at bounding box center [698, 157] width 17 height 17
click at [664, 220] on span "Choose month and year" at bounding box center [638, 215] width 51 height 36
click at [740, 399] on span "2024" at bounding box center [737, 406] width 46 height 26
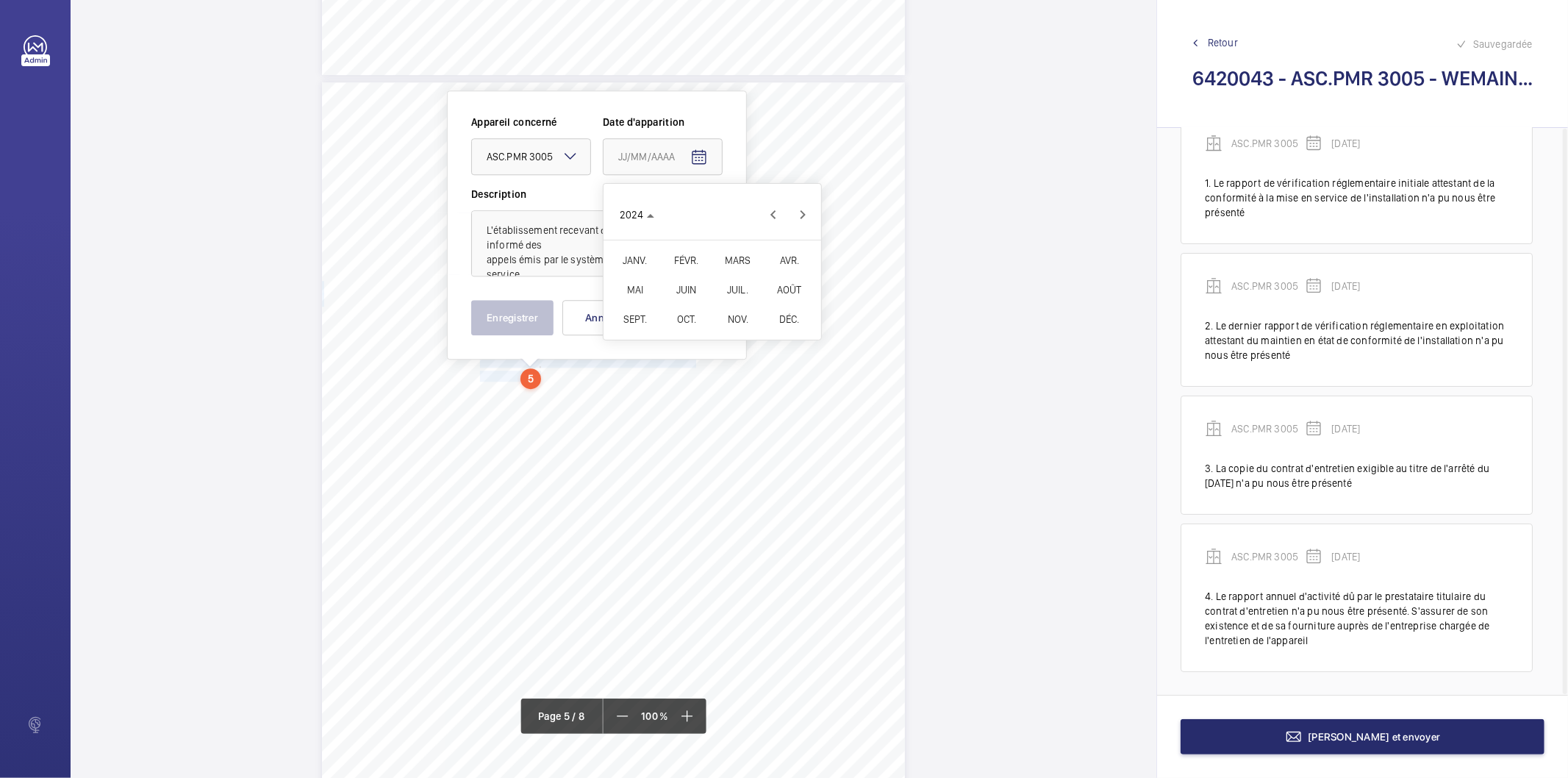
click at [781, 321] on span "DÉC." at bounding box center [789, 318] width 46 height 26
click at [714, 361] on span "19" at bounding box center [712, 364] width 26 height 26
type input "19/12/2024"
click at [508, 307] on button "Enregistrer" at bounding box center [512, 318] width 82 height 36
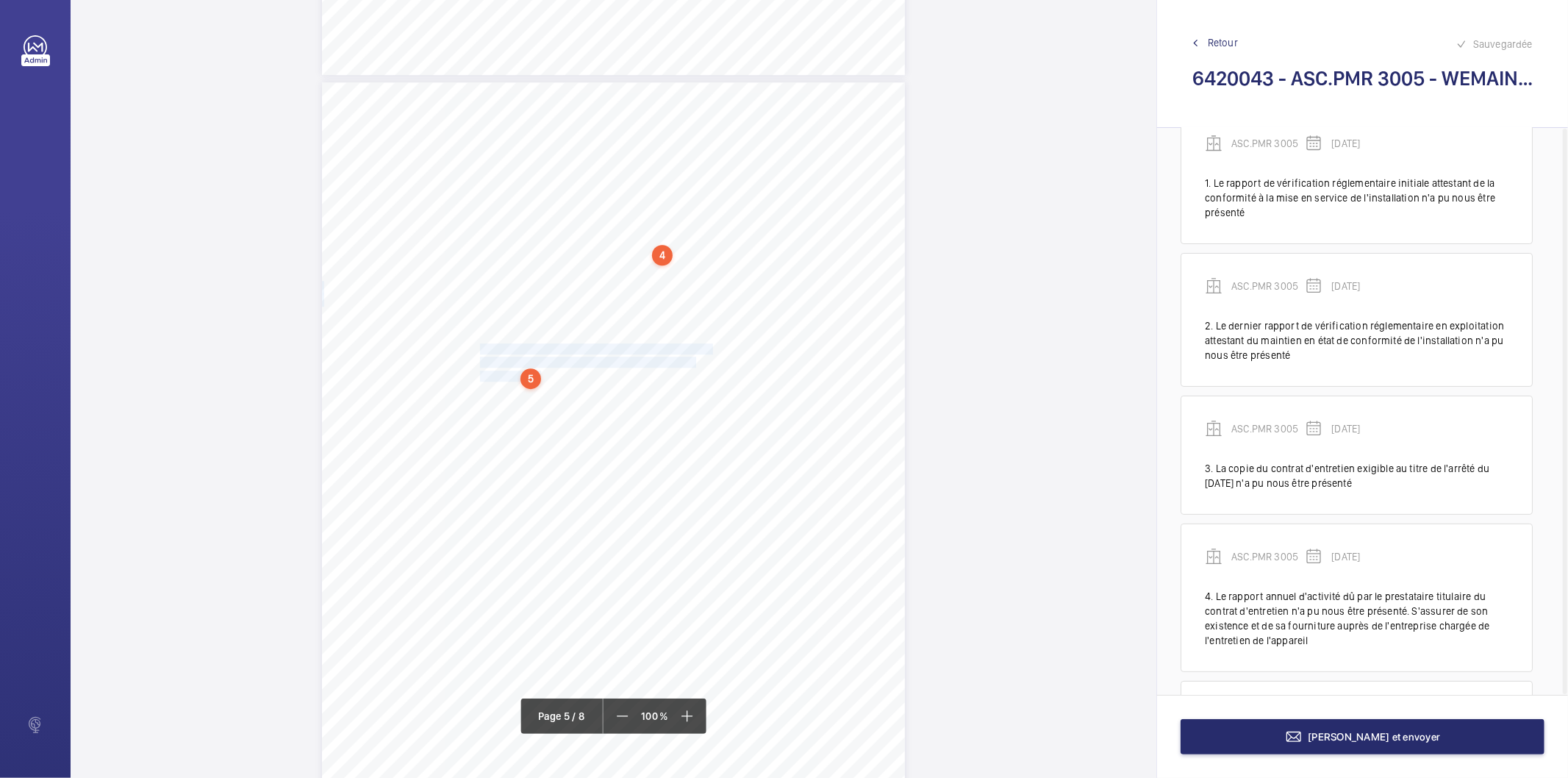
scroll to position [170, 0]
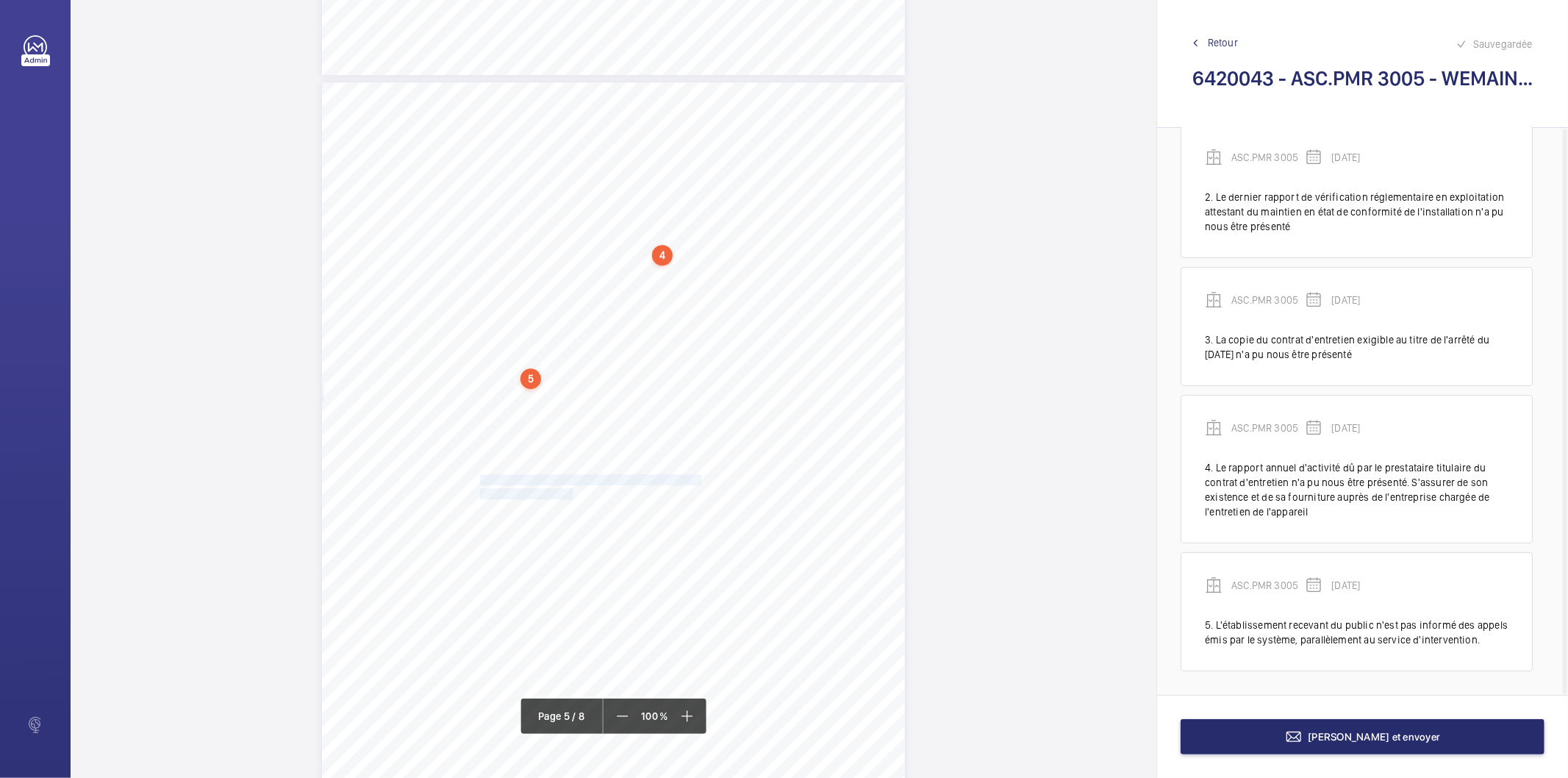
drag, startPoint x: 478, startPoint y: 479, endPoint x: 570, endPoint y: 494, distance: 93.2
click at [570, 494] on div "Point vérifié Actions à entreprendre 18.2.2- Rapport annuel d'activité relatif …" at bounding box center [614, 494] width 583 height 825
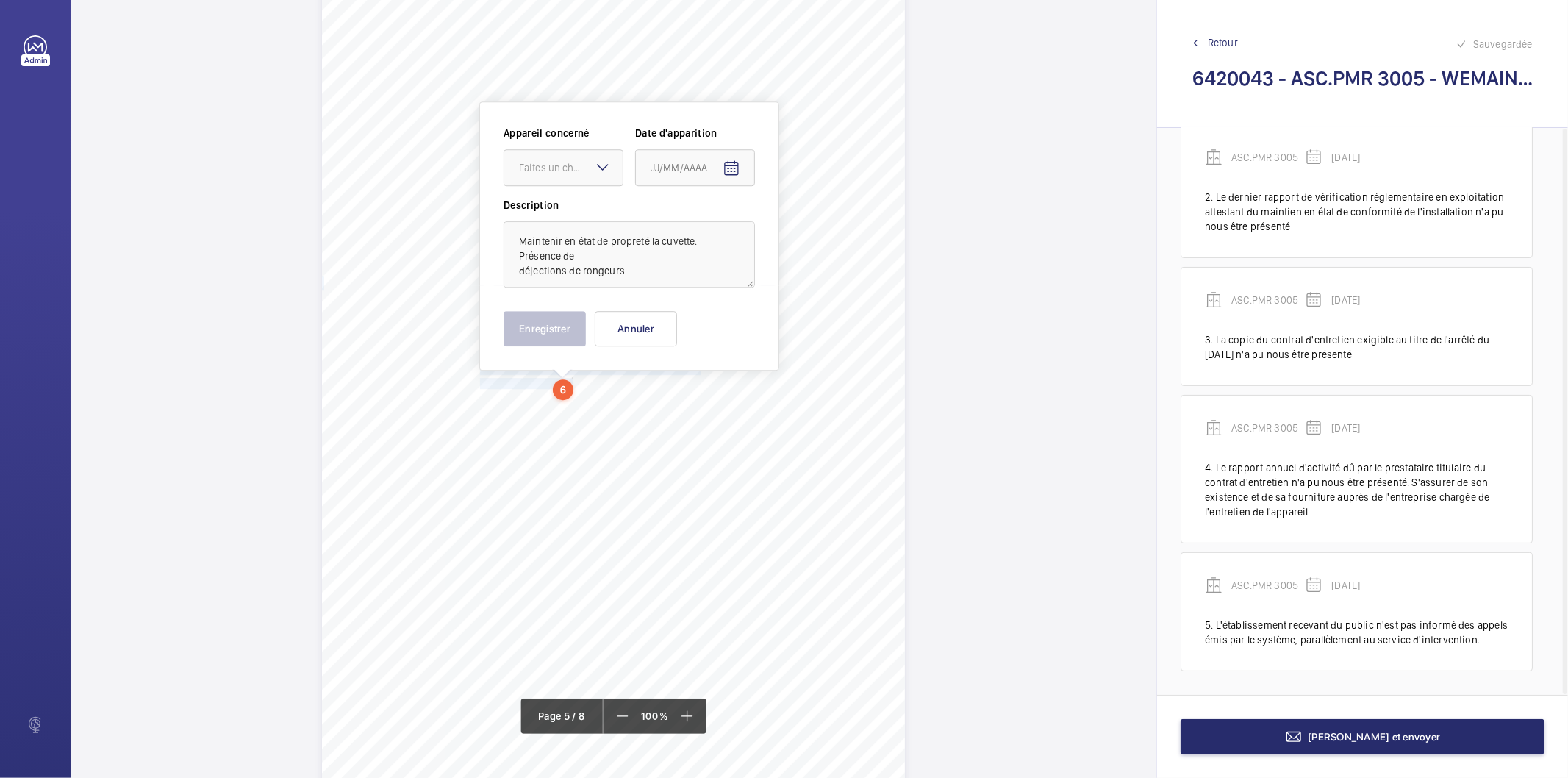
scroll to position [3392, 0]
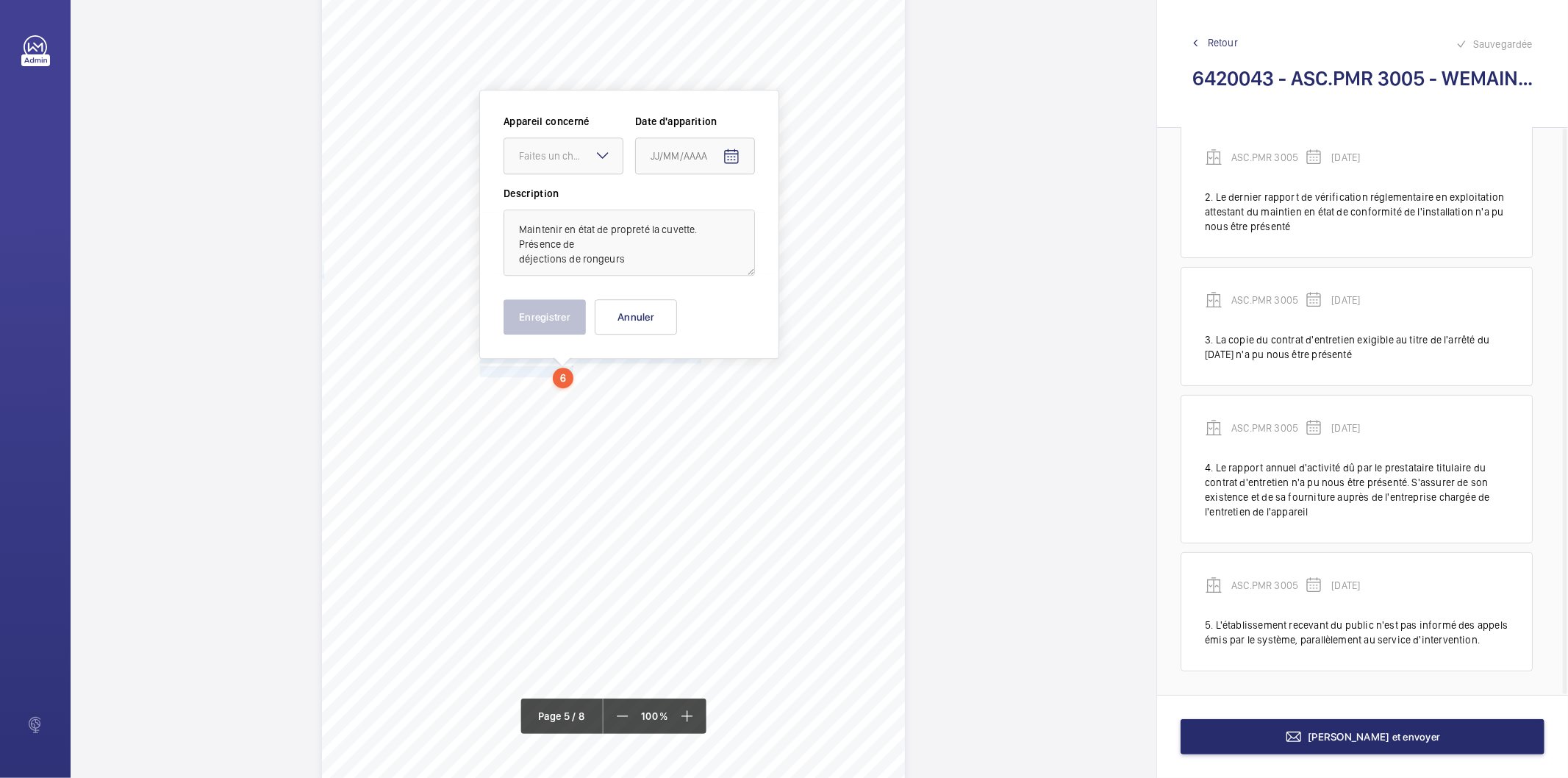
click at [594, 156] on mat-icon at bounding box center [603, 155] width 17 height 17
click at [578, 197] on span "ASC.PMR 3005" at bounding box center [563, 200] width 89 height 15
click at [733, 152] on mat-icon "Open calendar" at bounding box center [731, 157] width 17 height 17
click at [690, 216] on icon "Choose month and year" at bounding box center [686, 215] width 7 height 4
click at [770, 410] on span "2024" at bounding box center [770, 406] width 46 height 26
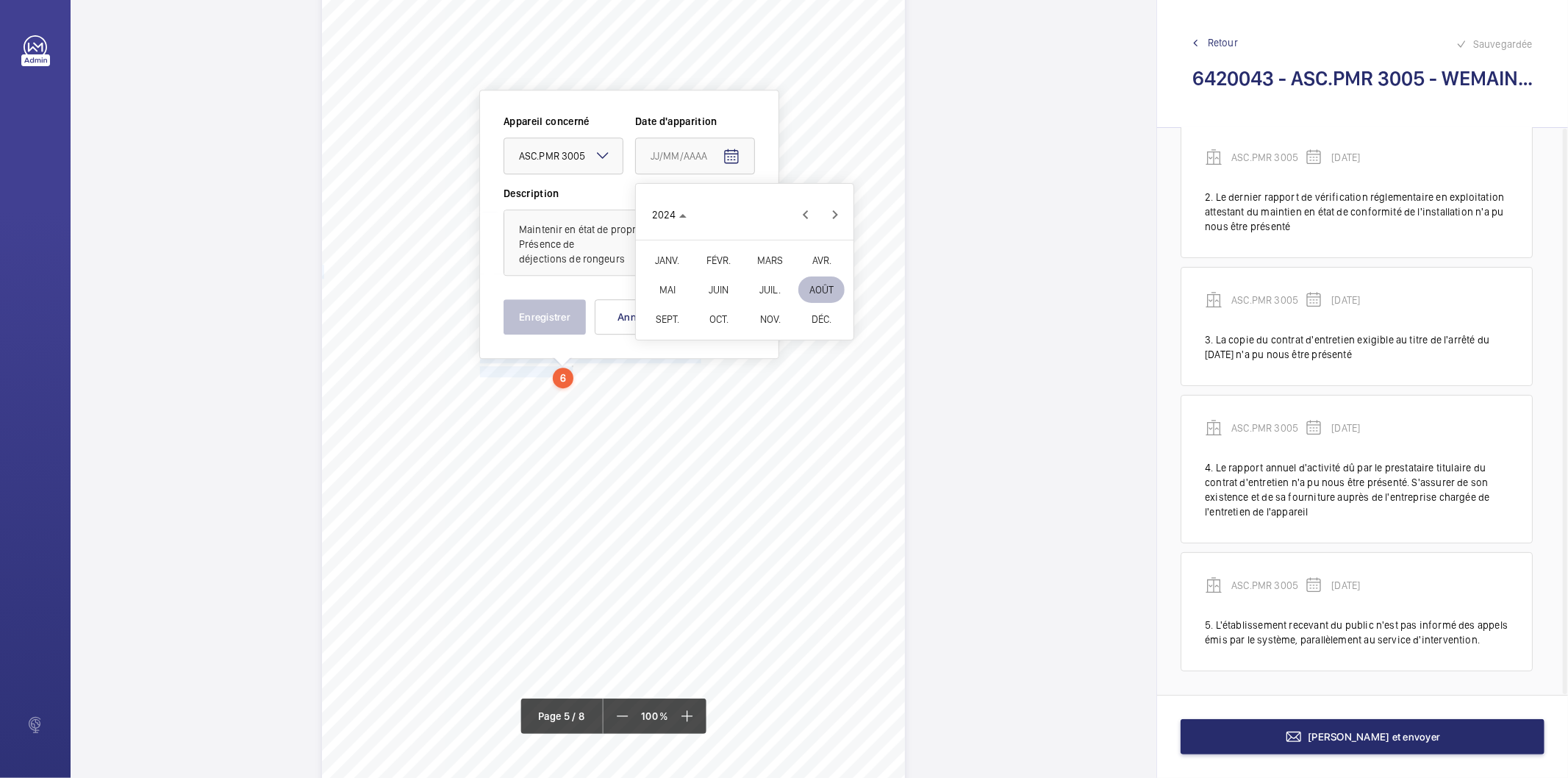
click at [812, 322] on span "DÉC." at bounding box center [821, 318] width 46 height 26
click at [740, 363] on span "19" at bounding box center [744, 364] width 26 height 26
type input "19/12/2024"
click at [564, 325] on button "Enregistrer" at bounding box center [545, 317] width 82 height 36
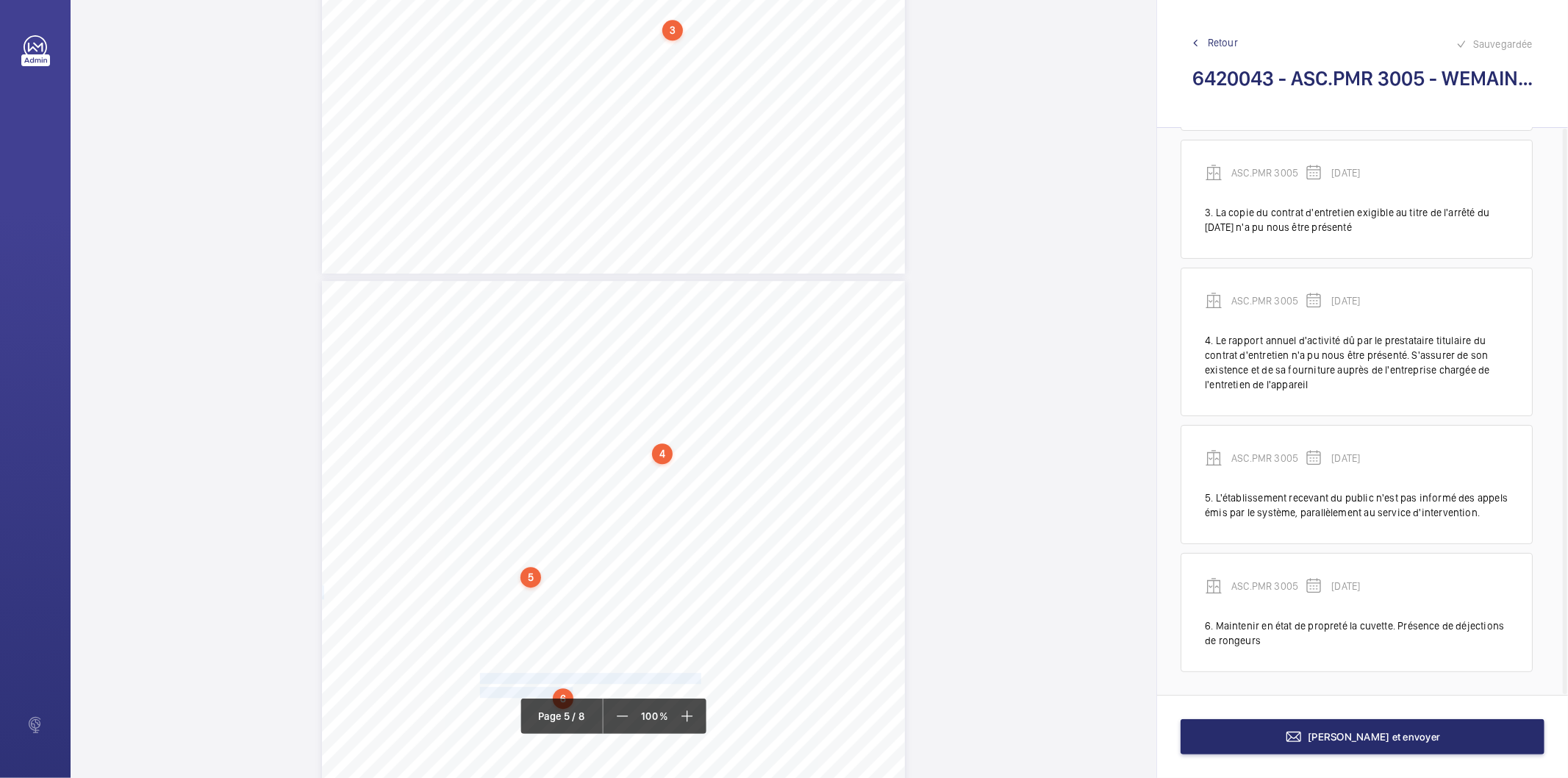
scroll to position [3066, 0]
click at [538, 579] on div "5" at bounding box center [531, 583] width 21 height 21
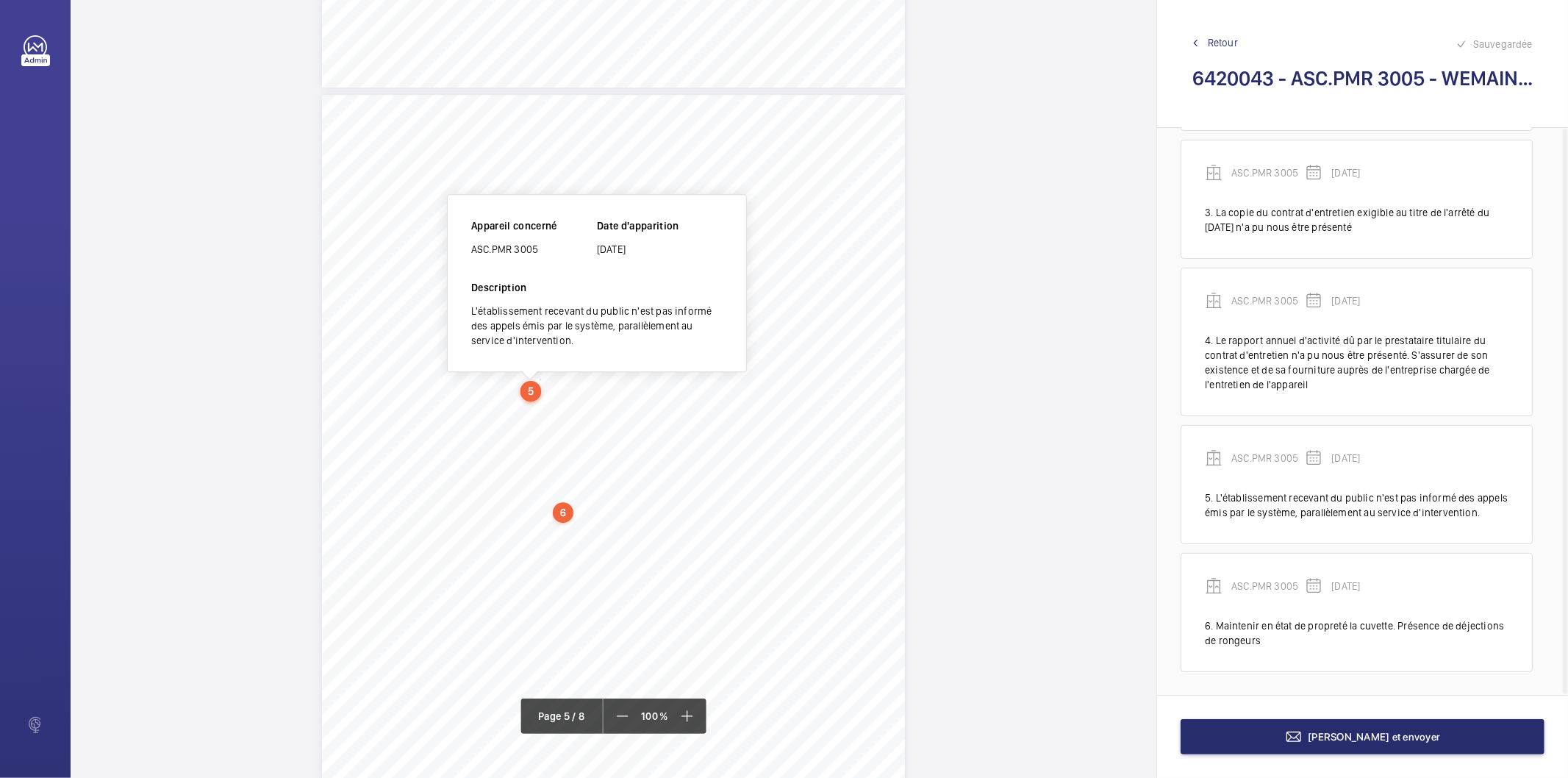
scroll to position [3259, 0]
click at [510, 242] on div "ASC.PMR 3005" at bounding box center [534, 247] width 126 height 15
copy div "ASC.PMR 3005"
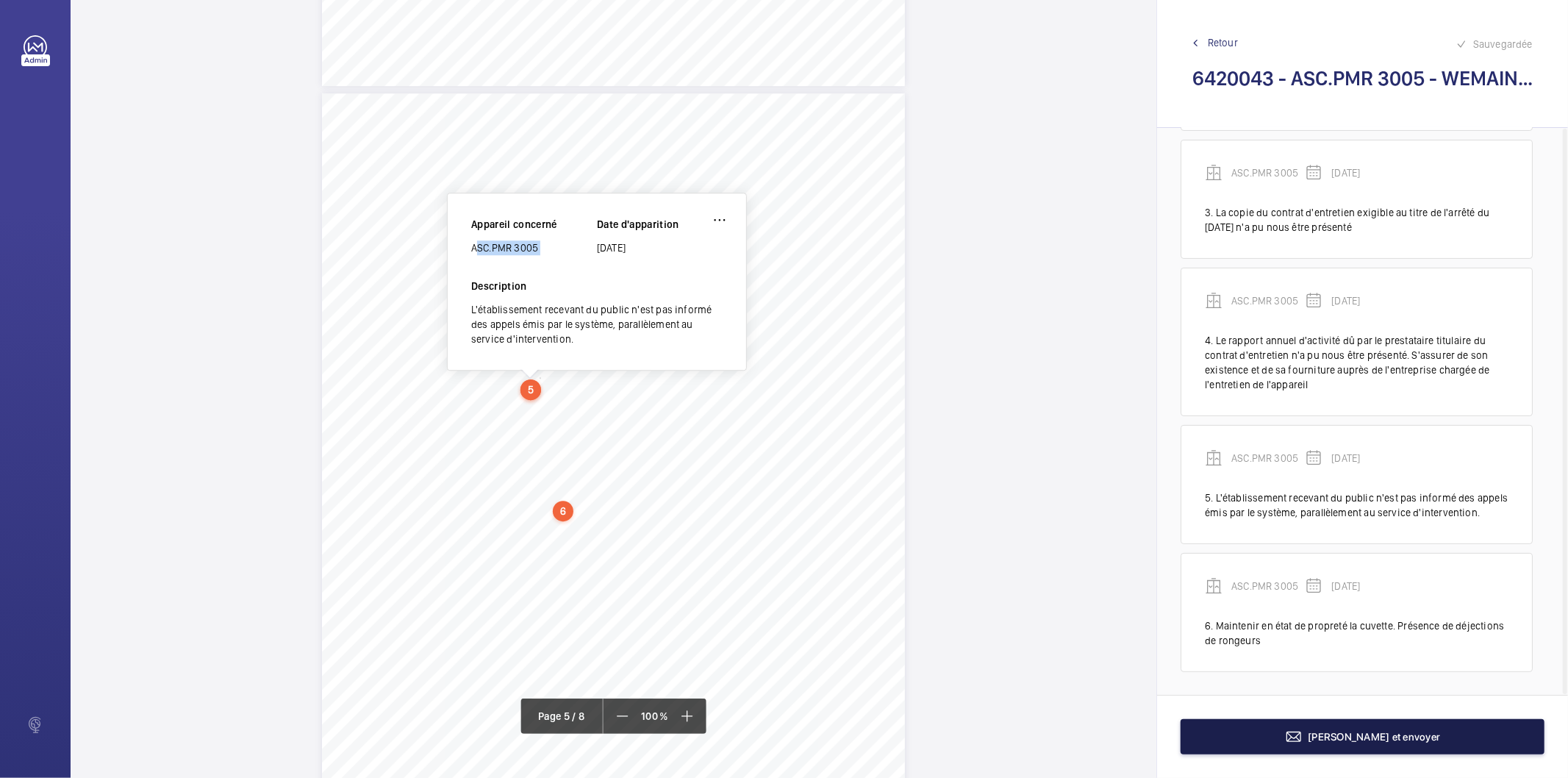
click at [1379, 741] on span "[PERSON_NAME] et envoyer" at bounding box center [1374, 737] width 132 height 12
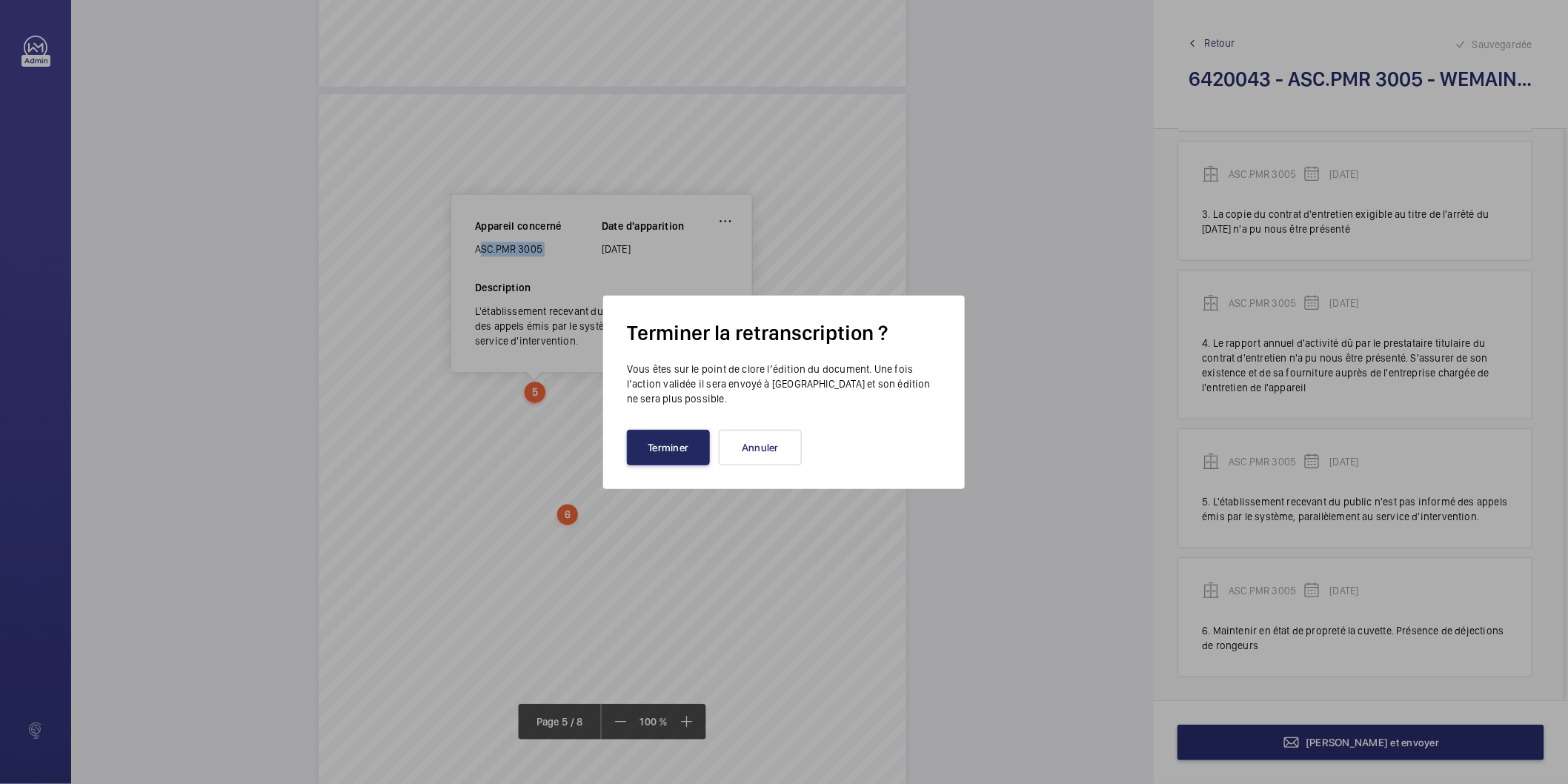
click at [679, 456] on button "Terminer" at bounding box center [668, 447] width 83 height 36
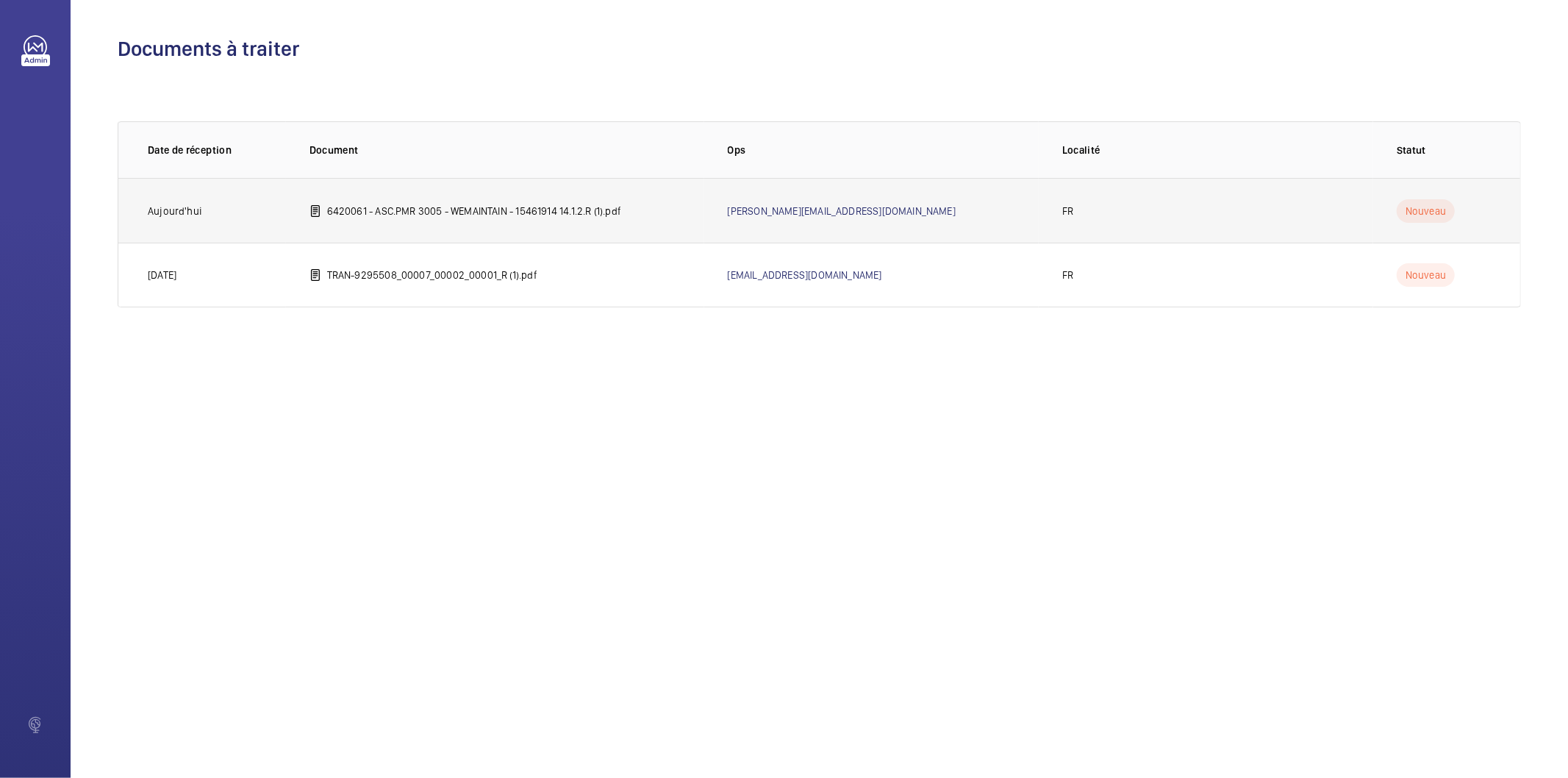
click at [569, 208] on p "6420061 - ASC.PMR 3005 - WEMAINTAIN - 15461914 14.1.2.R (1).pdf" at bounding box center [474, 211] width 294 height 15
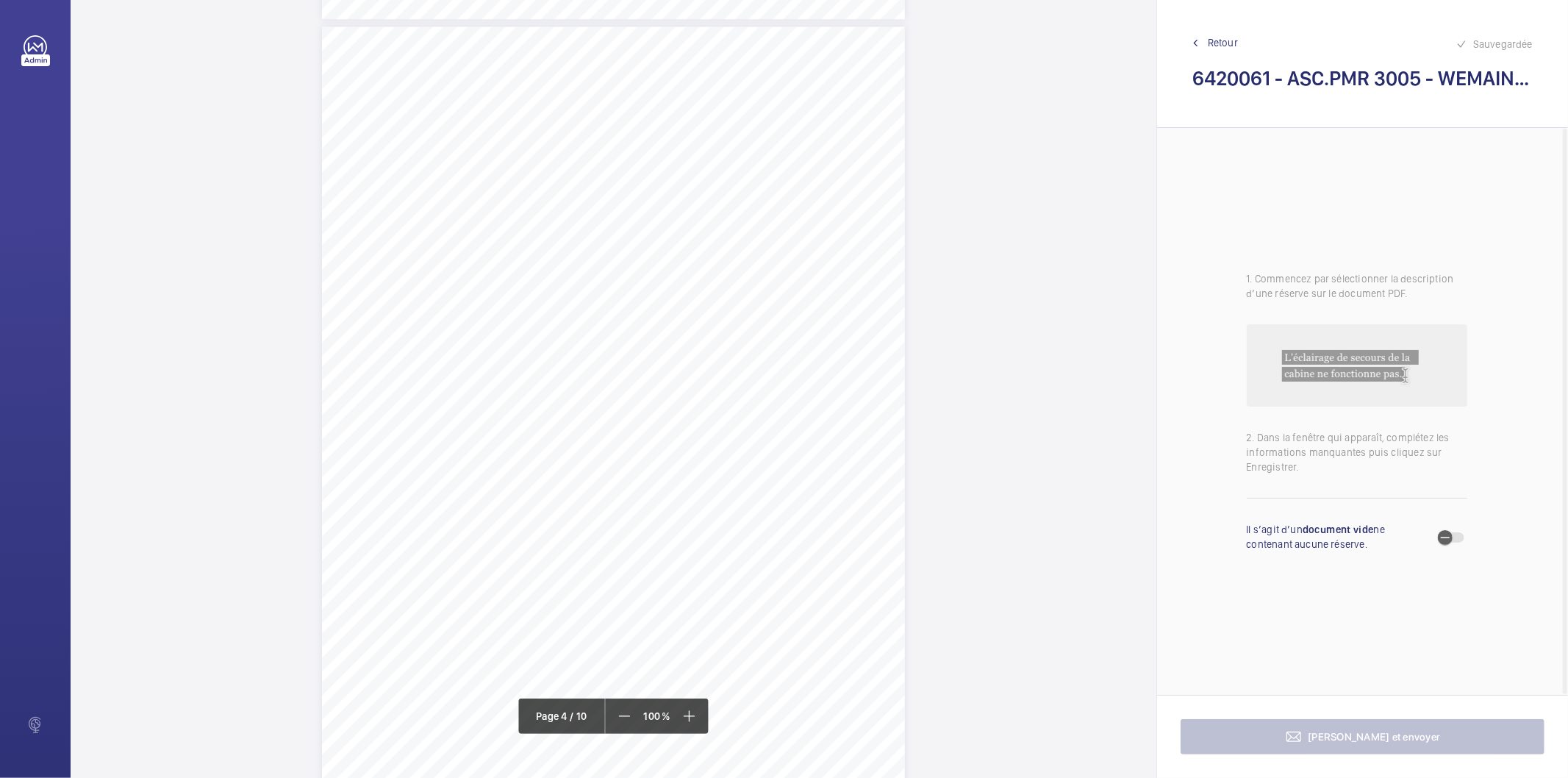
scroll to position [2532, 0]
drag, startPoint x: 478, startPoint y: 296, endPoint x: 515, endPoint y: 307, distance: 38.6
click at [515, 307] on div "Périmètre vérifié dans le rapport | SNCF ÉQUIPEMENT(S) VÉRIFIÉ(S) Fiche N° 1 : …" at bounding box center [614, 400] width 583 height 825
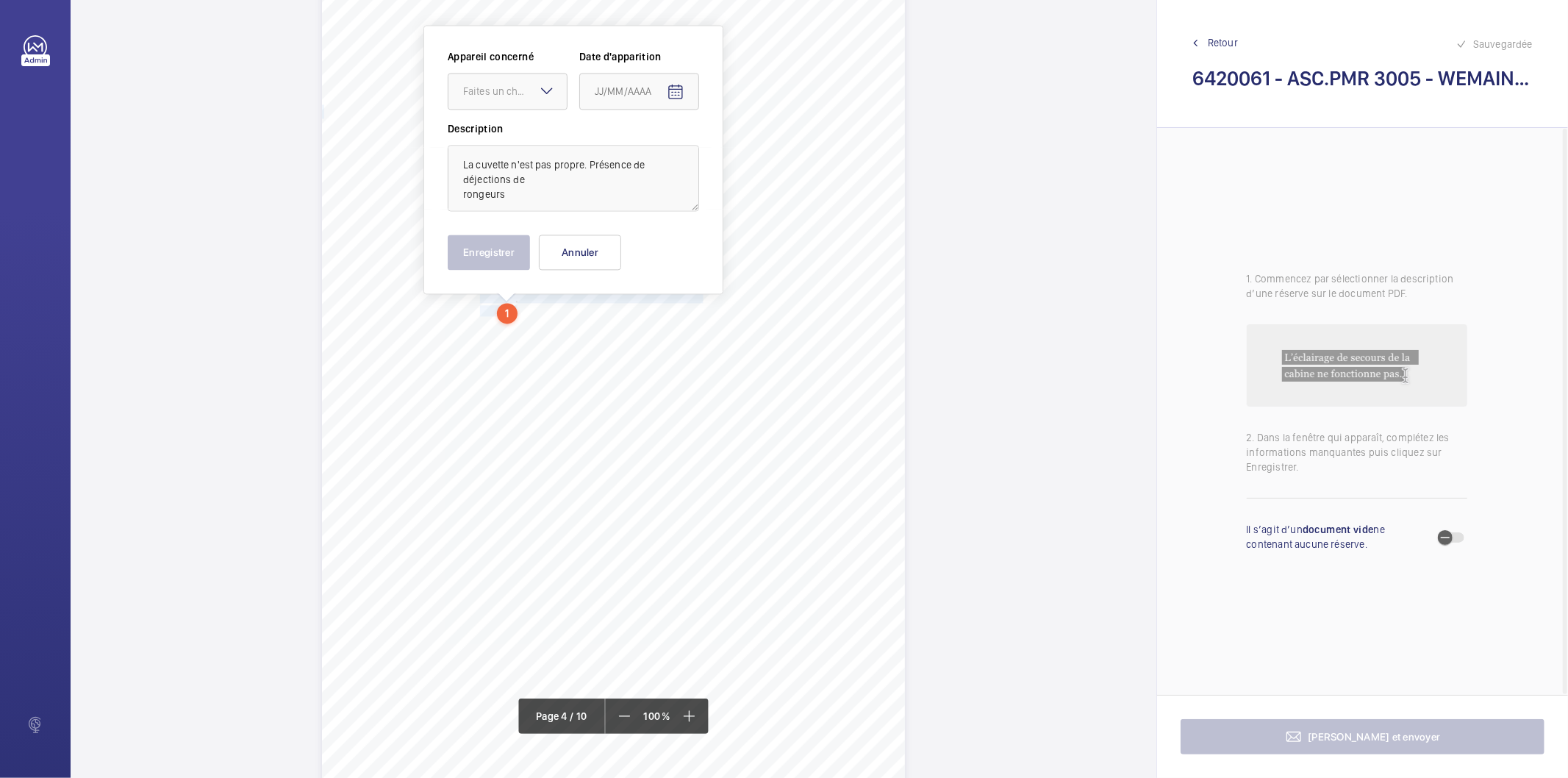
scroll to position [2467, 0]
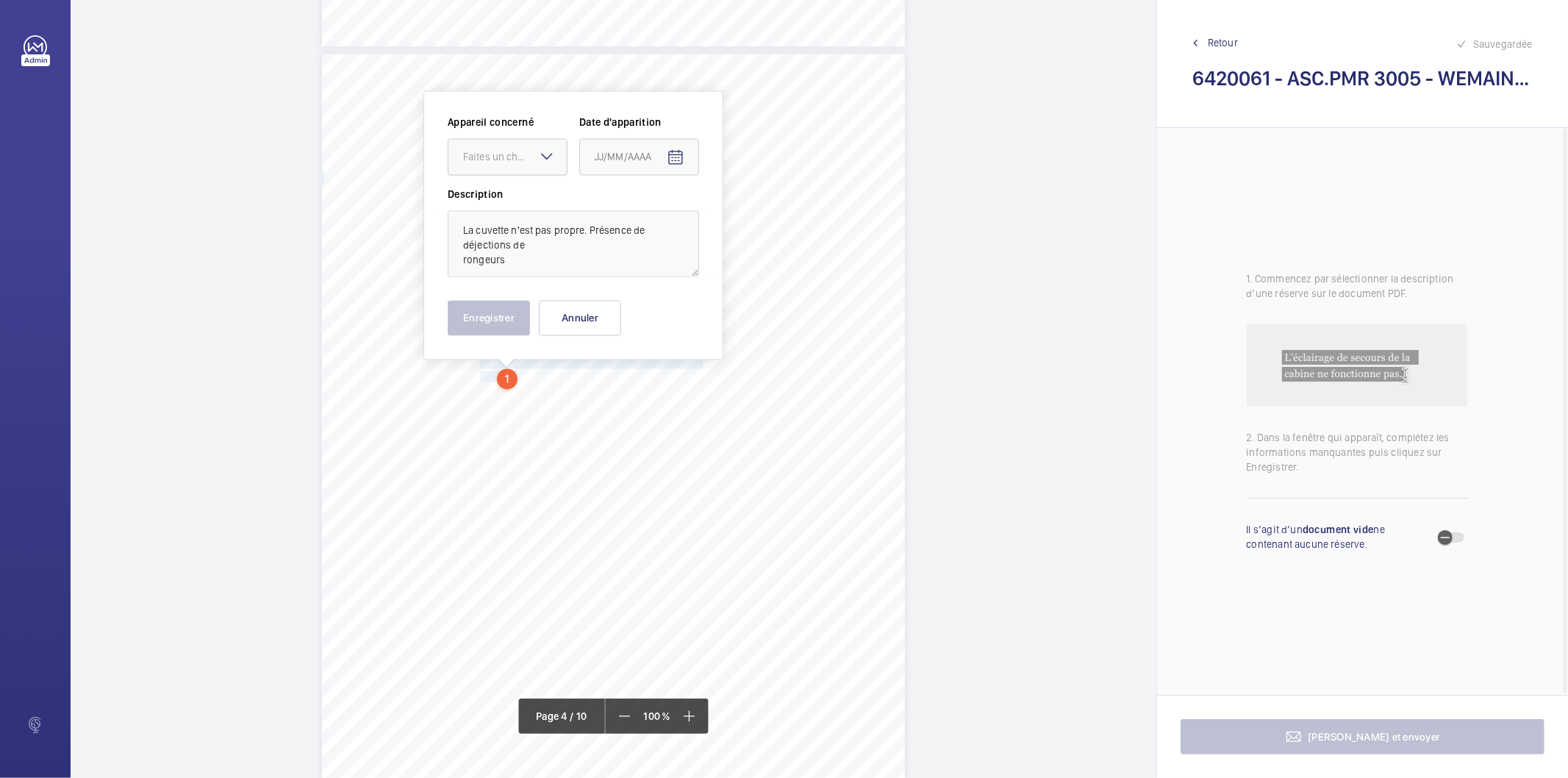
click at [508, 155] on div "Faites un choix" at bounding box center [515, 156] width 104 height 15
click at [496, 192] on div "ASC.PMR 3005" at bounding box center [507, 201] width 118 height 36
click at [673, 158] on mat-icon "Open calendar" at bounding box center [676, 157] width 17 height 17
click at [634, 215] on polygon "Choose month and year" at bounding box center [630, 216] width 7 height 4
click at [719, 406] on span "2024" at bounding box center [714, 407] width 46 height 26
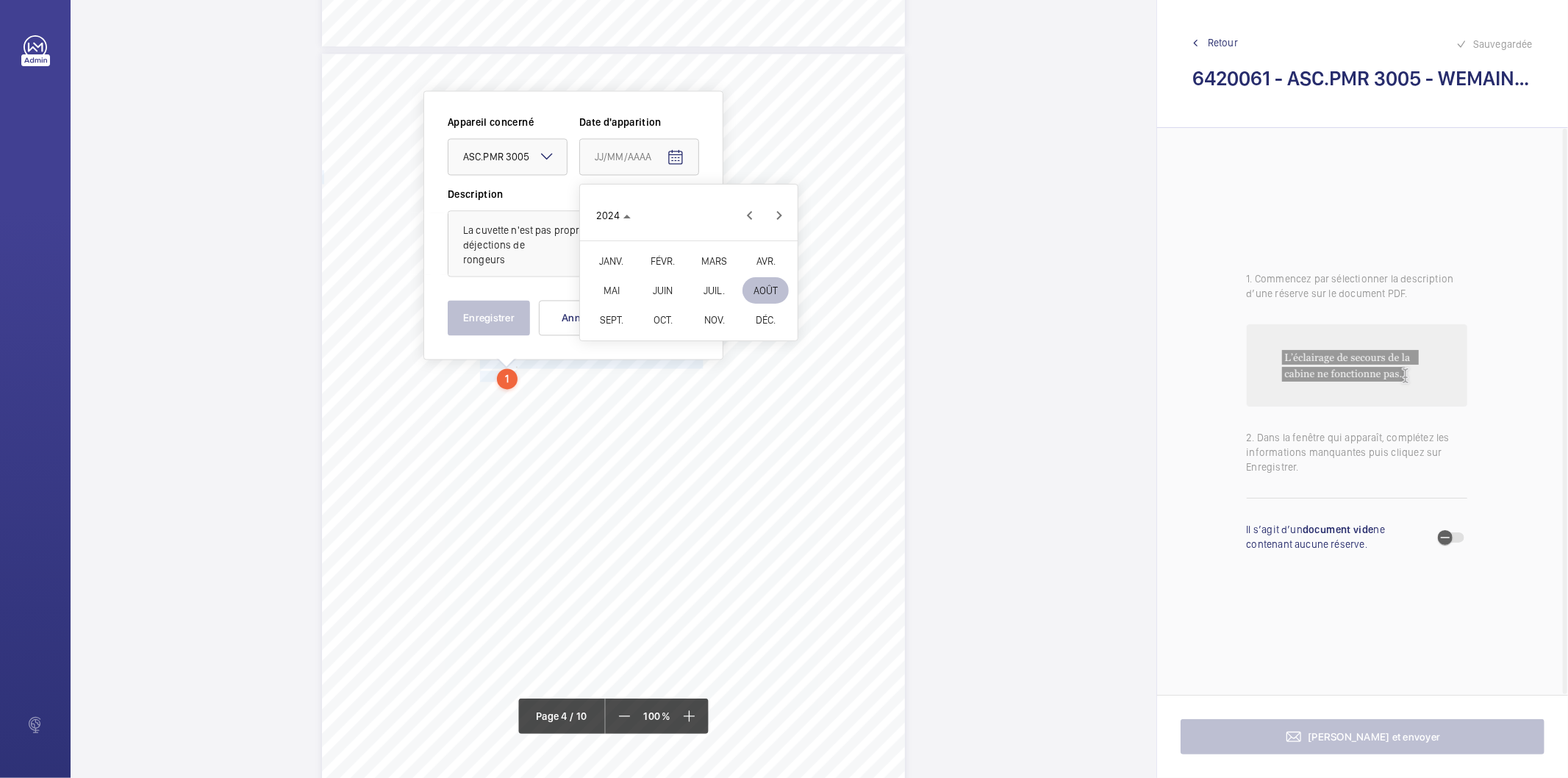
click at [762, 326] on span "DÉC." at bounding box center [765, 319] width 46 height 26
click at [694, 362] on span "19" at bounding box center [688, 364] width 26 height 26
type input "19/12/2024"
click at [498, 315] on button "Enregistrer" at bounding box center [489, 318] width 82 height 36
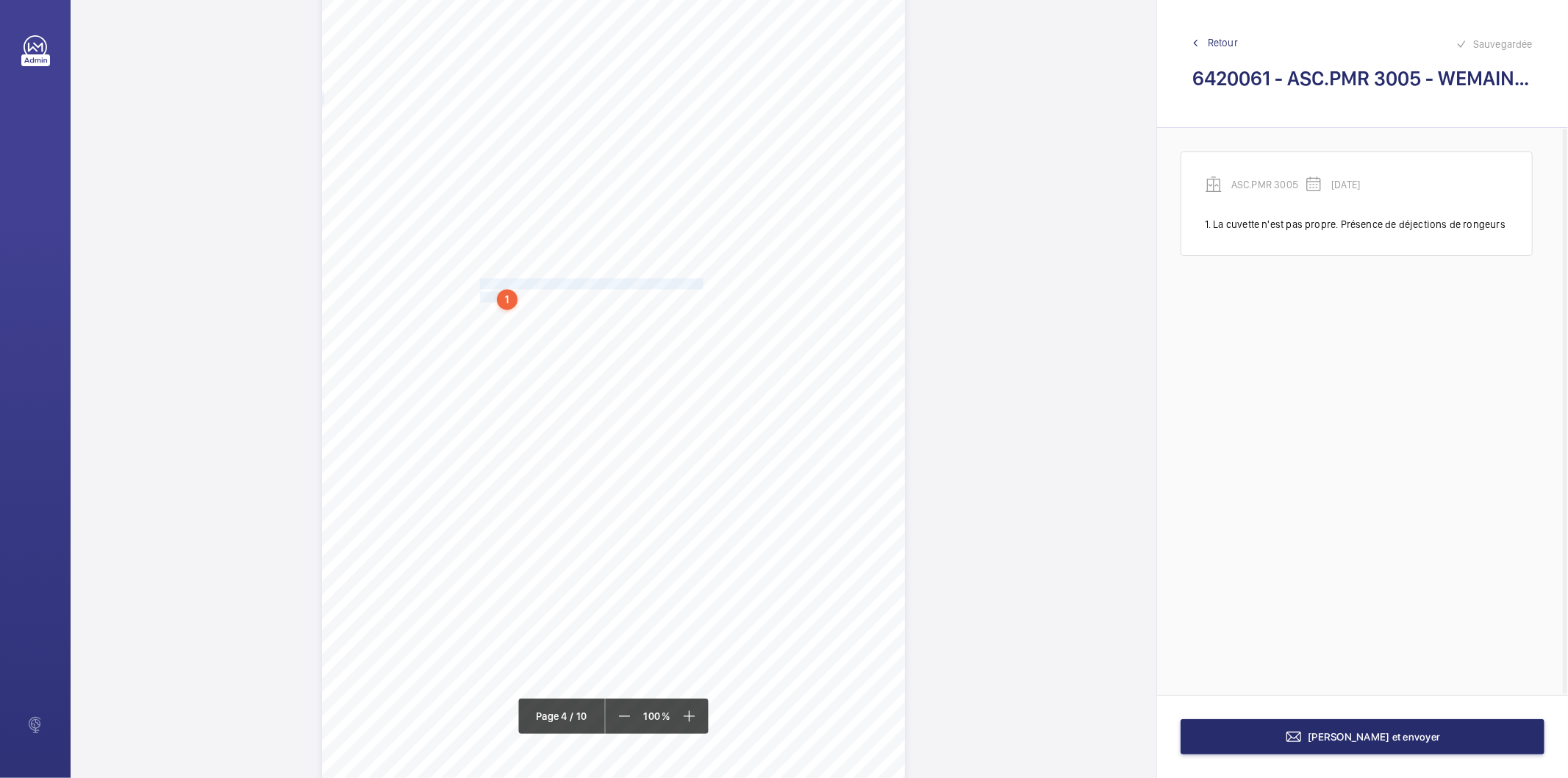
scroll to position [2958, 0]
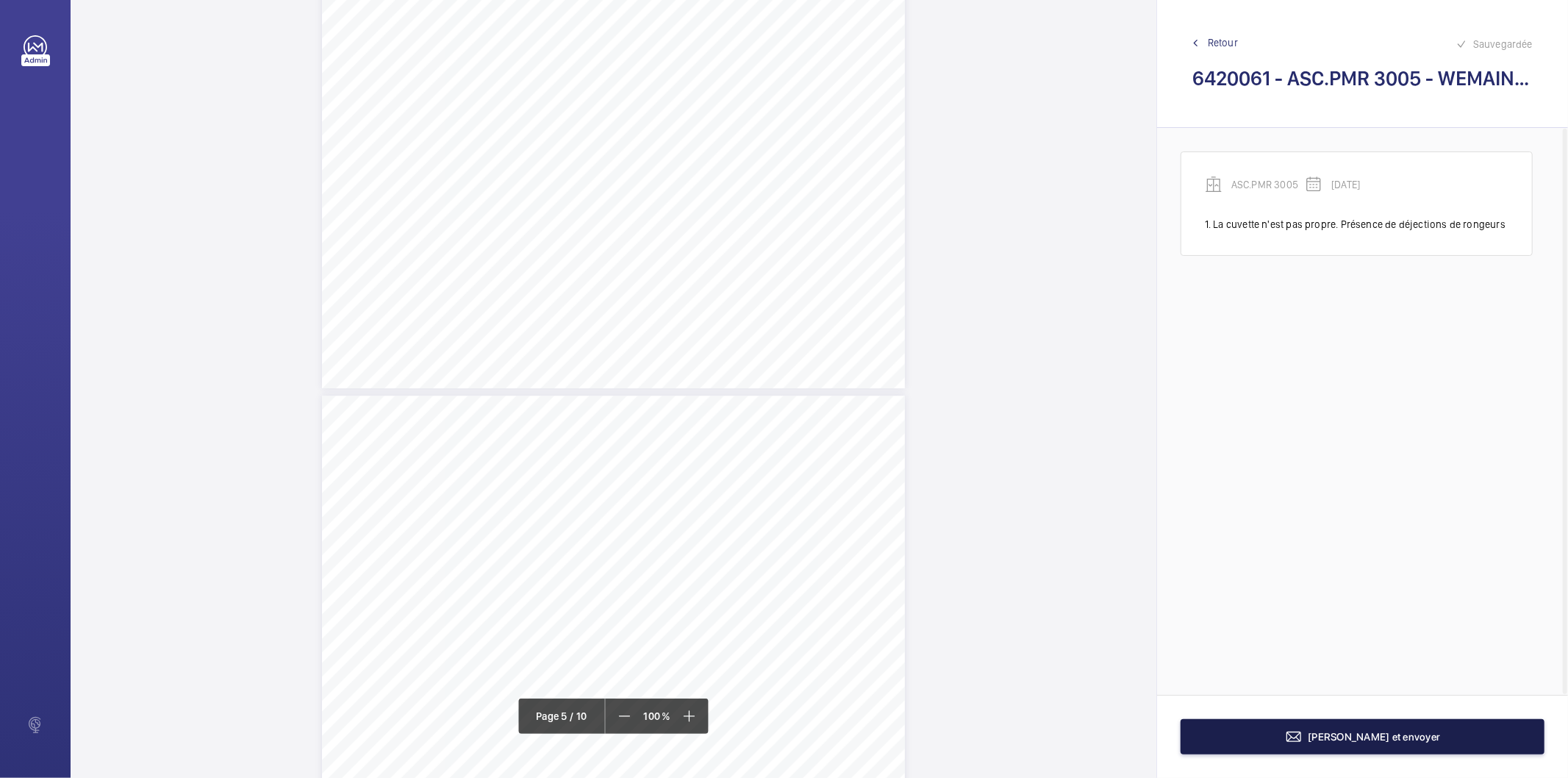
click at [1258, 746] on button "[PERSON_NAME] et envoyer" at bounding box center [1362, 737] width 363 height 36
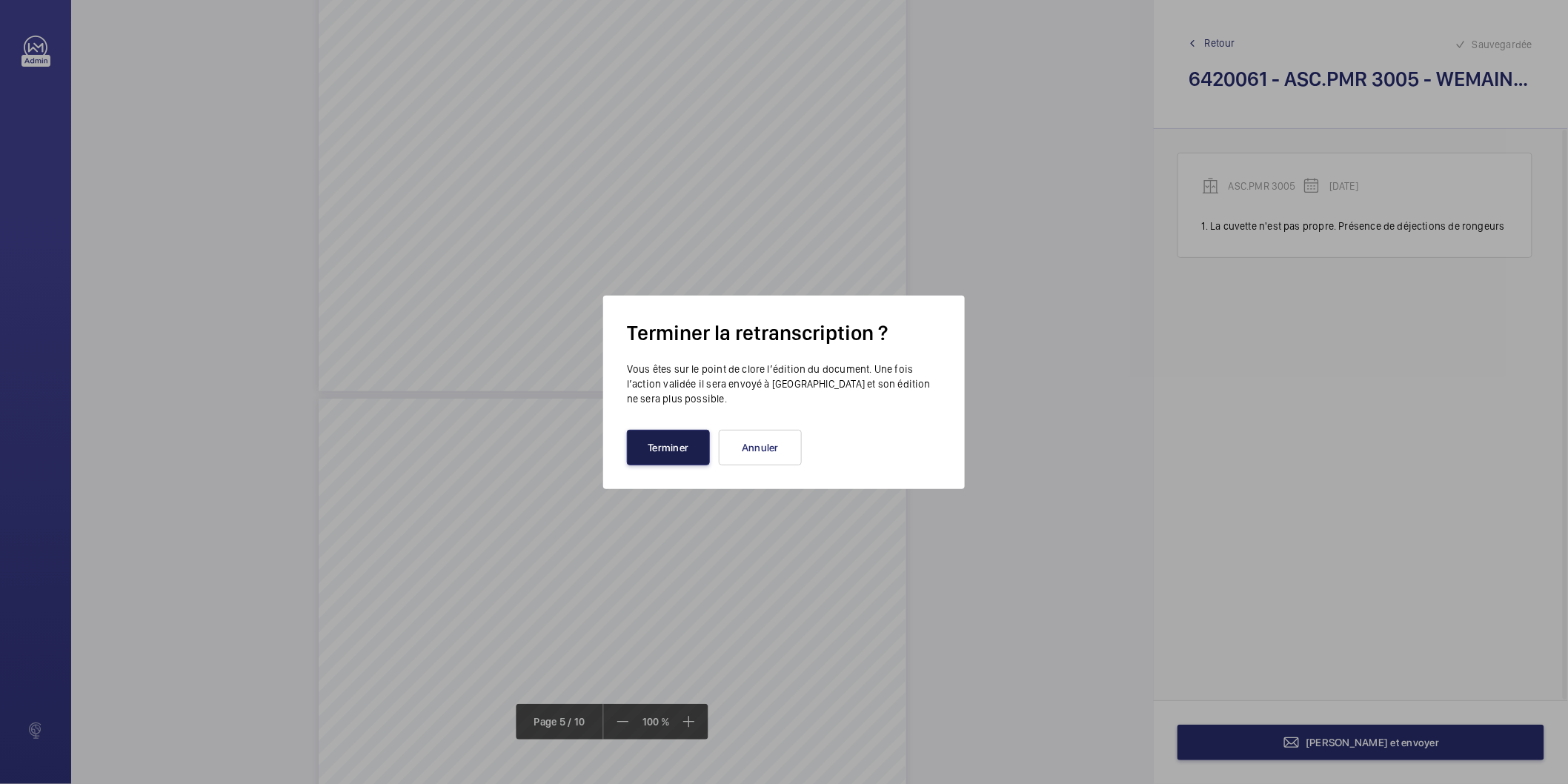
click at [684, 456] on button "Terminer" at bounding box center [668, 447] width 83 height 36
